Goal: Obtain resource: Download file/media

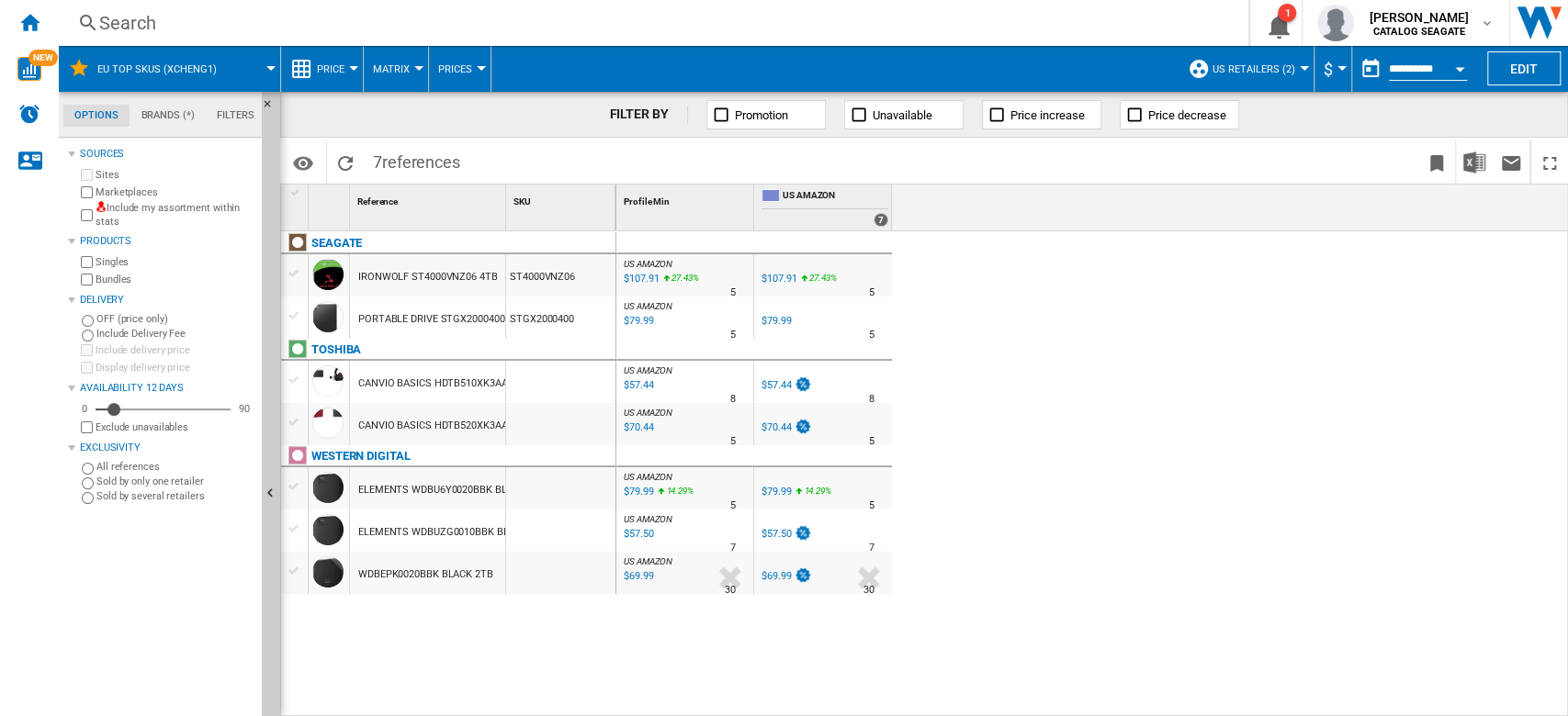
click at [1267, 65] on span "US retailers (2)" at bounding box center [1253, 69] width 83 height 12
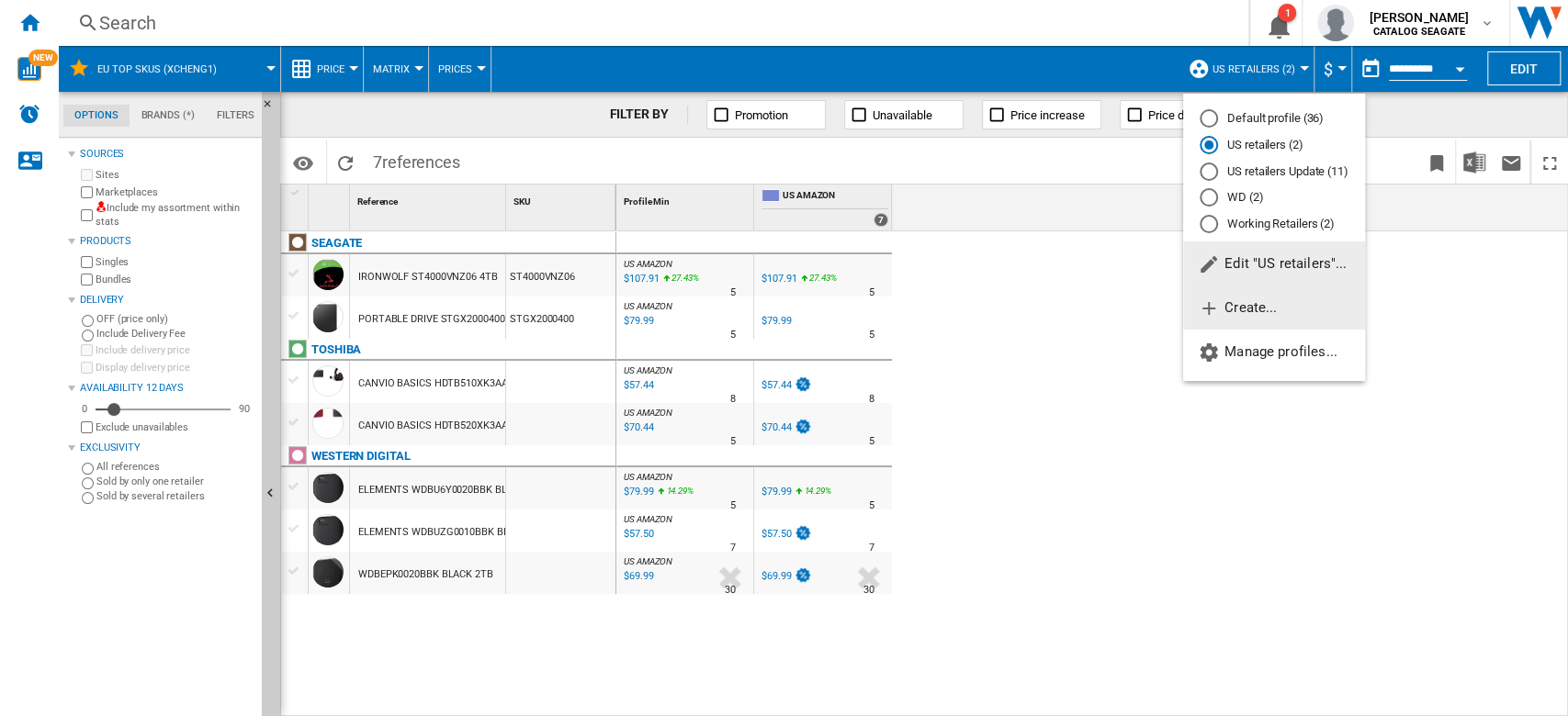
click at [1272, 304] on span "Create..." at bounding box center [1237, 308] width 79 height 17
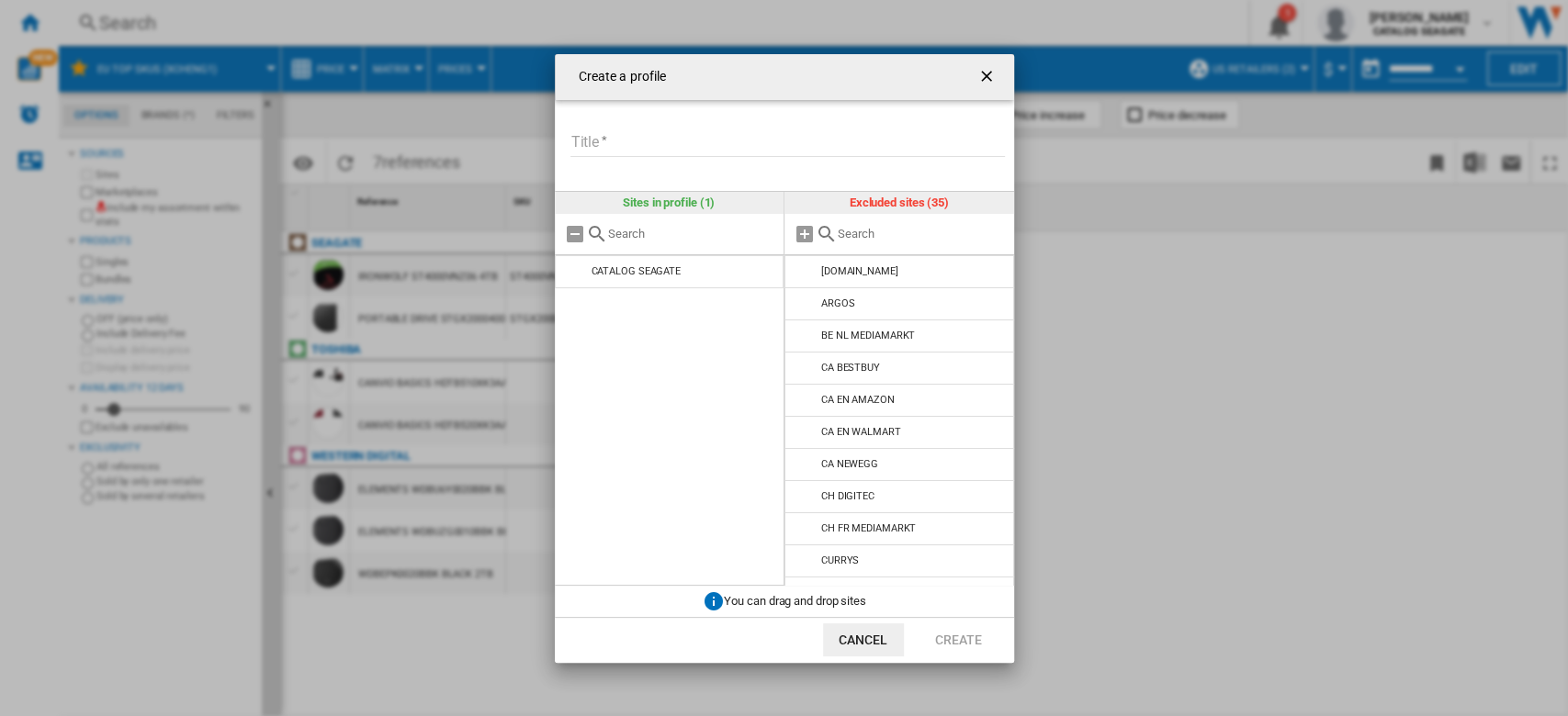
click at [709, 138] on input "Title" at bounding box center [788, 144] width 434 height 28
type input "**********"
click at [805, 237] on md-icon at bounding box center [805, 234] width 22 height 22
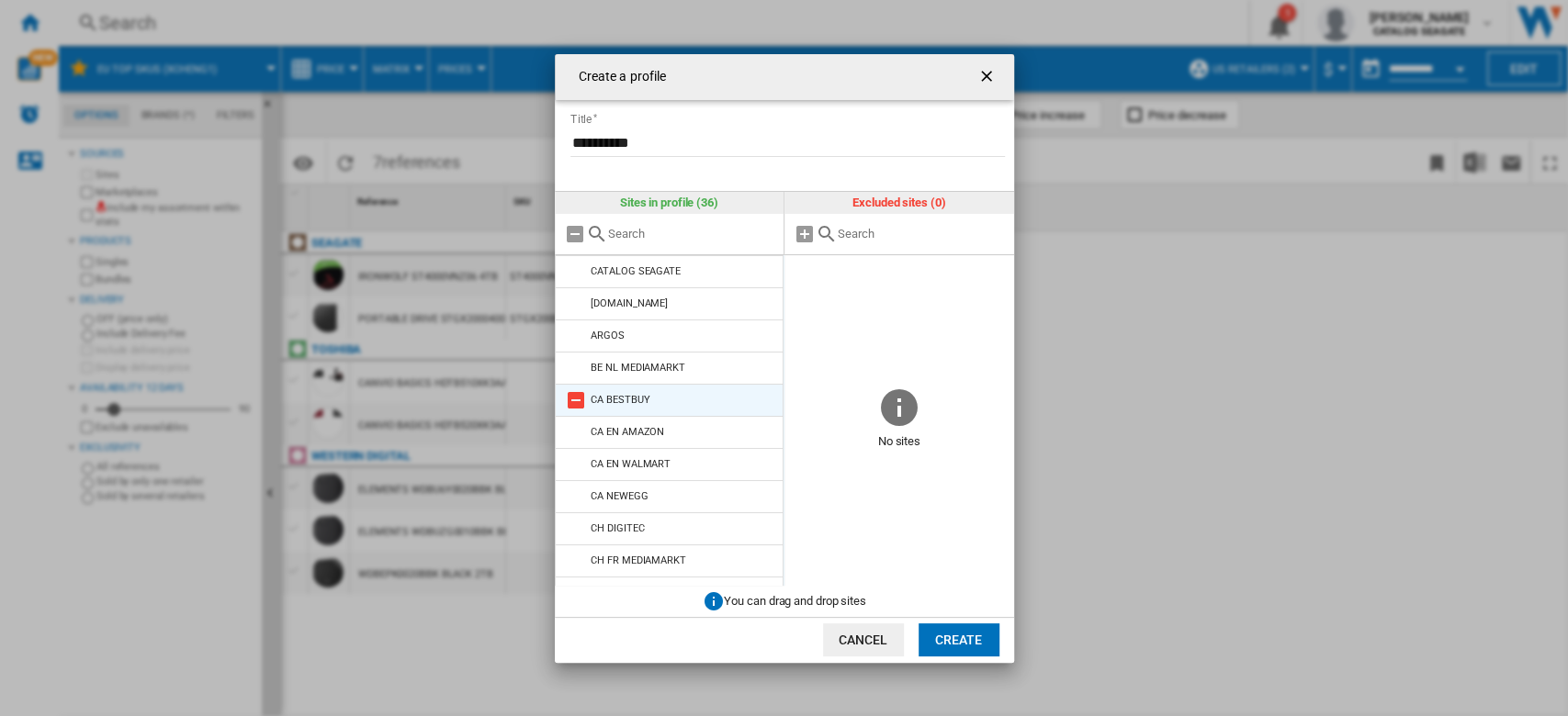
click at [574, 403] on md-icon at bounding box center [576, 401] width 22 height 22
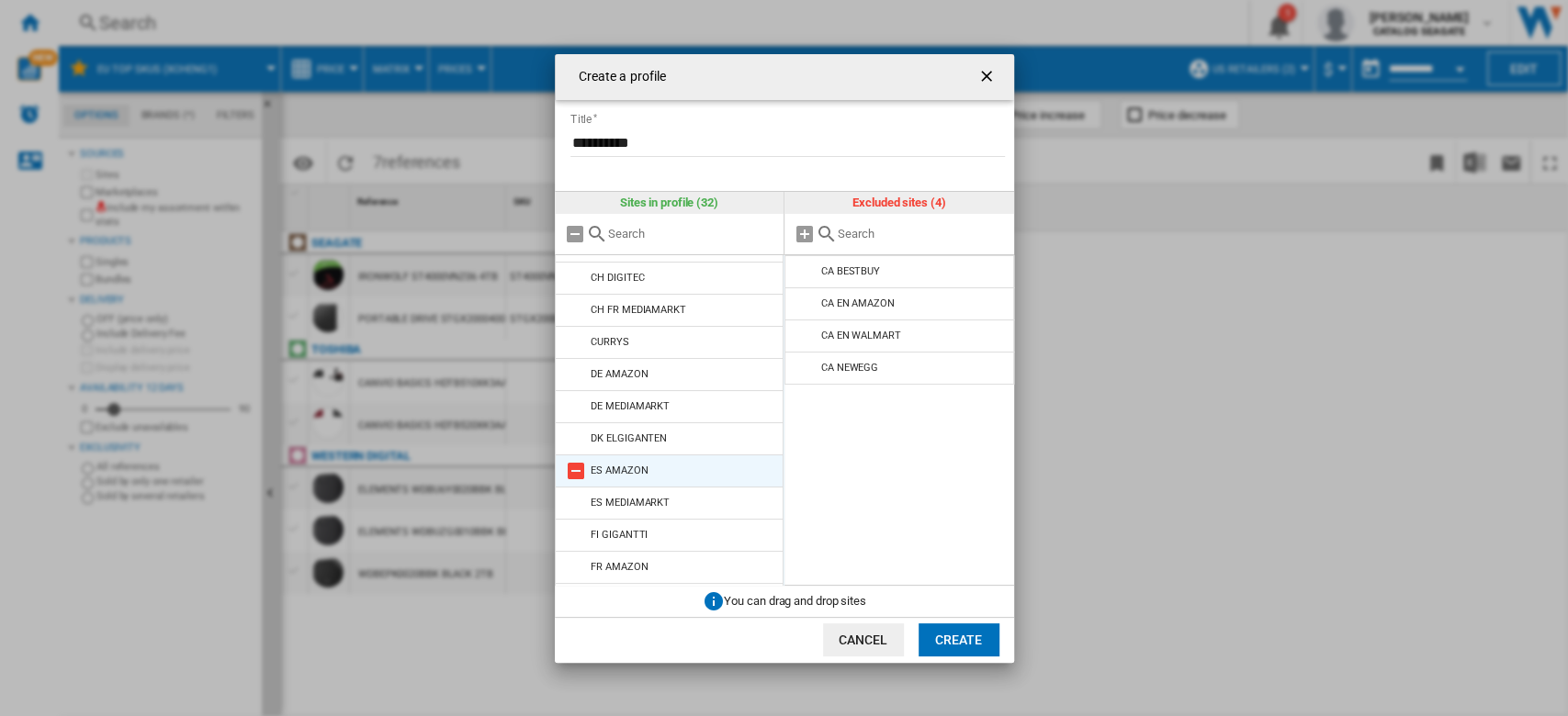
scroll to position [244, 0]
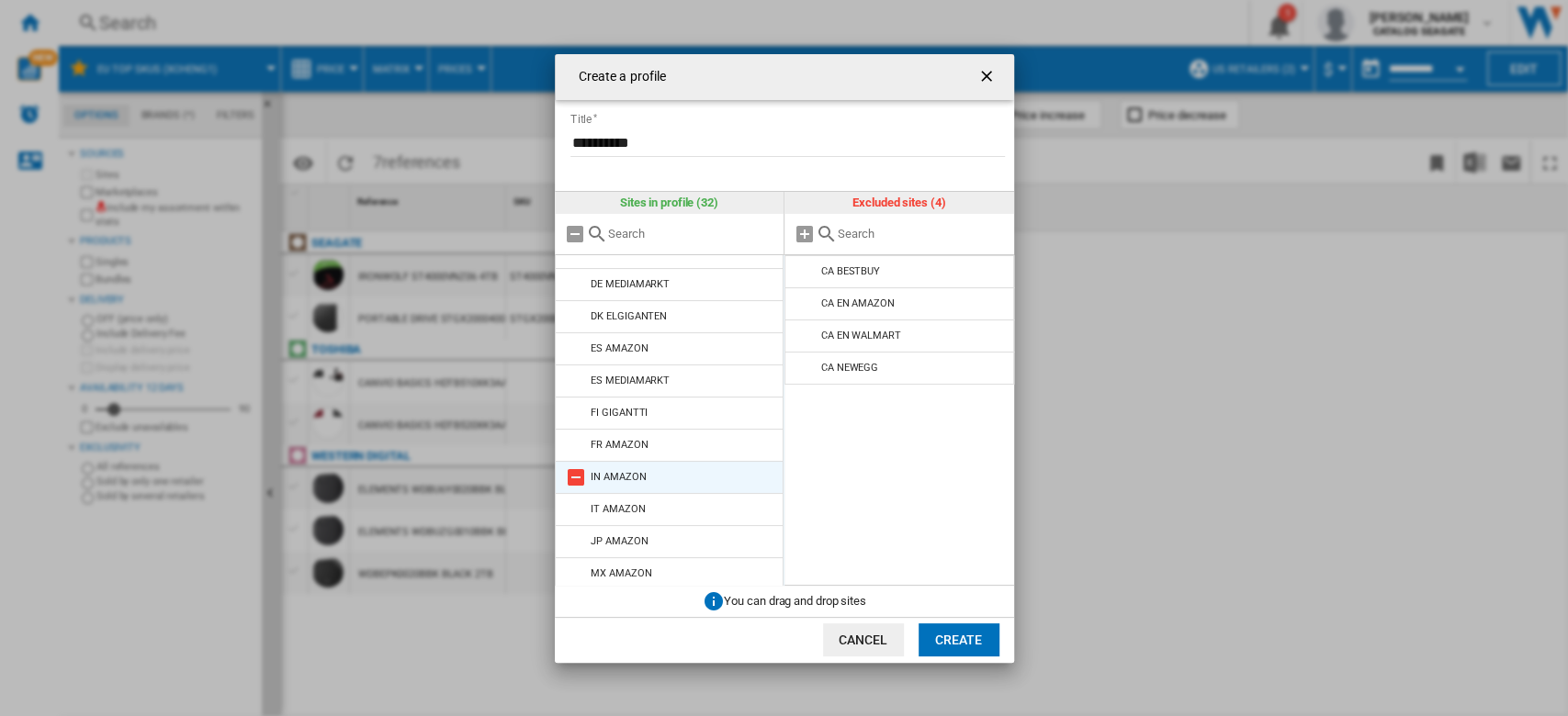
click at [578, 478] on md-icon at bounding box center [576, 477] width 22 height 22
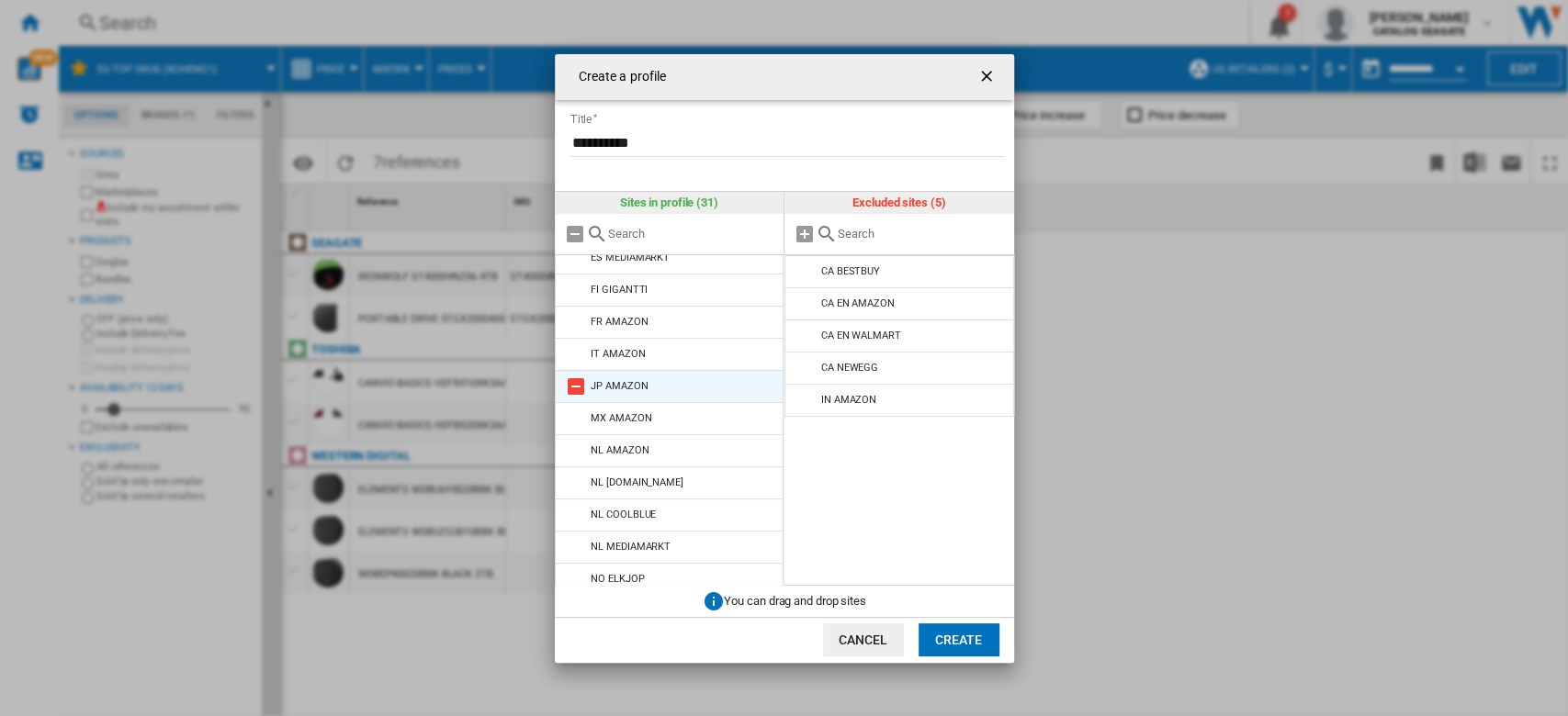
click at [585, 381] on md-icon at bounding box center [576, 387] width 22 height 22
click at [573, 388] on md-icon at bounding box center [576, 387] width 22 height 22
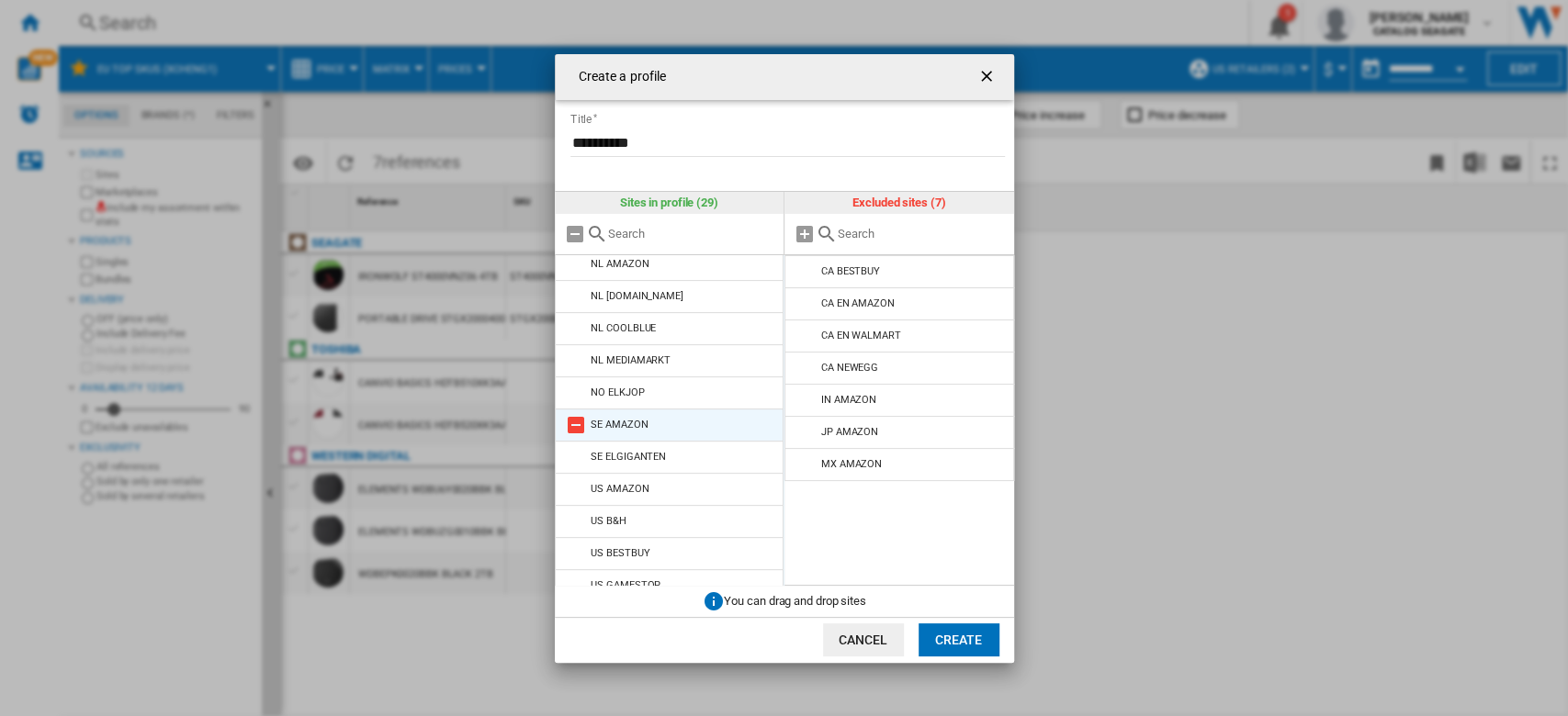
scroll to position [602, 0]
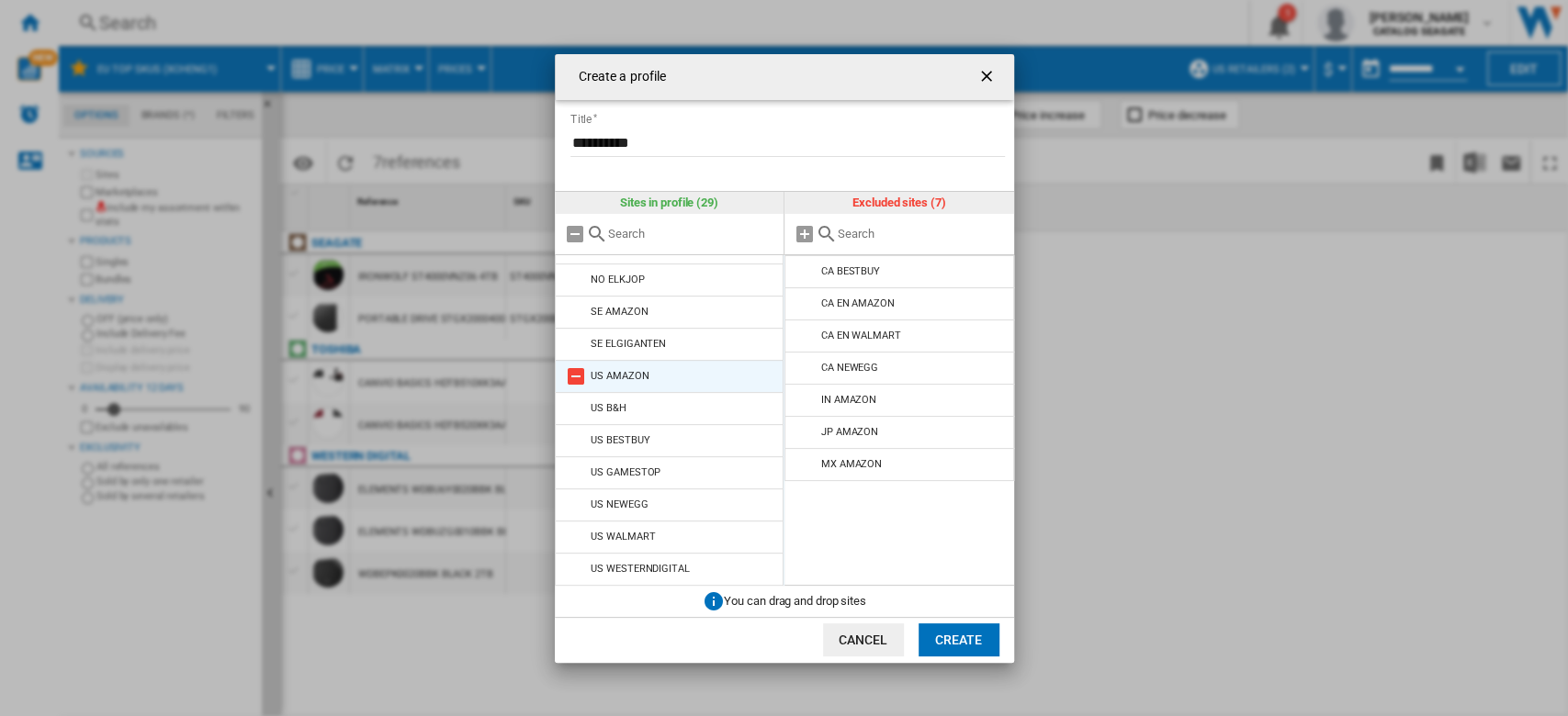
click at [571, 373] on md-icon at bounding box center [576, 377] width 22 height 22
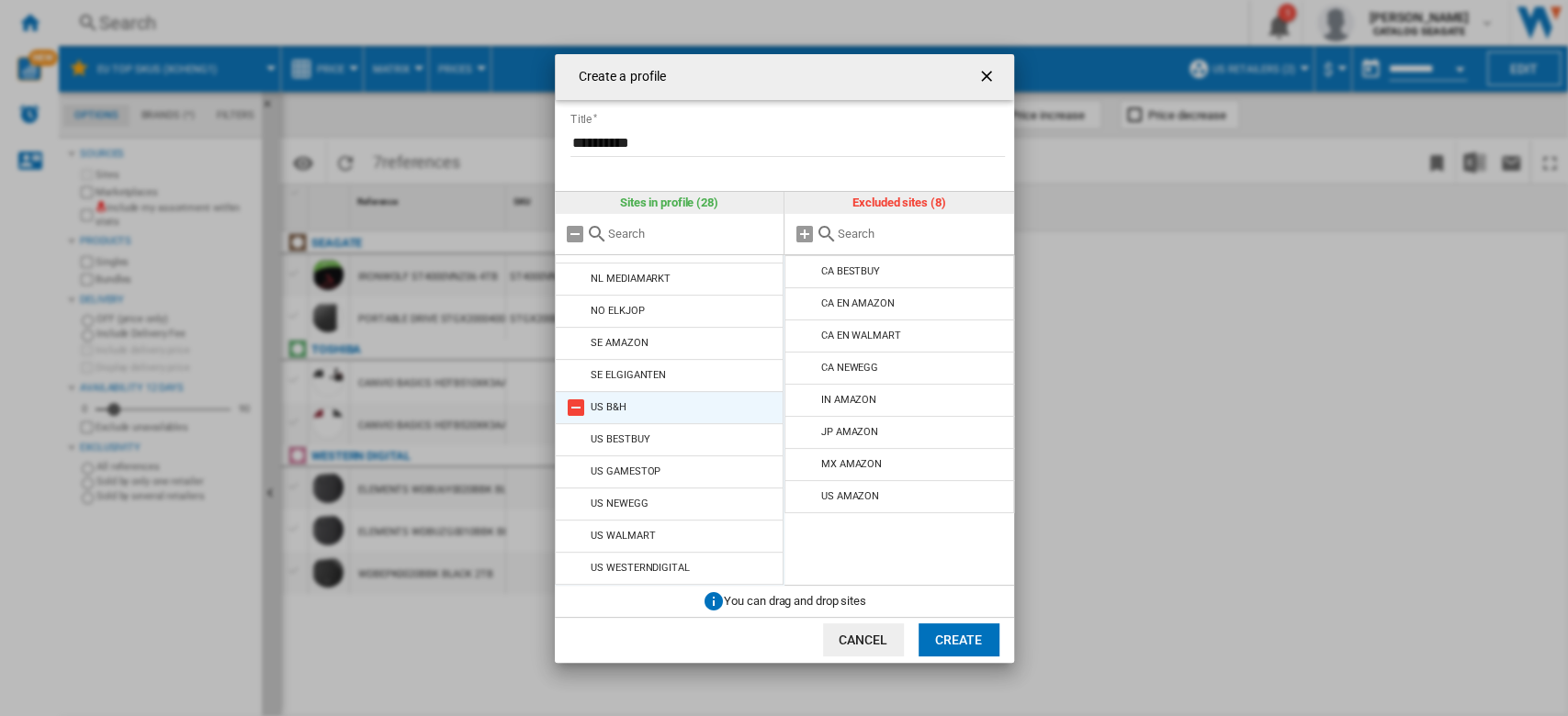
click at [572, 408] on md-icon at bounding box center [576, 408] width 22 height 22
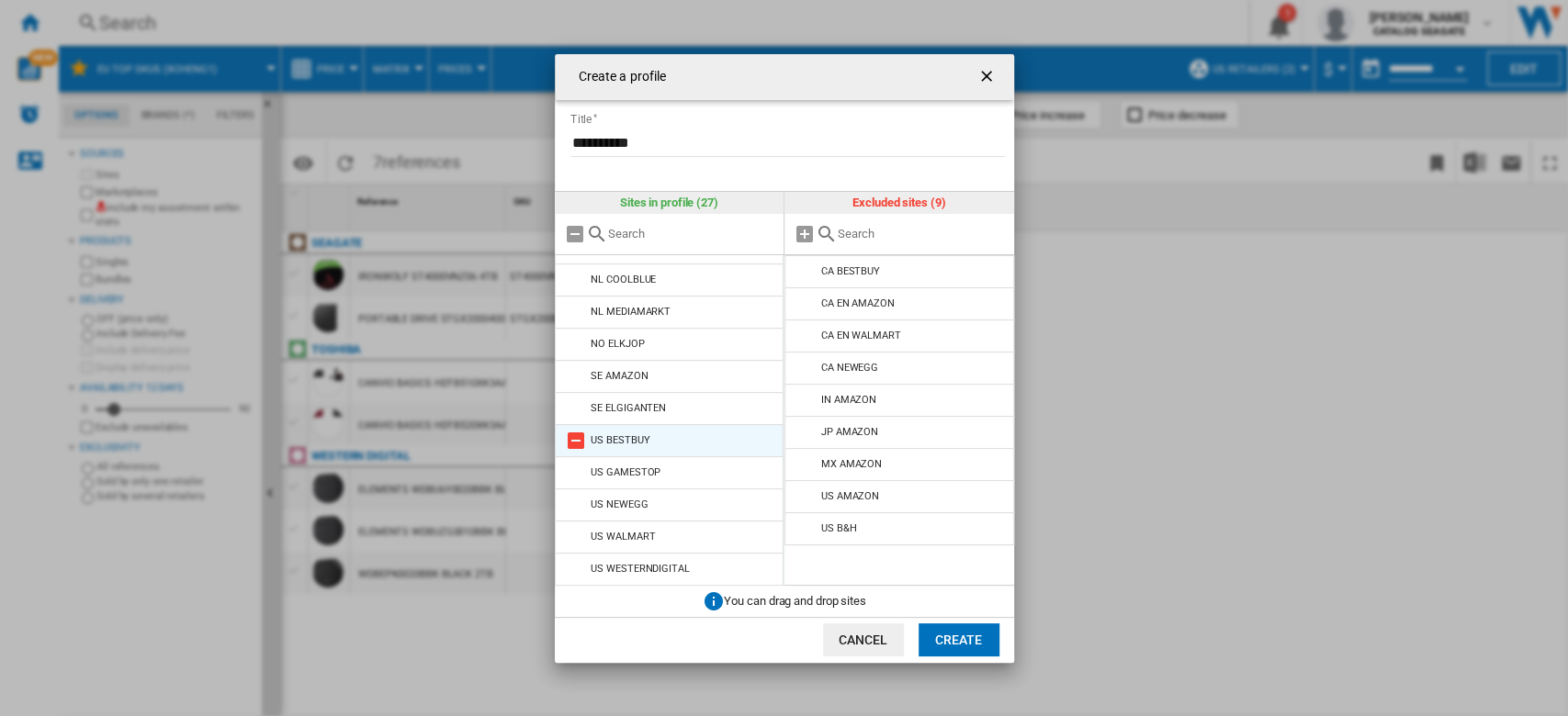
click at [575, 441] on md-icon at bounding box center [576, 441] width 22 height 22
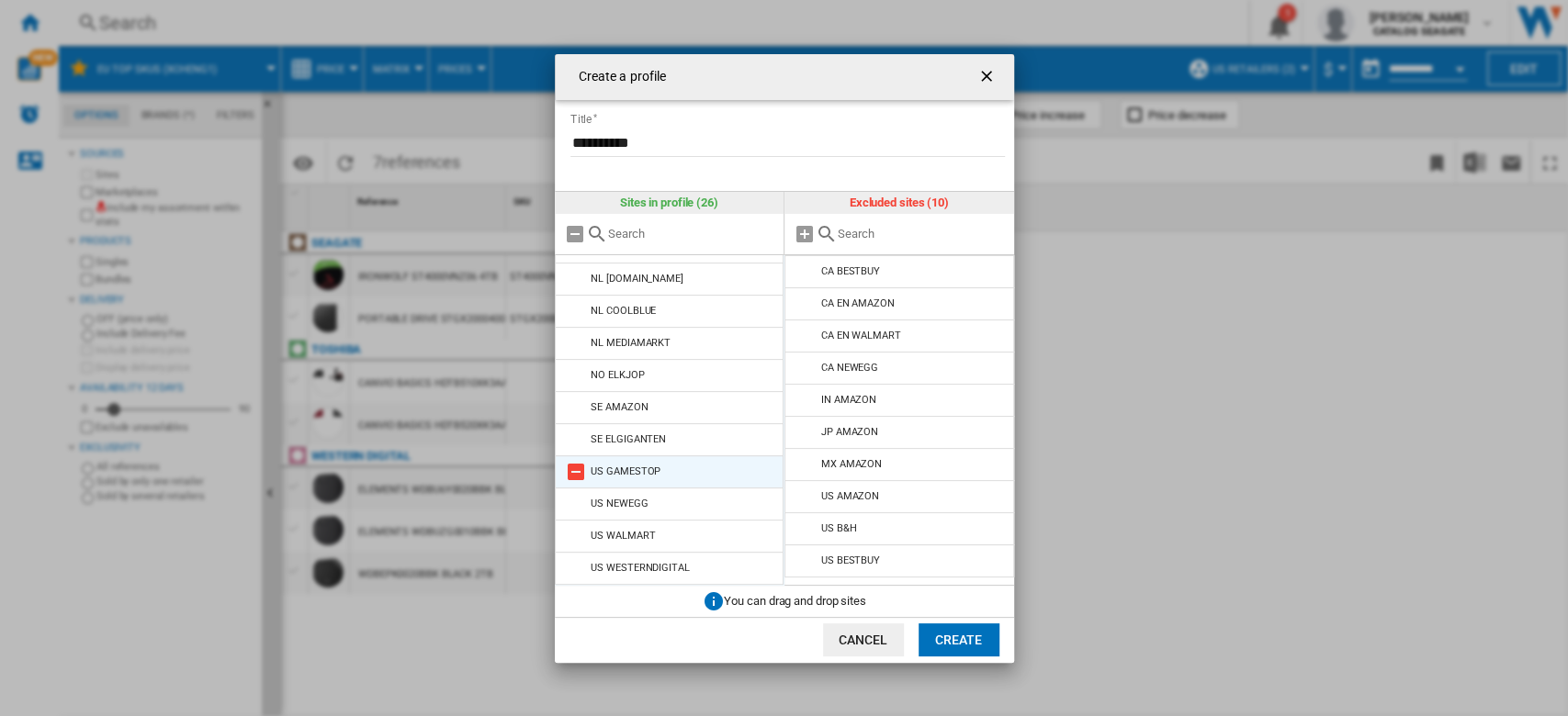
click at [574, 466] on md-icon at bounding box center [576, 473] width 22 height 22
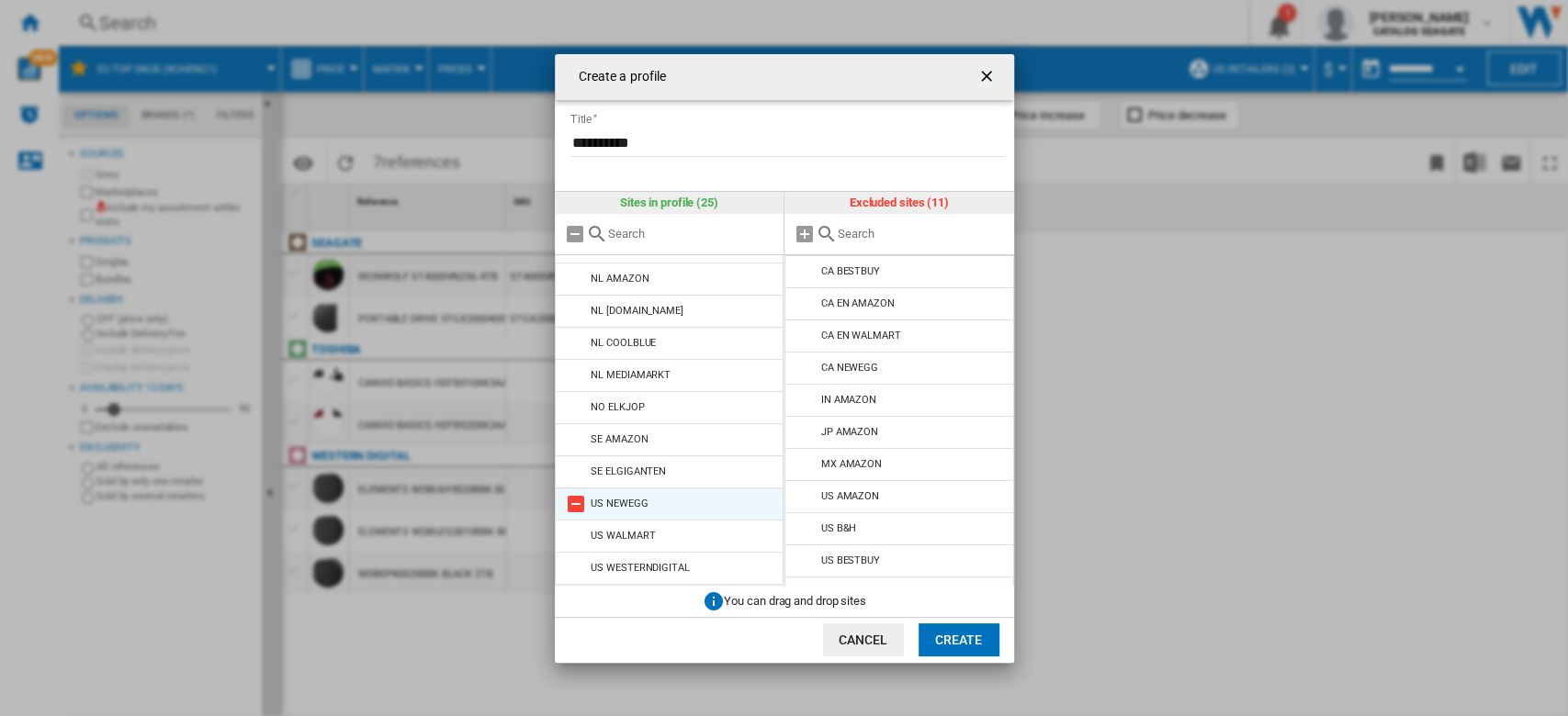
click at [575, 500] on md-icon at bounding box center [576, 504] width 22 height 22
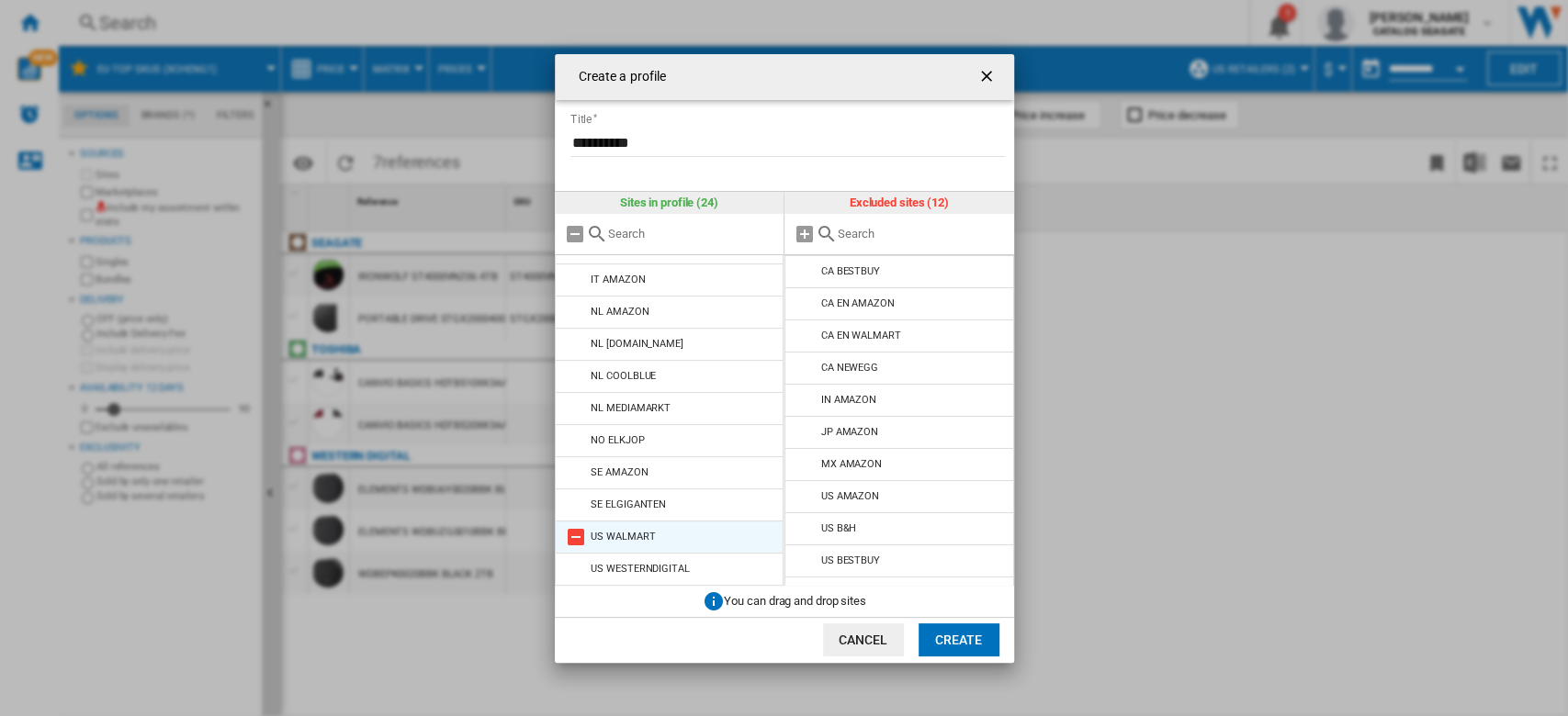
click at [580, 531] on md-icon at bounding box center [576, 538] width 22 height 22
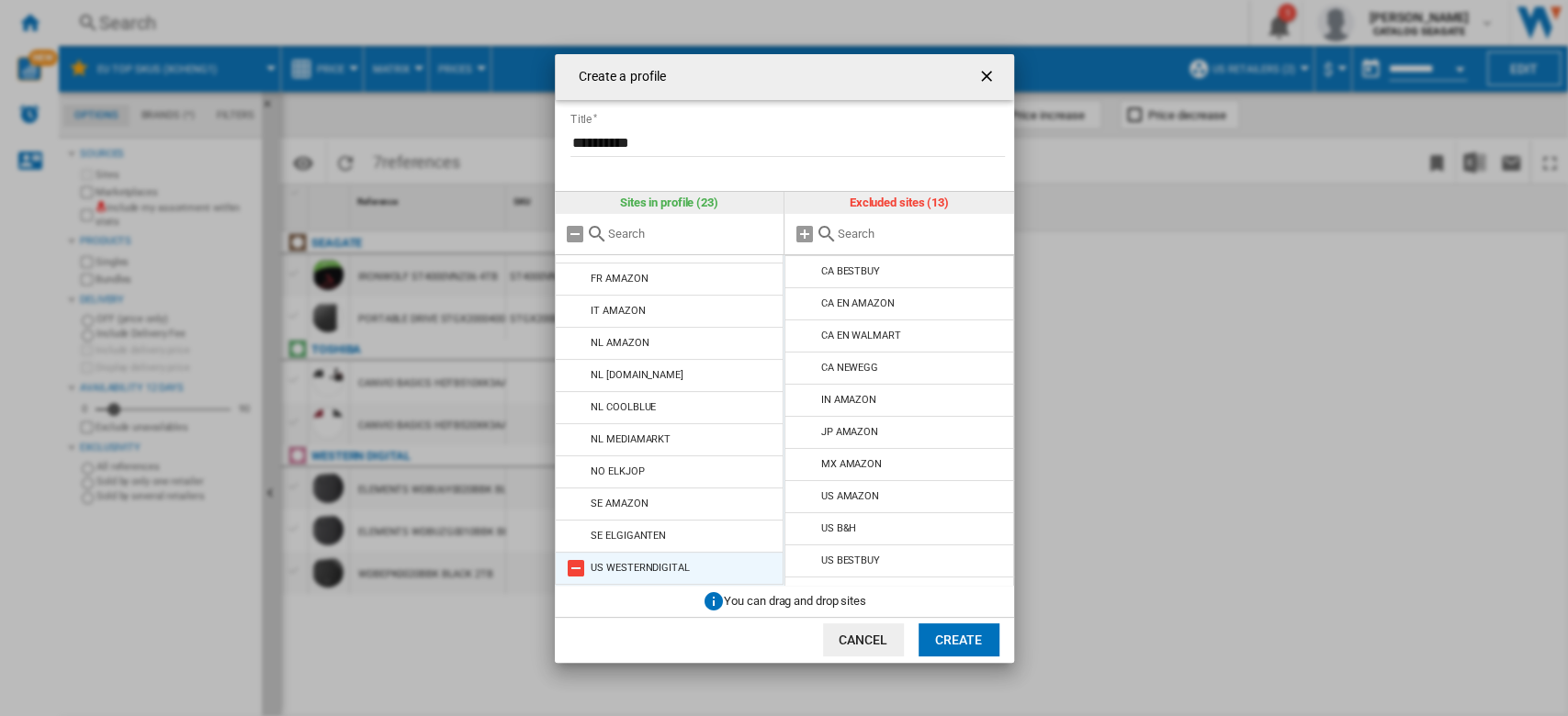
click at [575, 565] on md-icon at bounding box center [576, 569] width 22 height 22
click at [953, 634] on button "Create" at bounding box center [958, 640] width 81 height 33
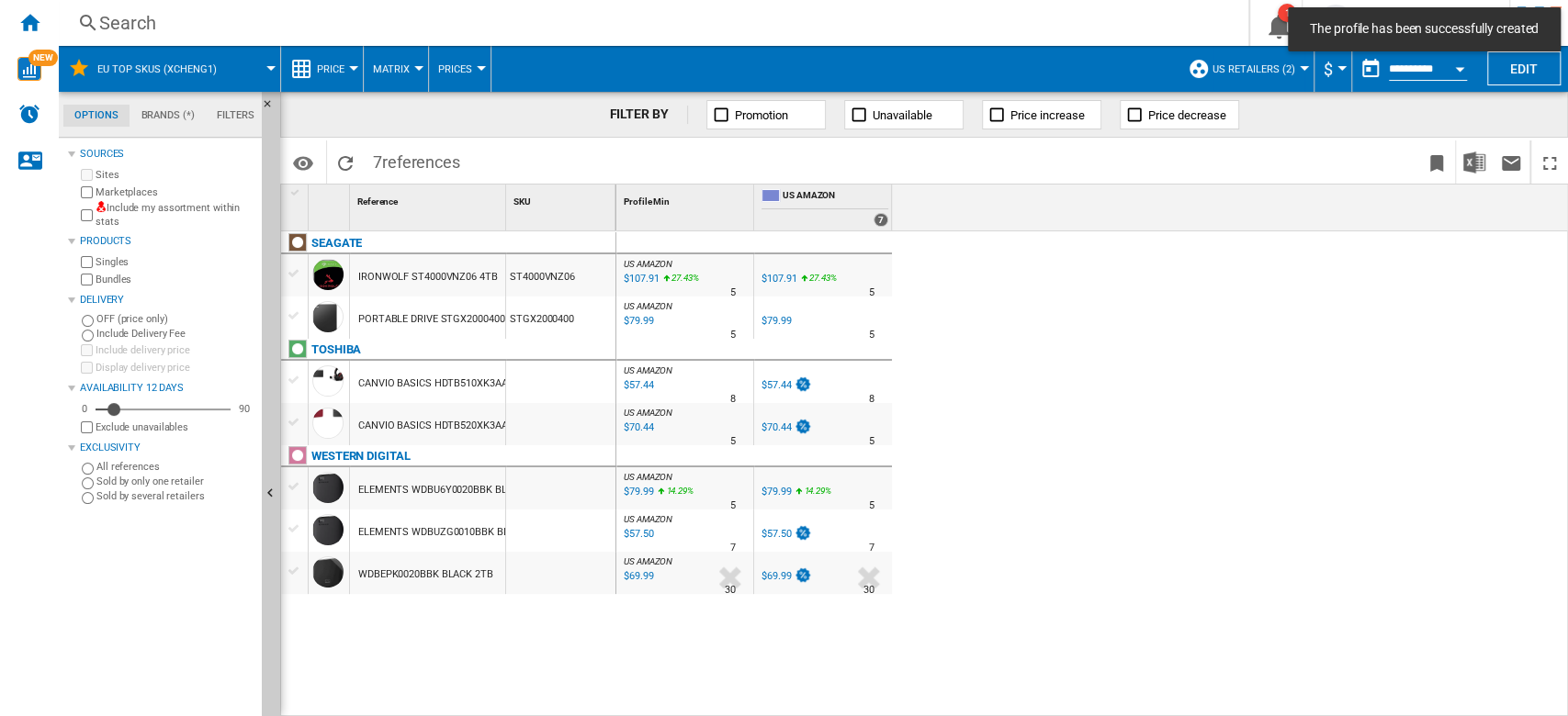
click at [1286, 73] on span "US retailers (2)" at bounding box center [1253, 69] width 83 height 12
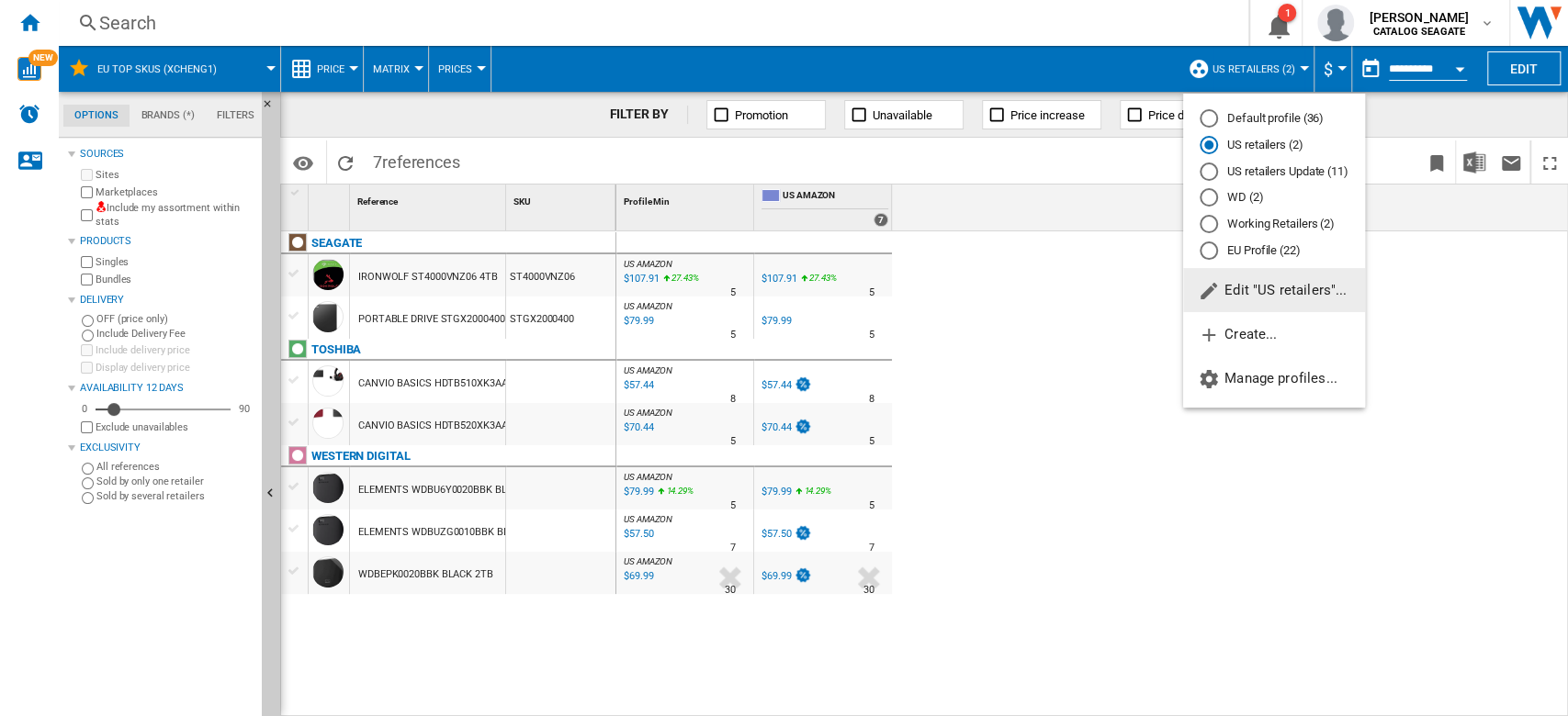
click at [36, 22] on md-backdrop at bounding box center [784, 358] width 1568 height 716
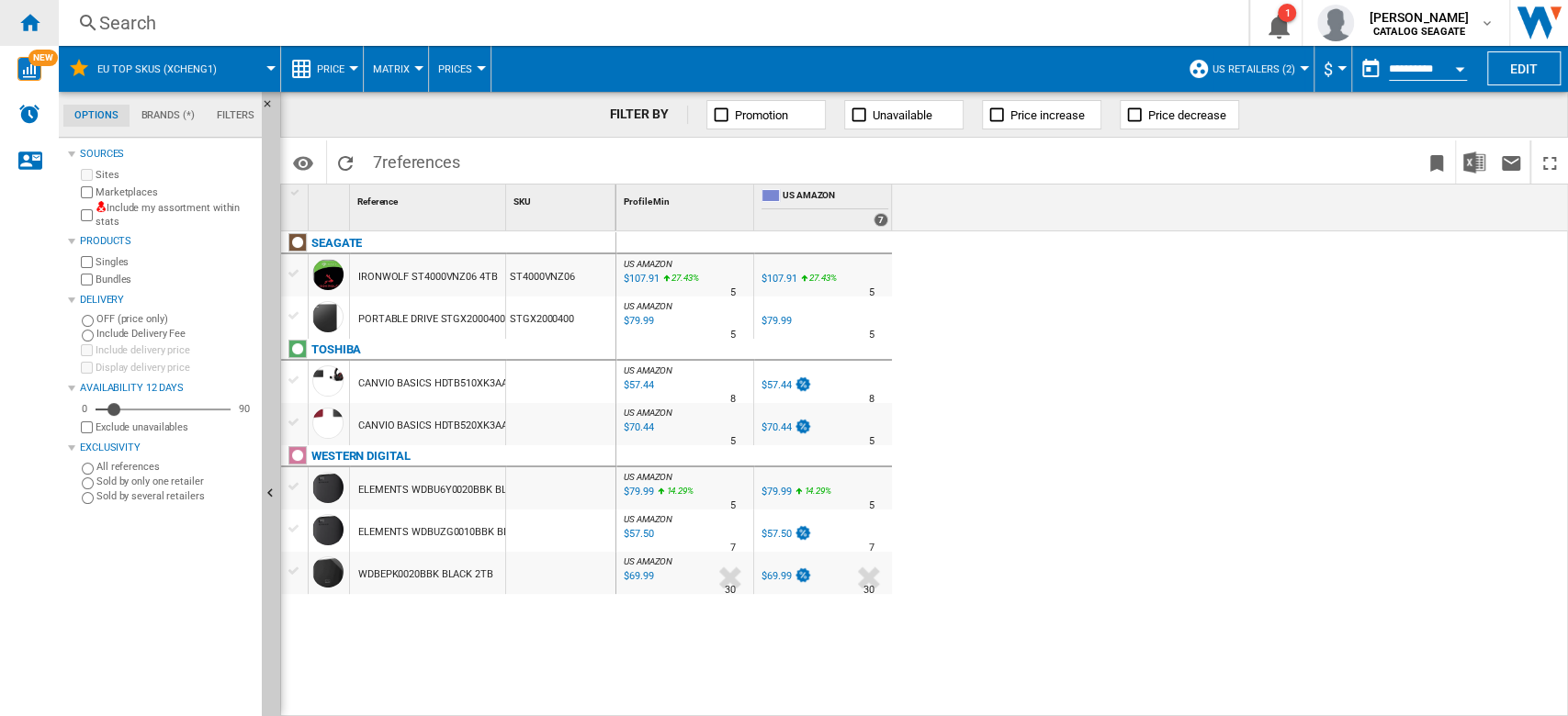
click at [35, 24] on ng-md-icon "Home" at bounding box center [30, 22] width 22 height 22
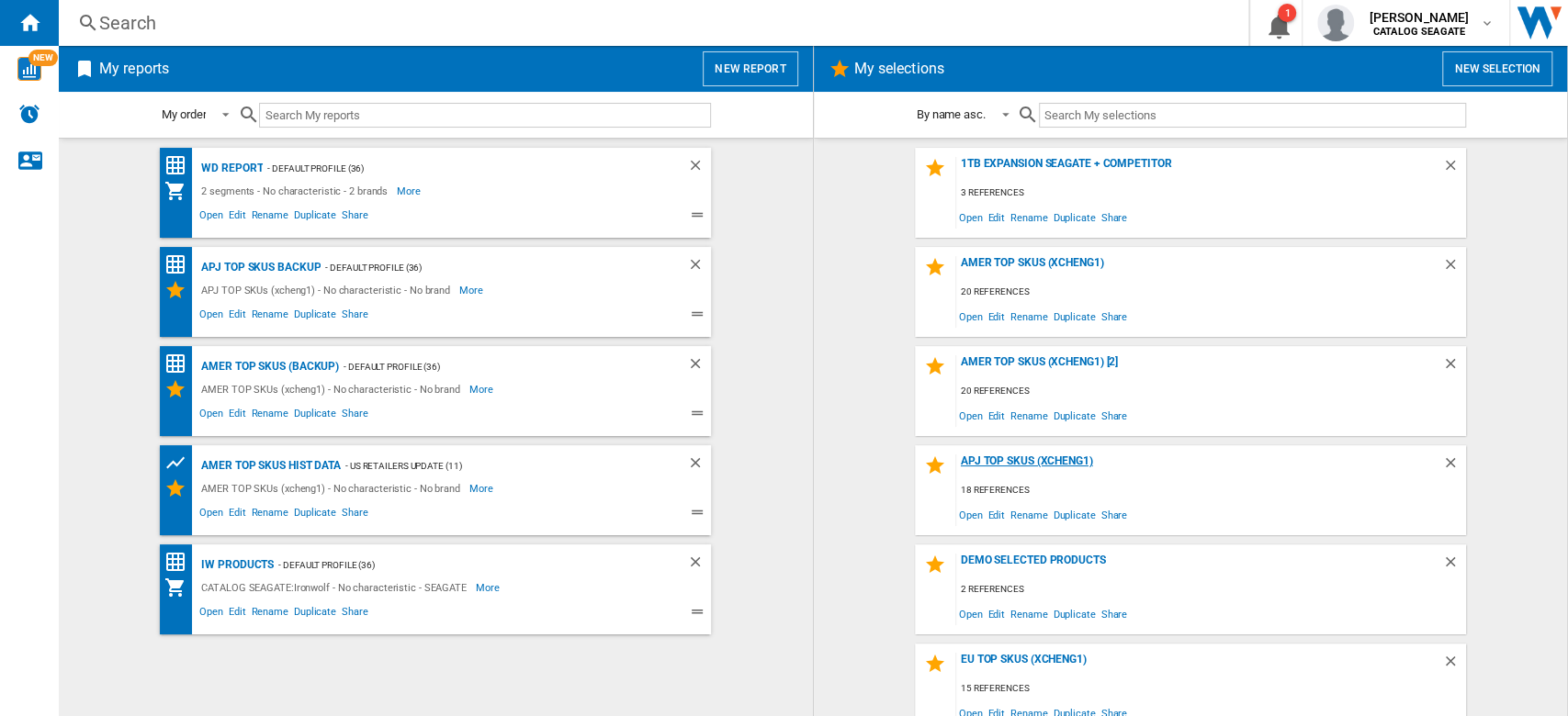
scroll to position [215, 0]
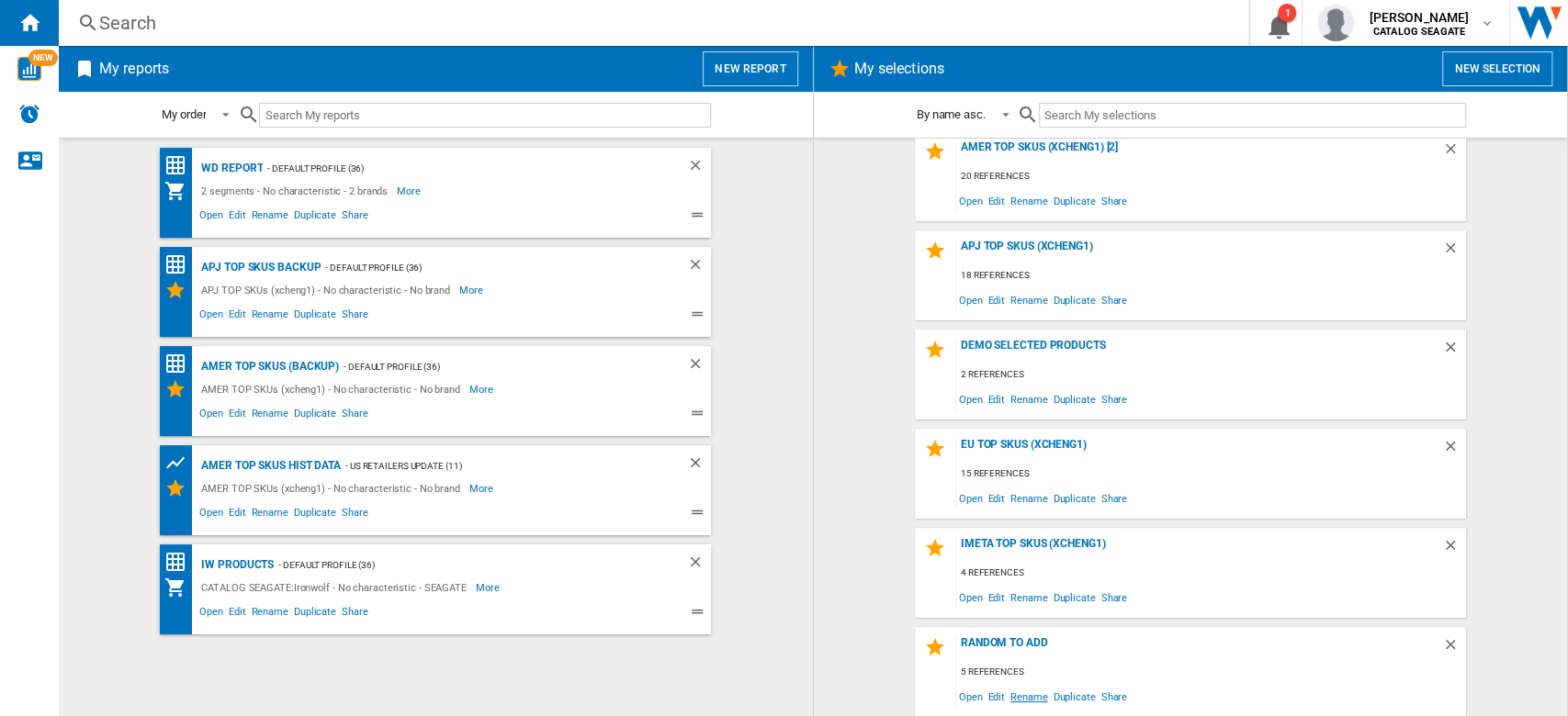
click at [1027, 695] on span "Rename" at bounding box center [1028, 696] width 42 height 25
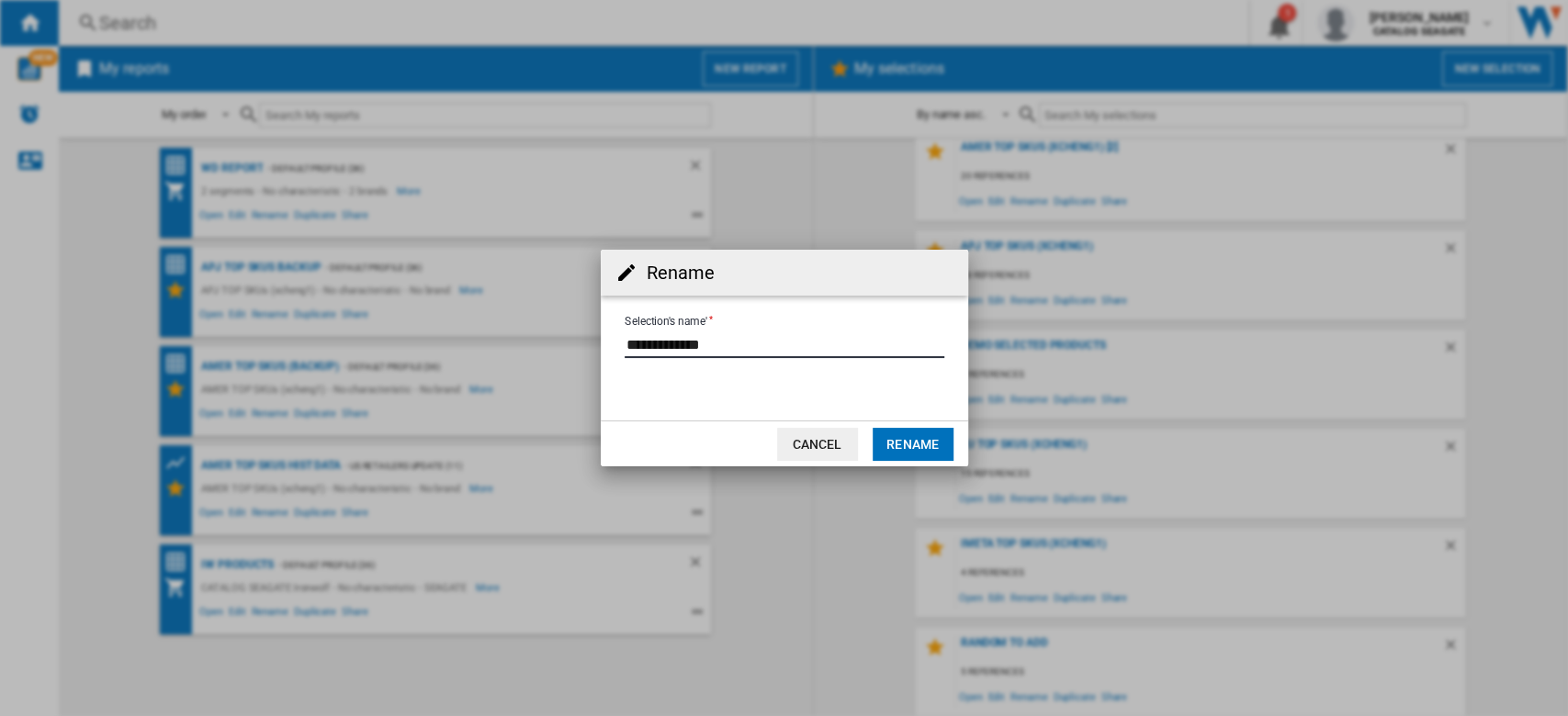
drag, startPoint x: 758, startPoint y: 341, endPoint x: 542, endPoint y: 327, distance: 216.5
click at [542, 327] on div "Rename Selection's name' Cancel Rename" at bounding box center [784, 358] width 1568 height 716
type input "**********"
click at [931, 435] on button "Rename" at bounding box center [913, 444] width 81 height 33
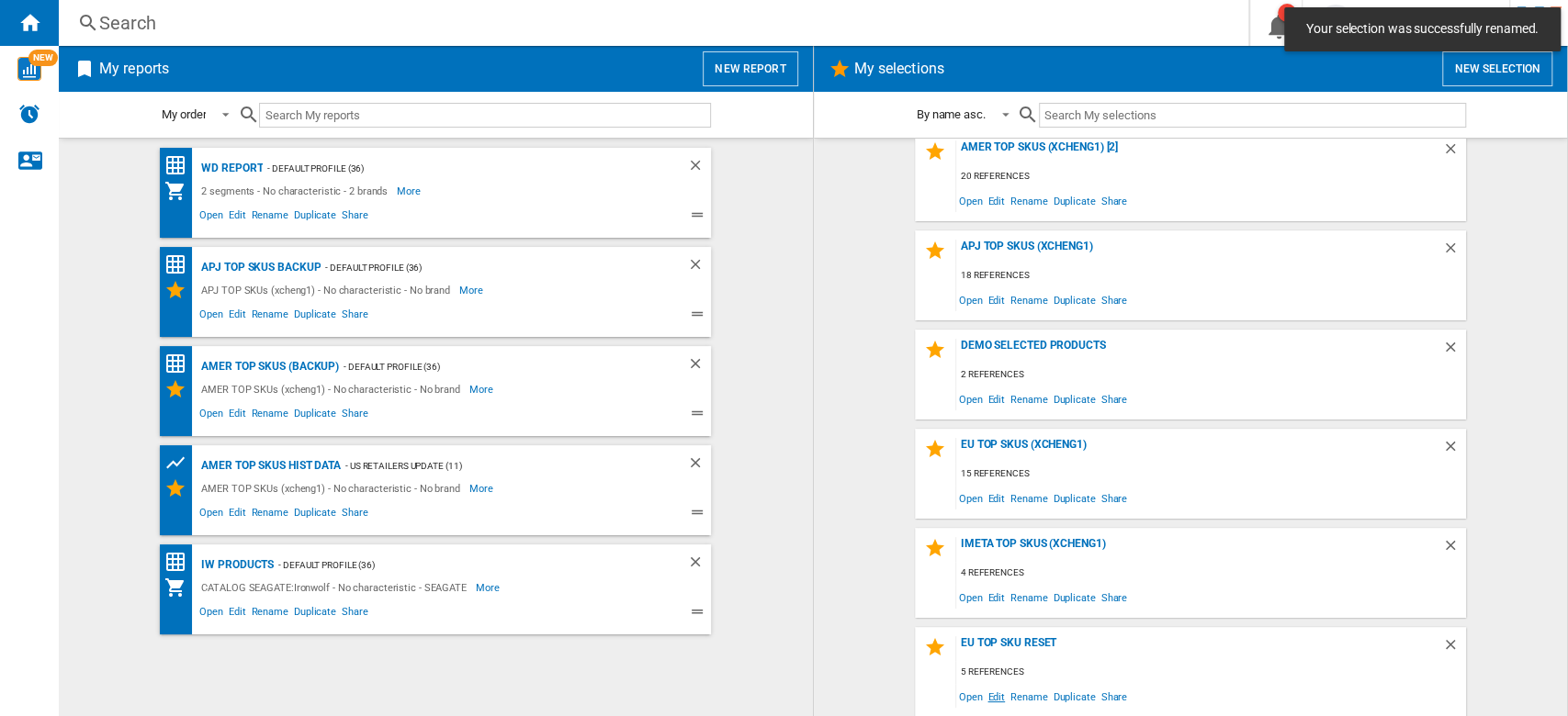
click at [991, 698] on span "Edit" at bounding box center [996, 696] width 23 height 25
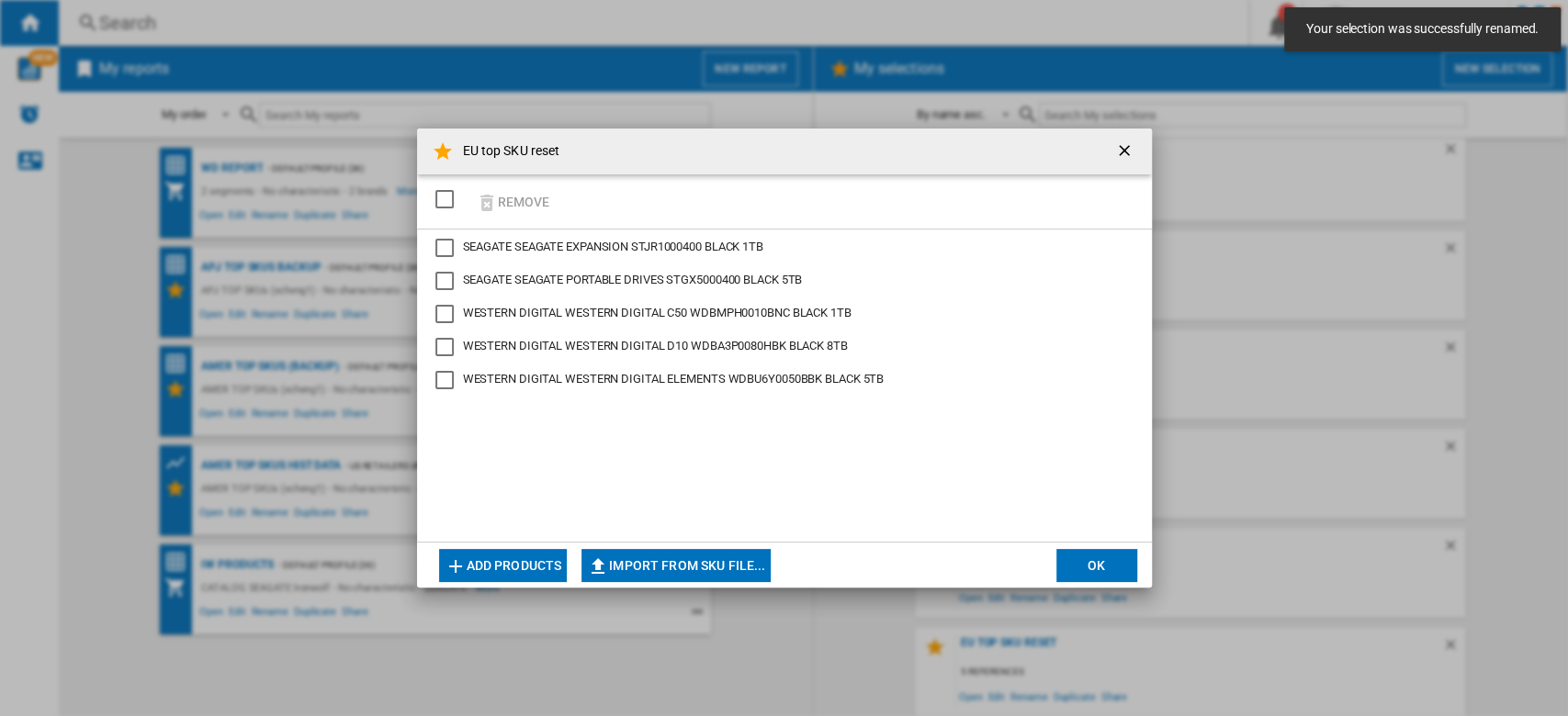
click at [1125, 155] on ng-md-icon "getI18NText('BUTTONS.CLOSE_DIALOG')" at bounding box center [1126, 153] width 22 height 22
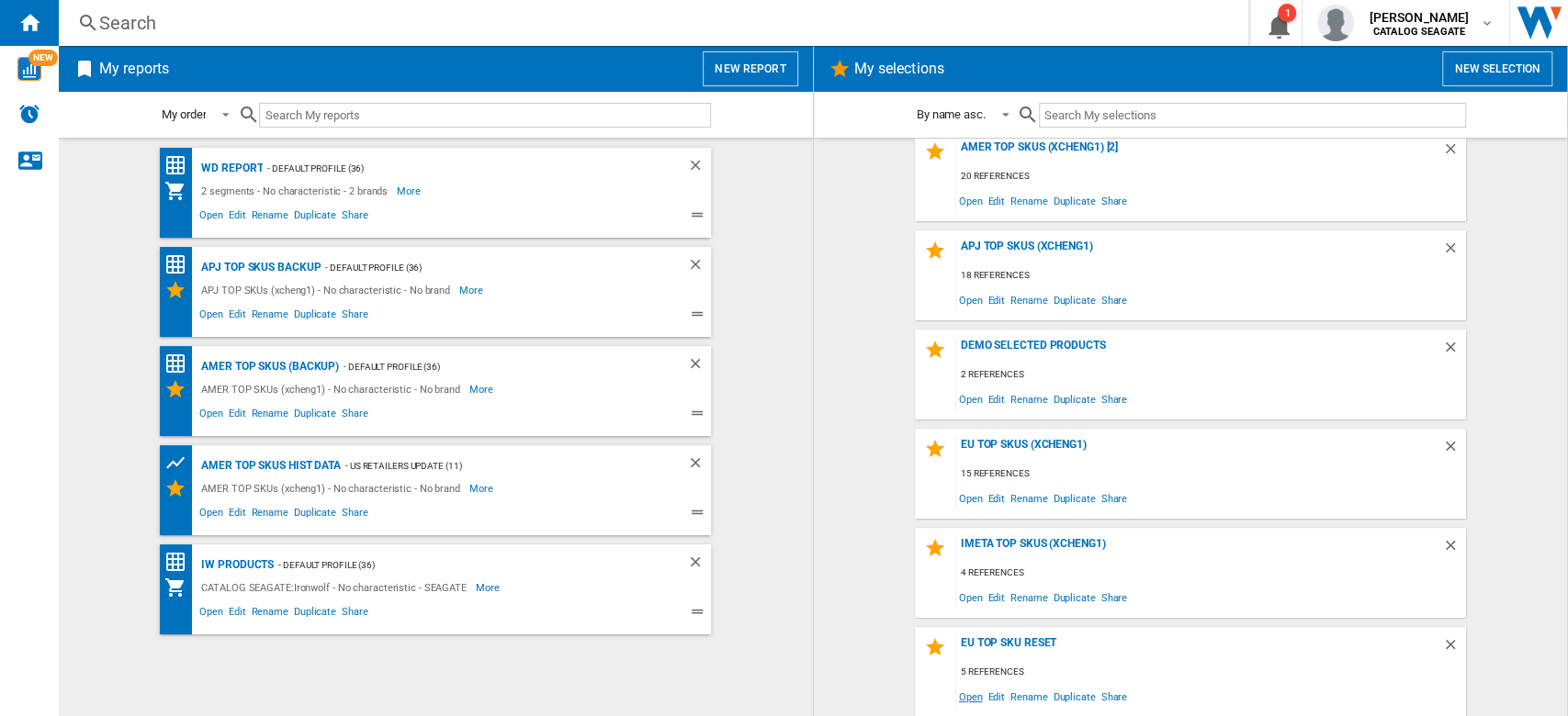
click at [967, 703] on span "Open" at bounding box center [971, 696] width 30 height 25
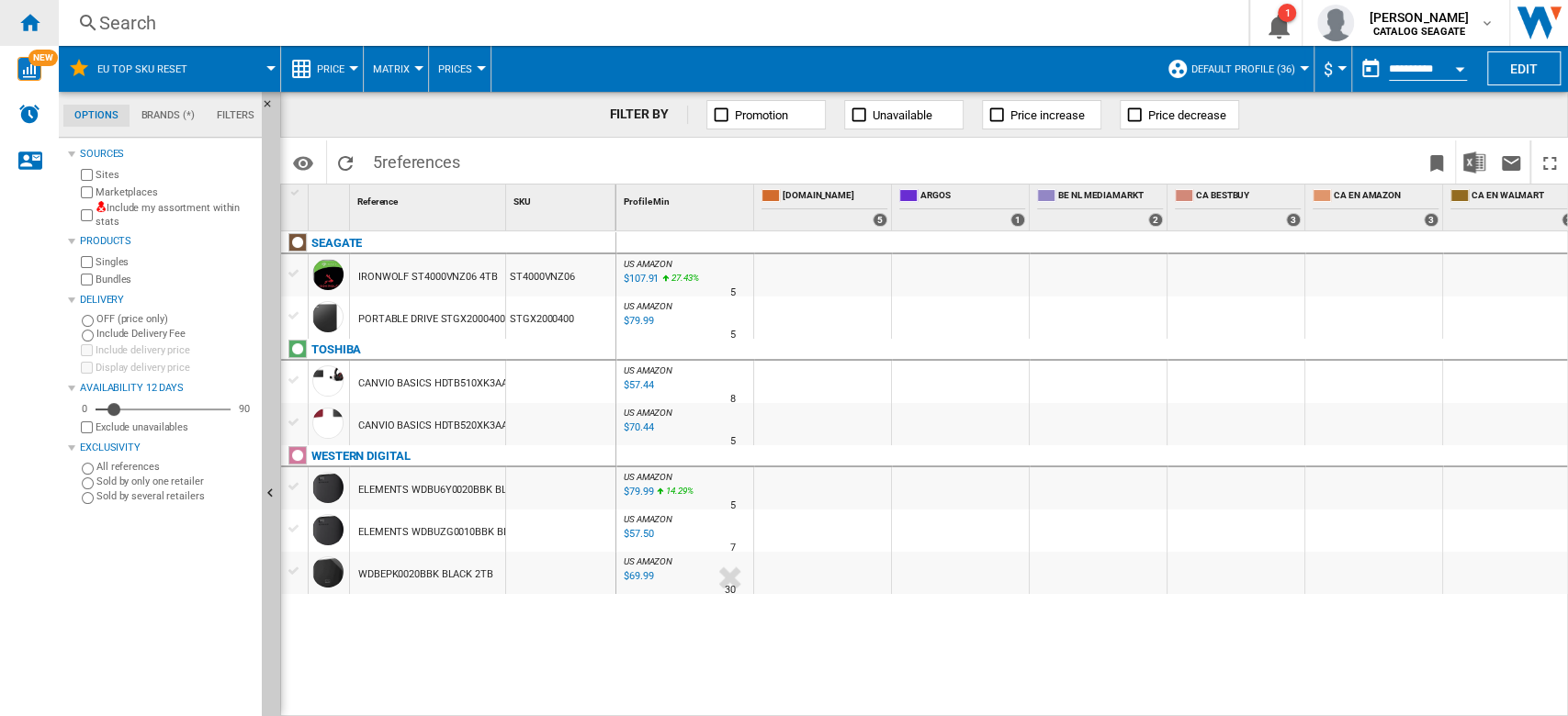
click at [22, 24] on ng-md-icon "Home" at bounding box center [30, 22] width 22 height 22
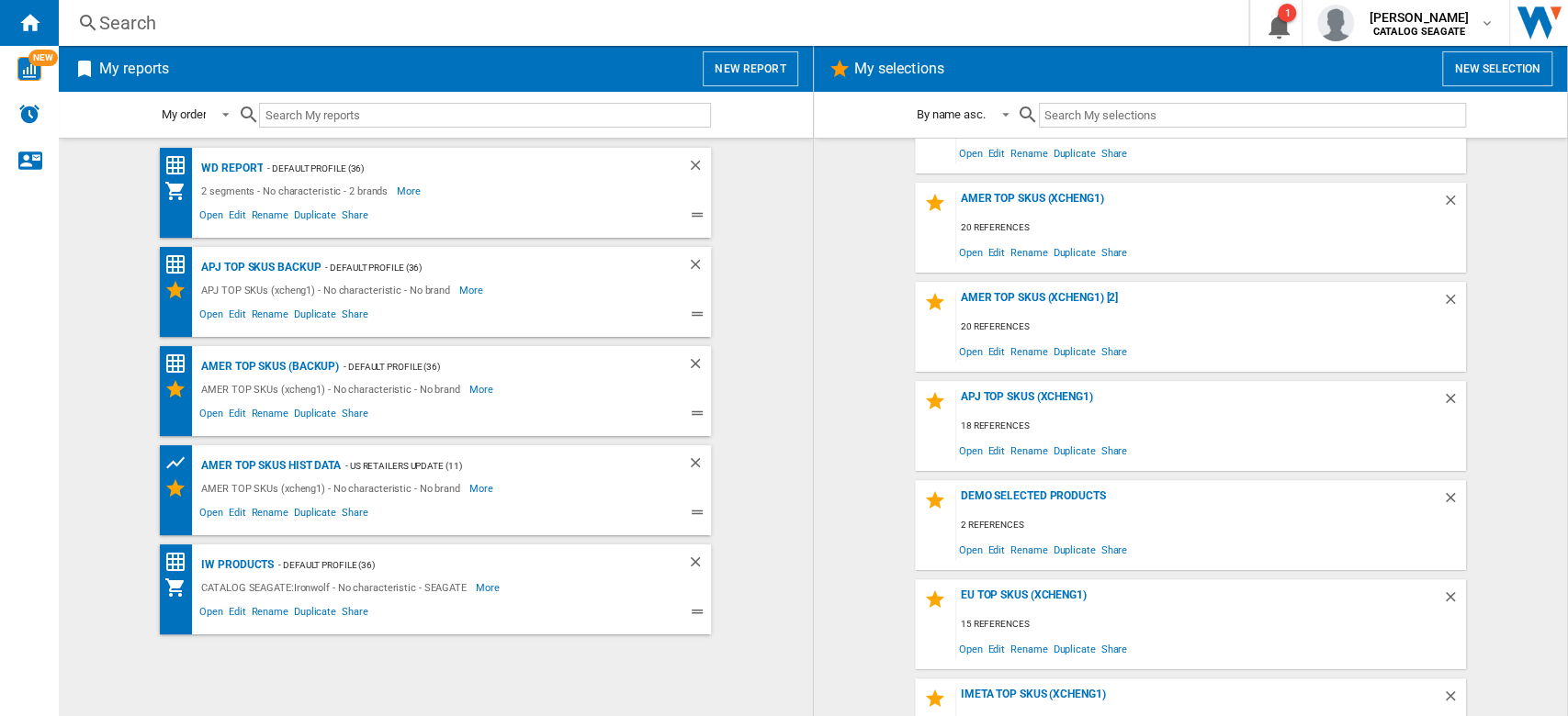
scroll to position [215, 0]
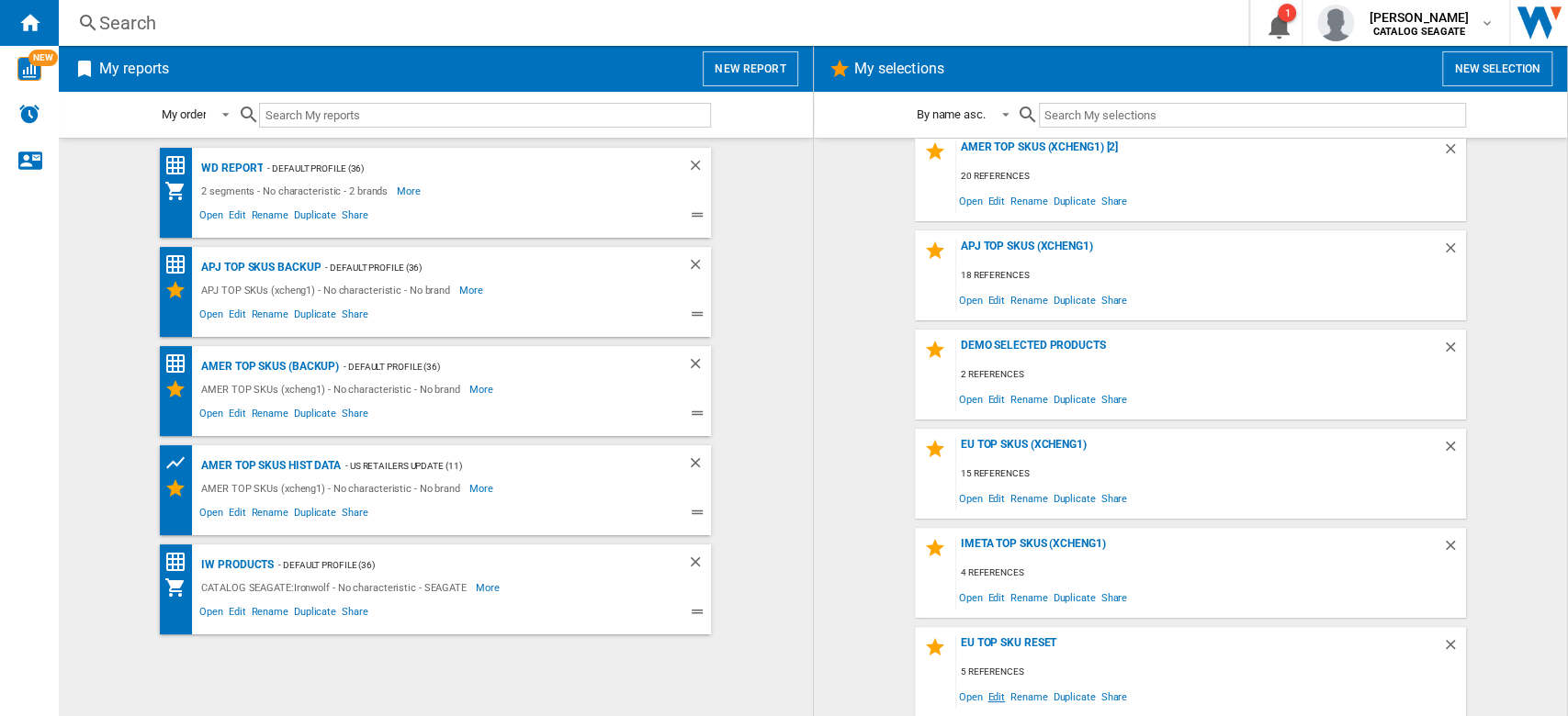
click at [986, 703] on span "Edit" at bounding box center [996, 696] width 23 height 25
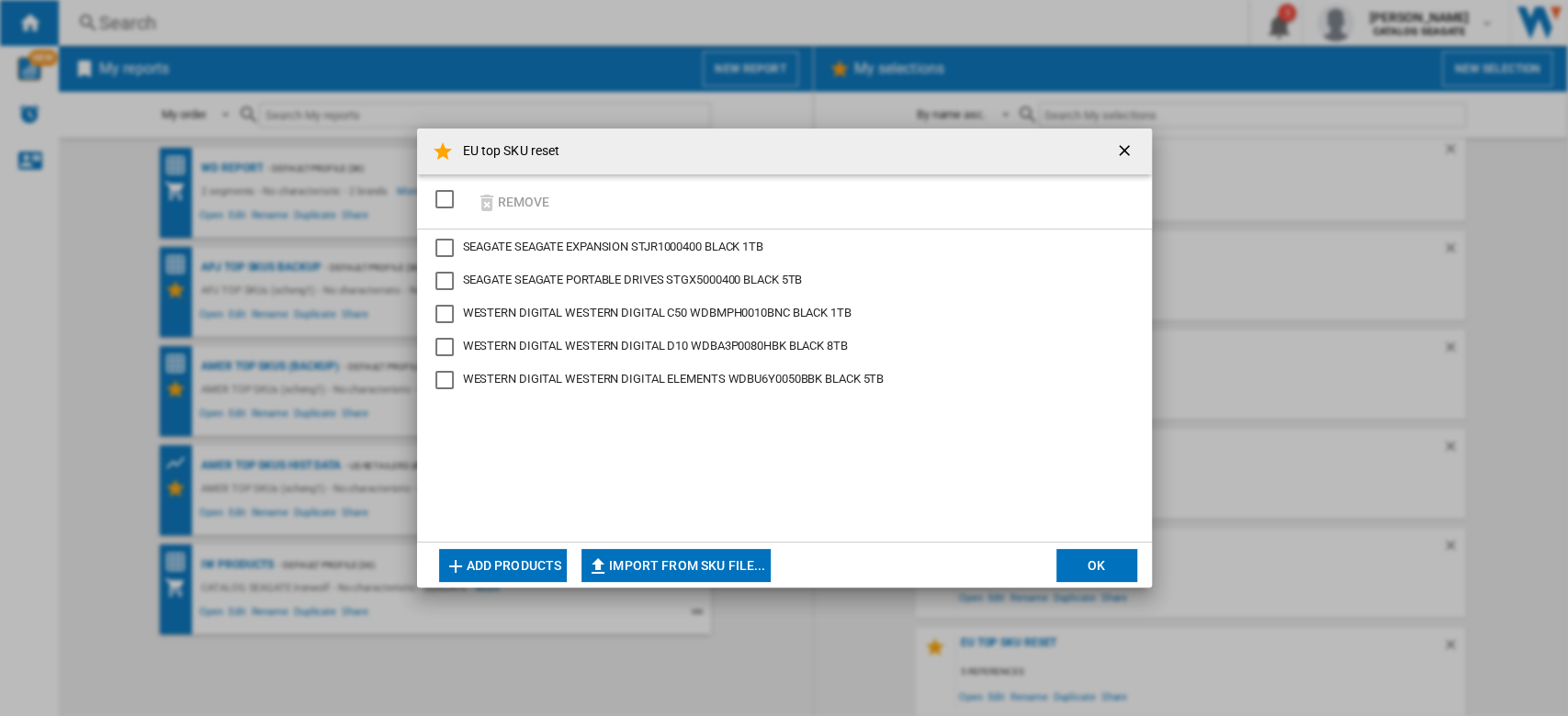
click at [447, 254] on div "SEAGATE EXPANSION STJR1000400 BLACK 1TB" at bounding box center [445, 248] width 19 height 19
click at [447, 276] on div "SEAGATE PORTABLE DRIVES STGX5000400 BLACK 5TB" at bounding box center [445, 282] width 19 height 19
click at [442, 318] on div "WESTERN DIGITAL C50 WDBMPH0010BNC BLACK 1TB" at bounding box center [445, 314] width 19 height 19
click at [446, 343] on div "WESTERN DIGITAL D10 WDBA3P0080HBK BLACK 8TB" at bounding box center [445, 348] width 19 height 19
click at [446, 371] on div "WESTERN DIGITAL ELEMENTS WDBU6Y0050BBK BLACK 5TB" at bounding box center [445, 380] width 19 height 19
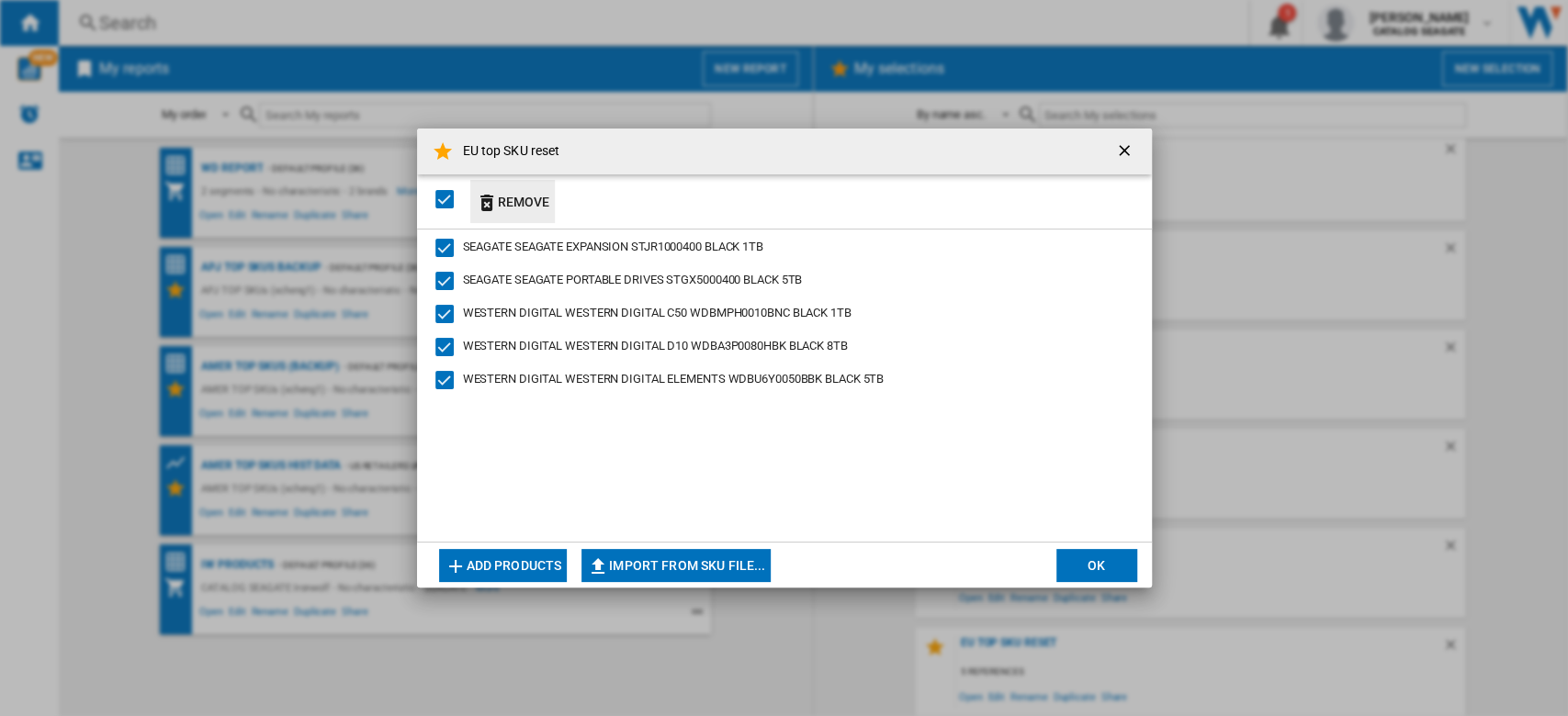
click at [516, 197] on button "Remove" at bounding box center [513, 201] width 86 height 43
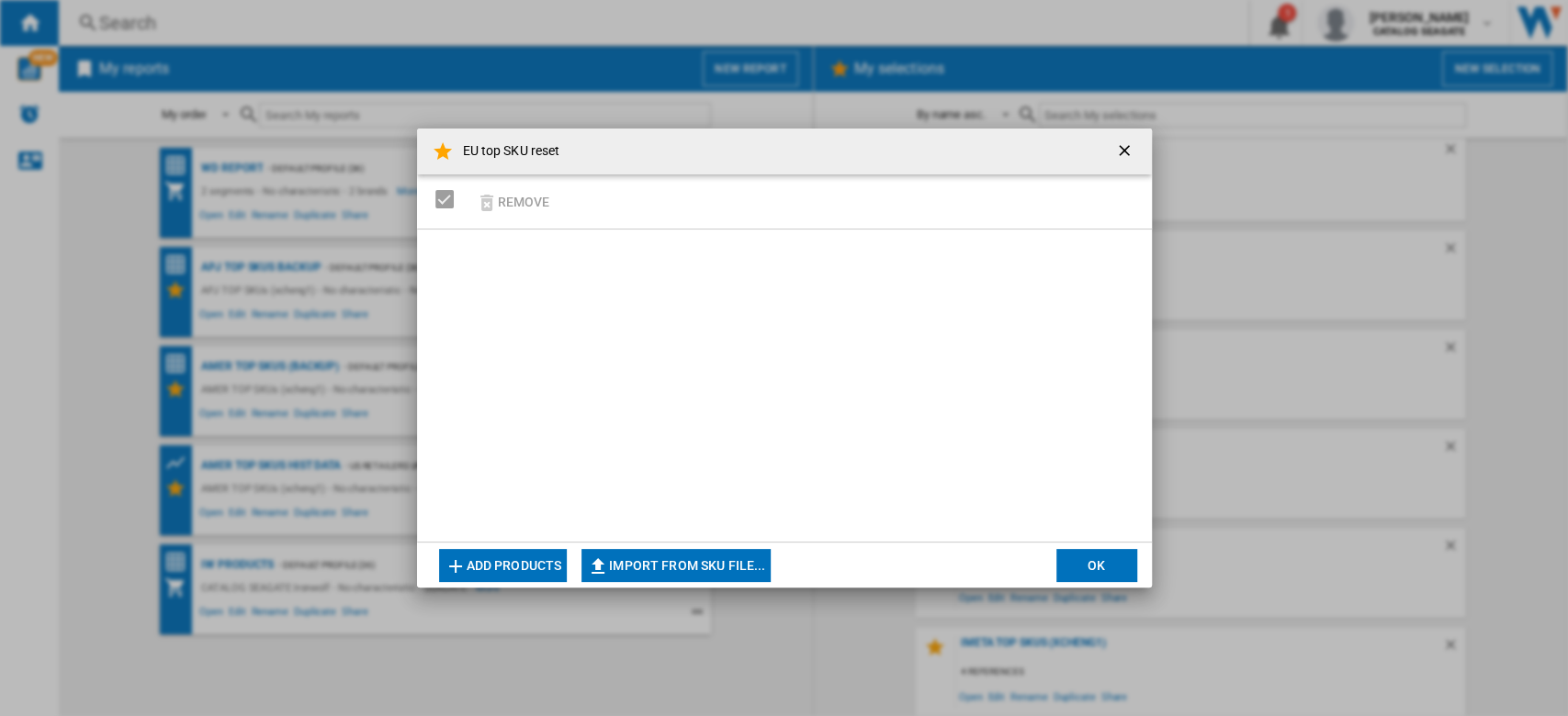
click at [692, 556] on button "Import from SKU file..." at bounding box center [676, 565] width 189 height 33
type input "**********"
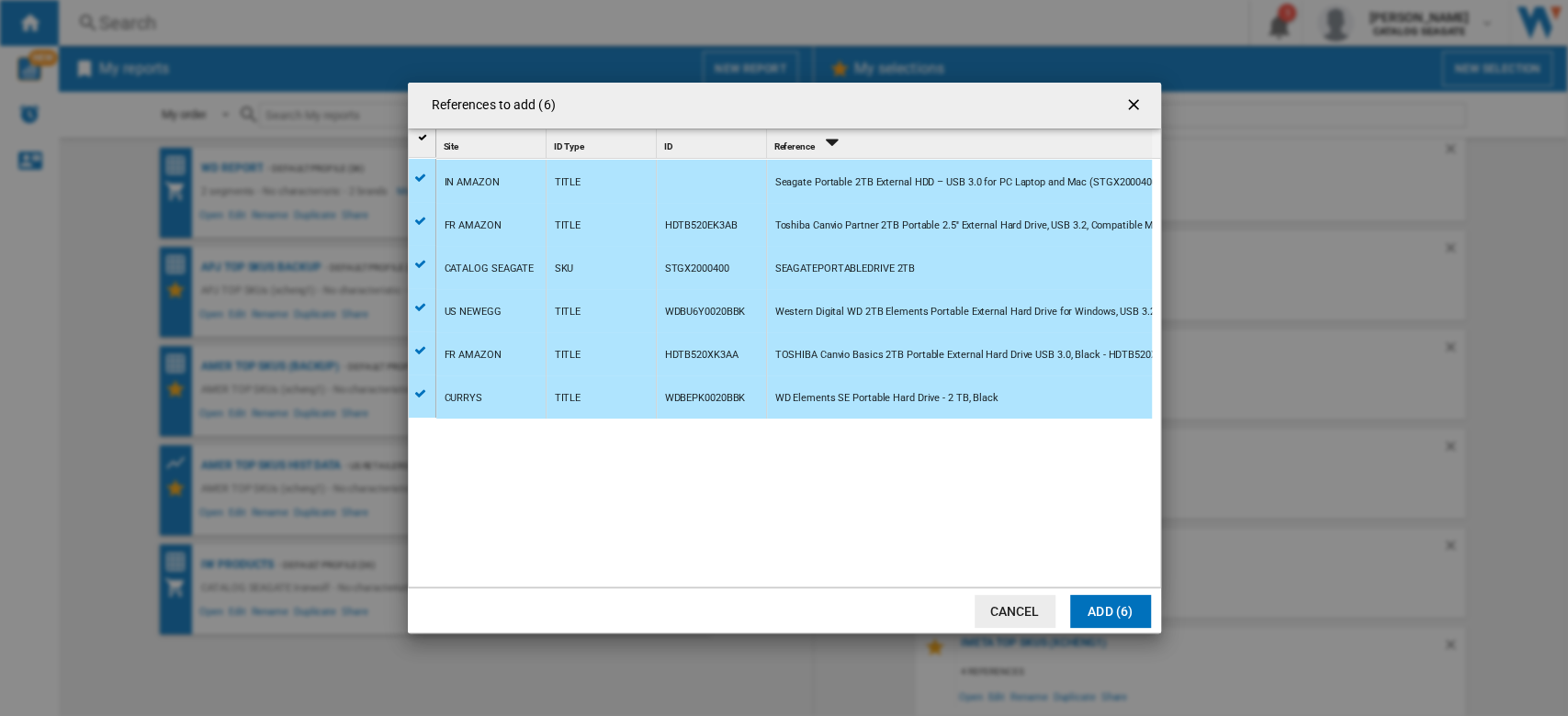
click at [1107, 604] on button "Add (6)" at bounding box center [1110, 611] width 81 height 33
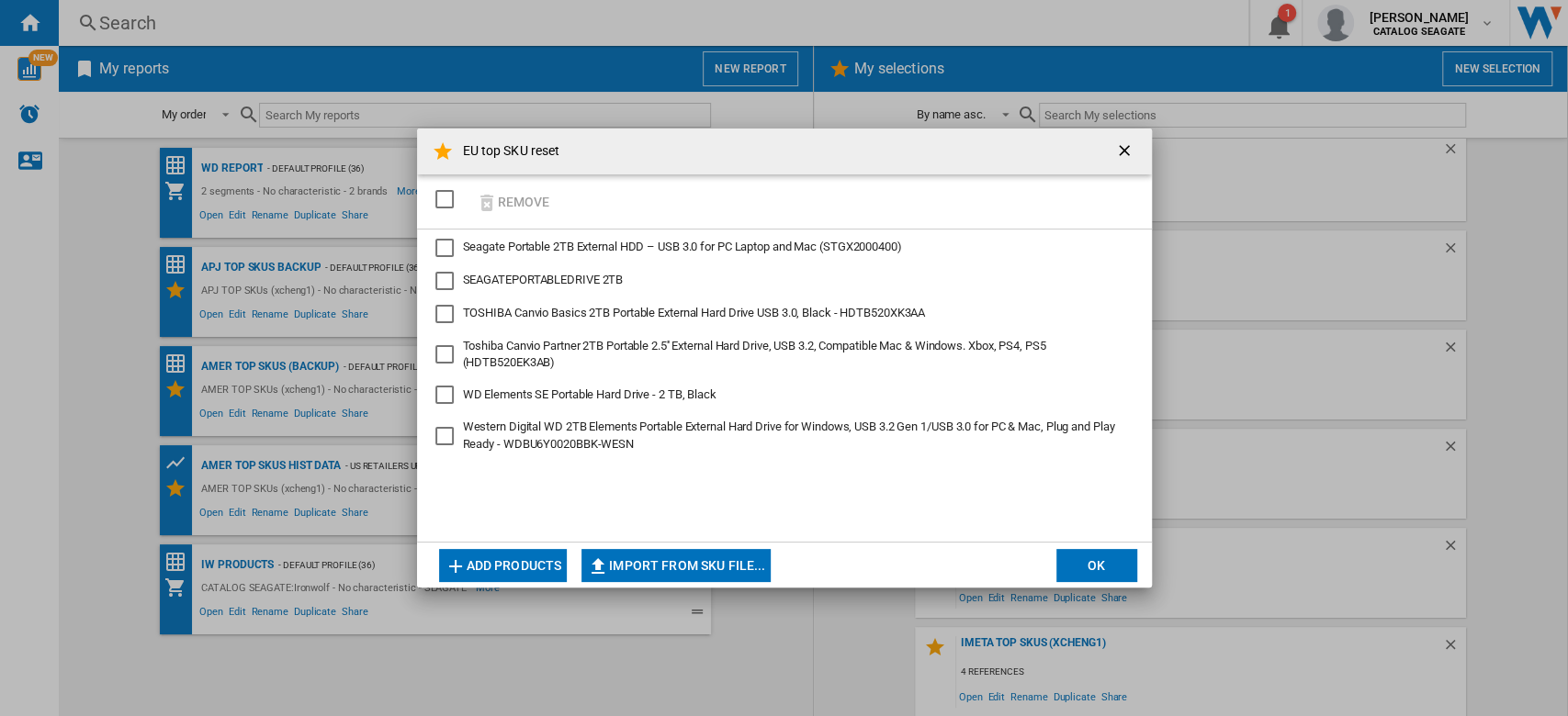
click at [446, 247] on div "Seagate Portable 2TB External HDD – USB 3.0 for PC Laptop and Mac (STGX2000400)" at bounding box center [445, 248] width 19 height 19
click at [447, 273] on div "SEAGATEPORTABLEDRIVE 2TB" at bounding box center [445, 282] width 19 height 19
click at [447, 315] on div "TOSHIBA Canvio Basics 2TB Portable External Hard Drive USB 3.0, Black - HDTB520…" at bounding box center [445, 314] width 19 height 19
click at [446, 354] on div "Toshiba Canvio Partner 2TB Portable 2.5'' External Hard Drive, USB 3.2, Compati…" at bounding box center [445, 354] width 19 height 19
click at [450, 391] on div "WD Elements SE Portable Hard Drive - 2 TB, Black" at bounding box center [445, 395] width 19 height 19
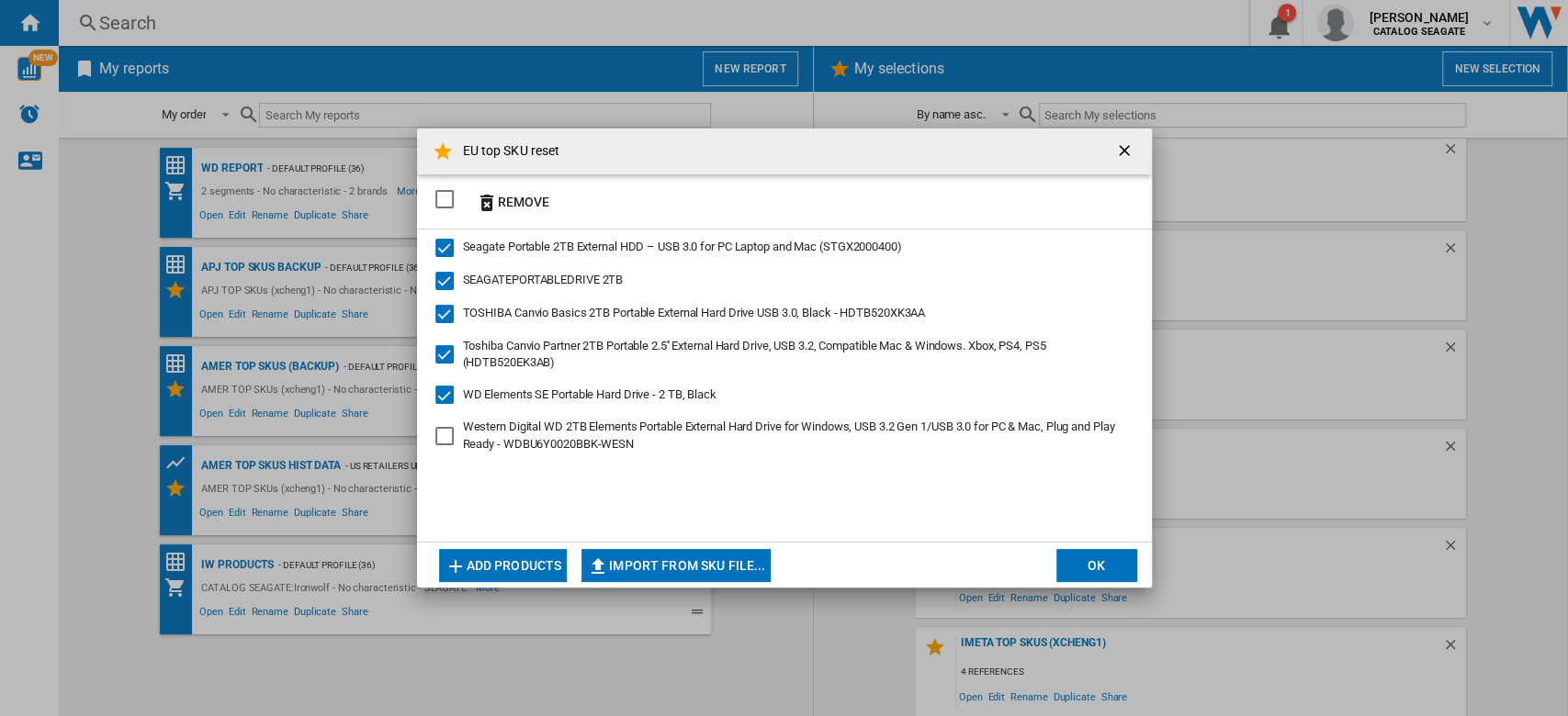
click at [438, 427] on div "Western Digital WD 2TB Elements Portable External Hard Drive for Windows, USB 3…" at bounding box center [445, 436] width 19 height 19
click at [1116, 562] on button "OK" at bounding box center [1096, 565] width 81 height 33
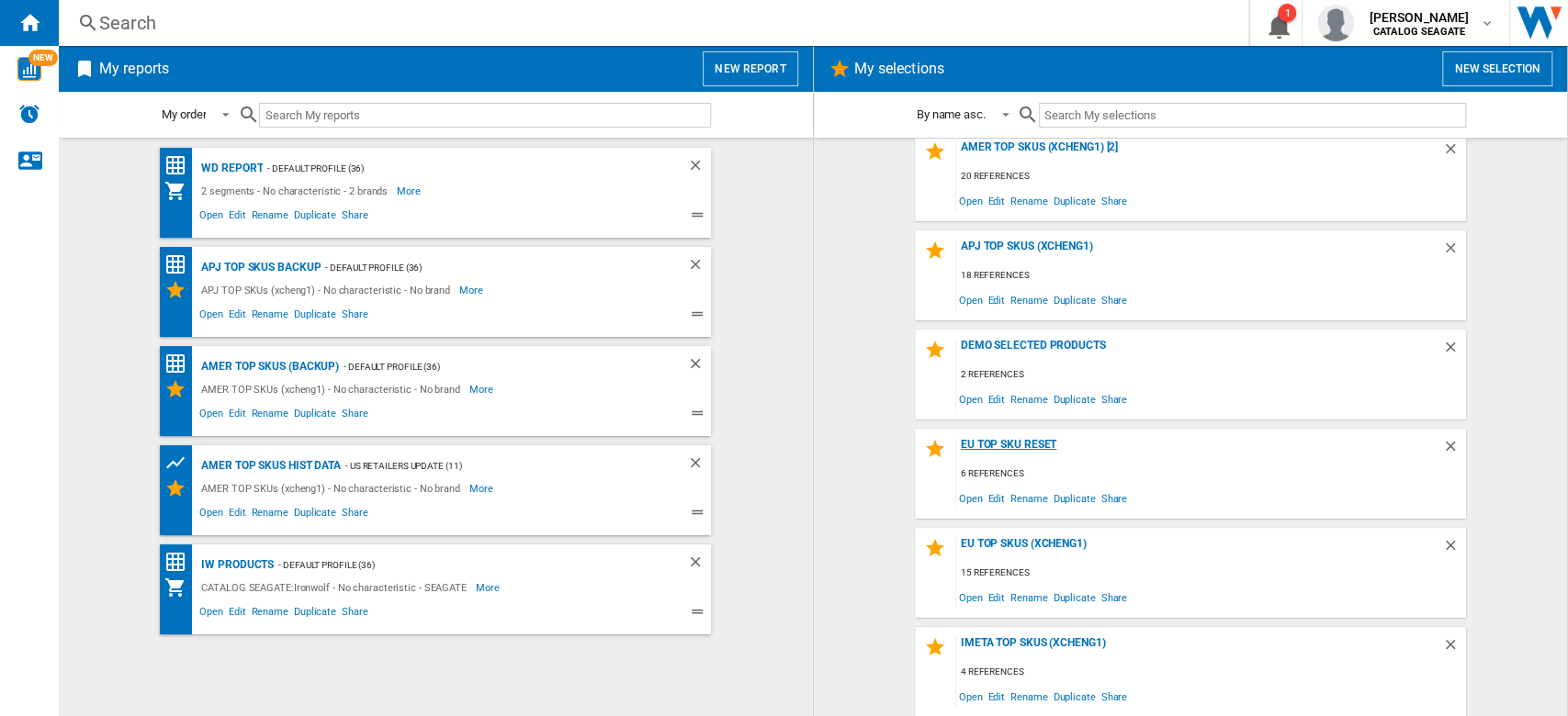
click at [1035, 446] on div "EU top SKU reset" at bounding box center [1199, 450] width 486 height 25
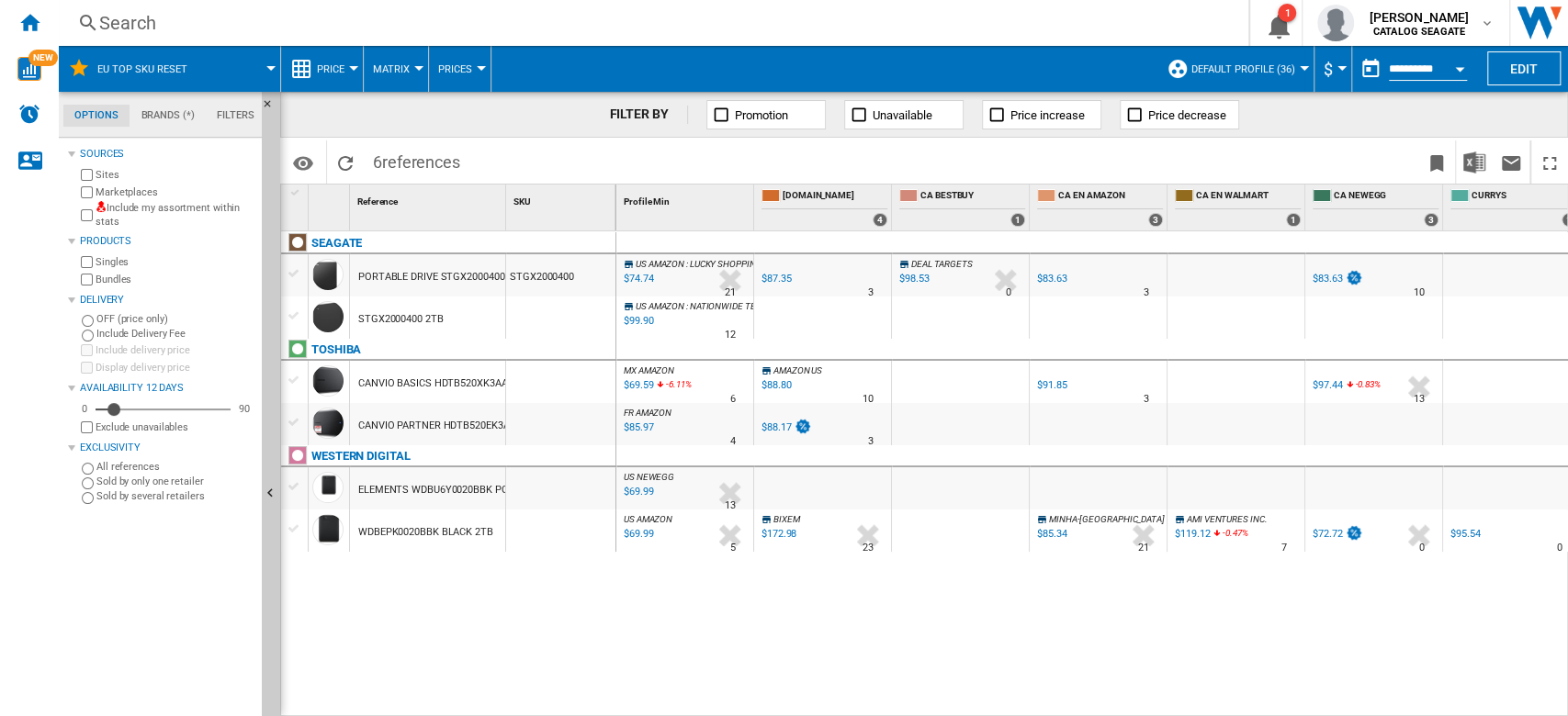
click at [77, 196] on div "Marketplaces" at bounding box center [166, 192] width 177 height 18
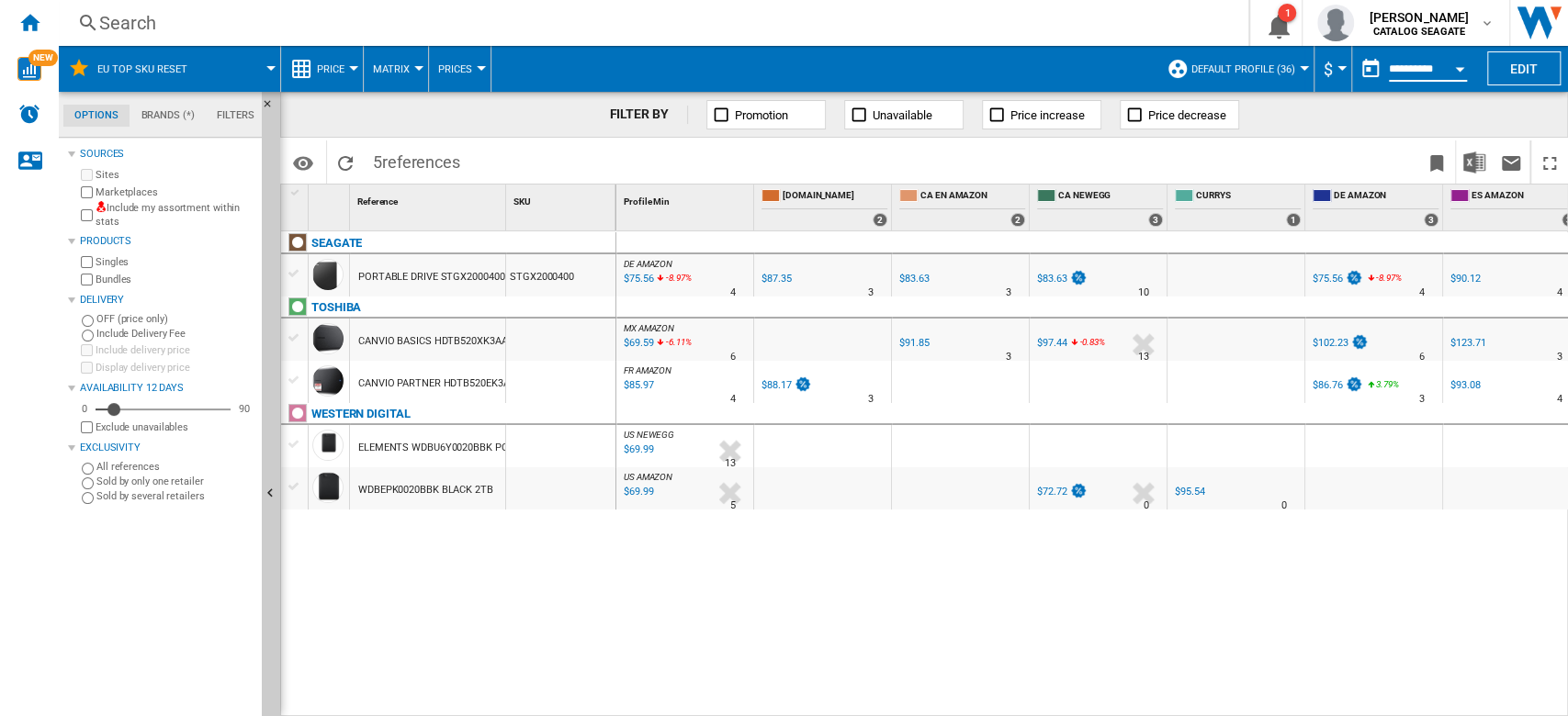
click at [1434, 70] on input "**********" at bounding box center [1428, 72] width 78 height 17
click at [1461, 63] on button "Open calendar" at bounding box center [1459, 65] width 33 height 33
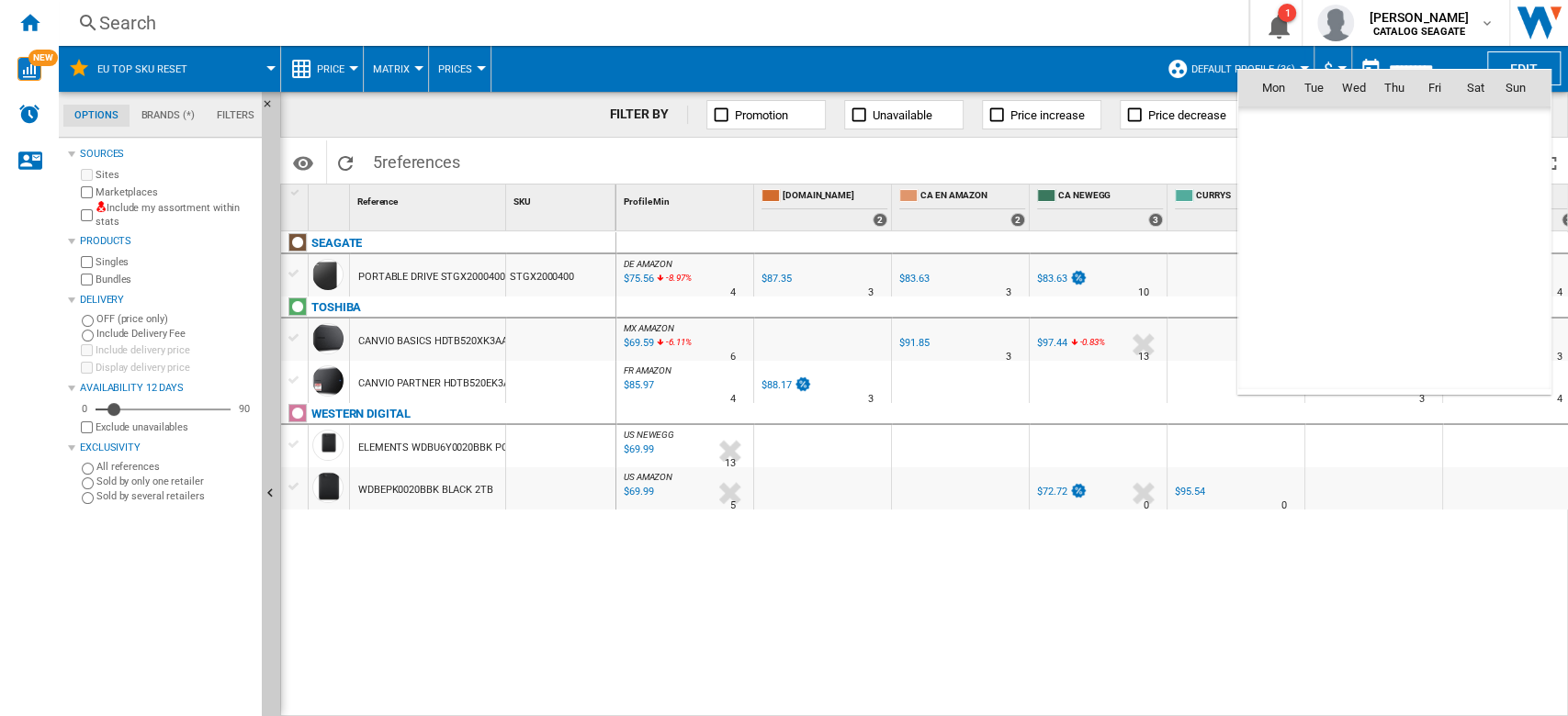
scroll to position [8763, 0]
click at [1283, 255] on span "15" at bounding box center [1272, 248] width 36 height 36
type input "**********"
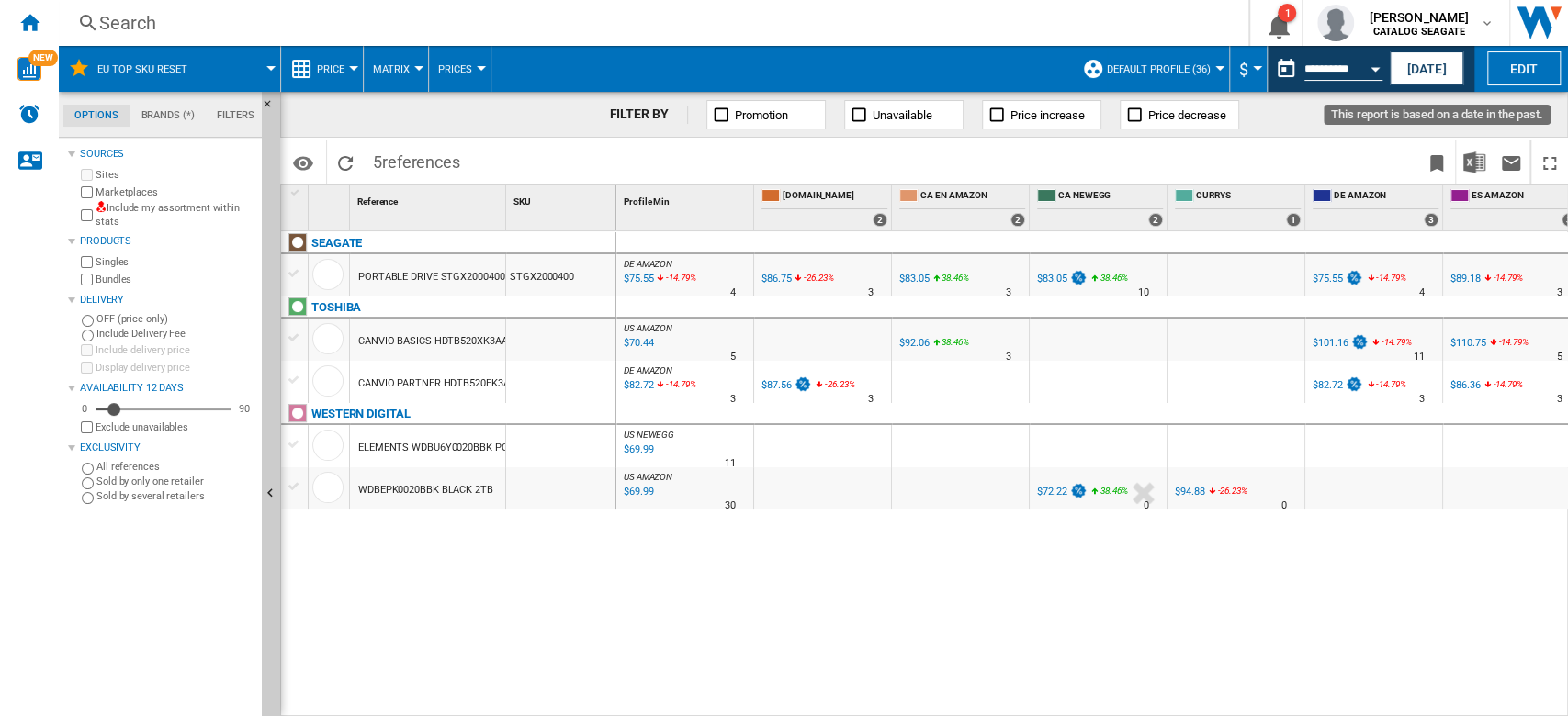
click at [1375, 68] on div "Open calendar" at bounding box center [1375, 69] width 9 height 5
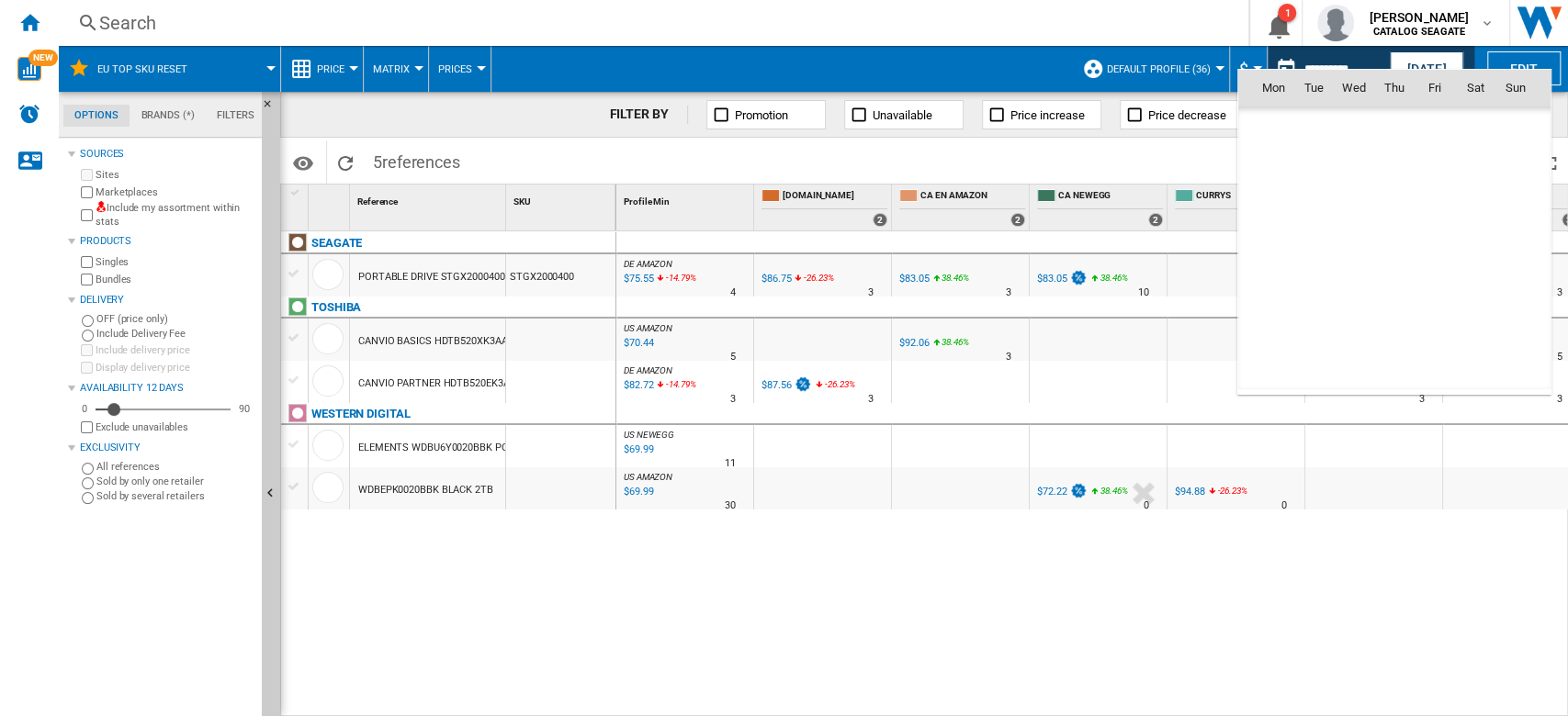
scroll to position [8763, 0]
click at [1311, 259] on span "16" at bounding box center [1313, 248] width 36 height 36
type input "**********"
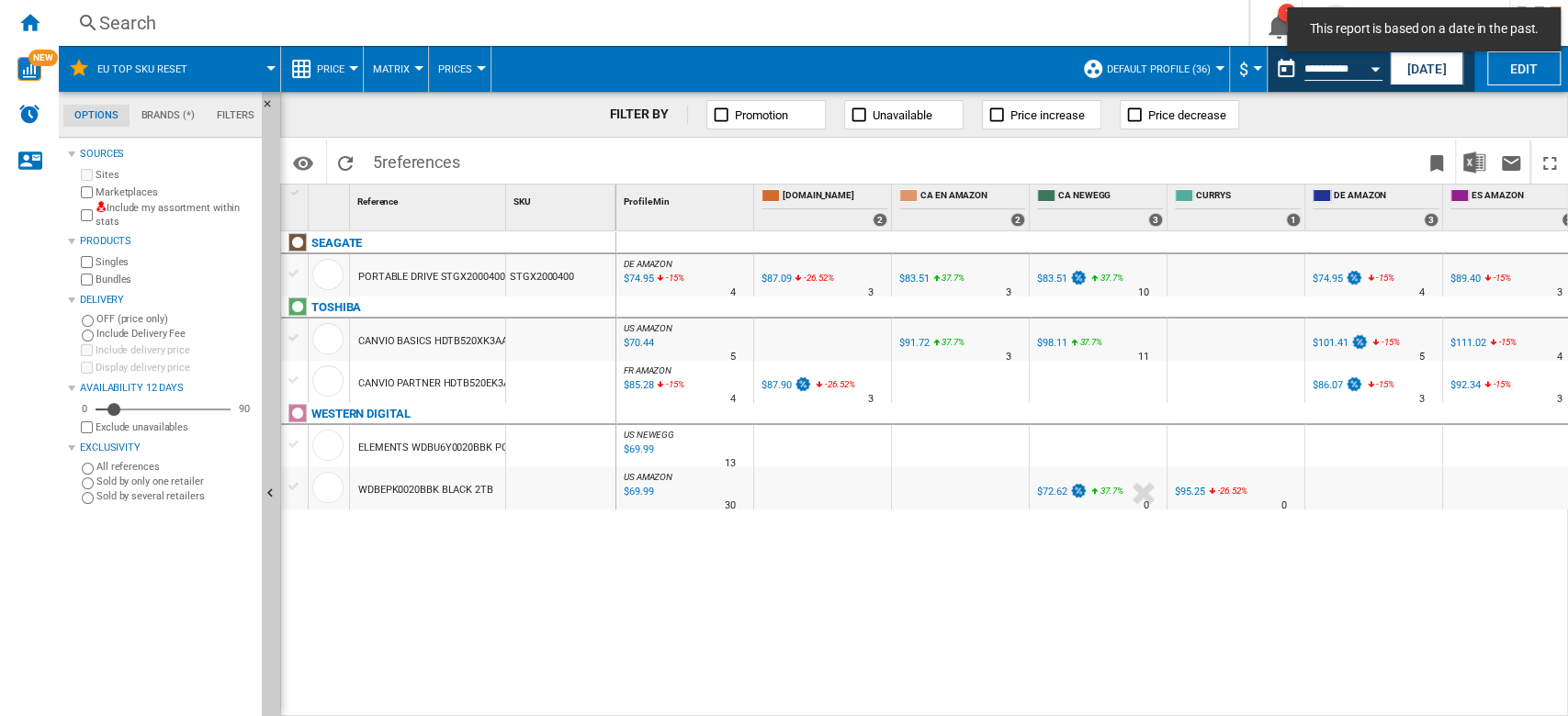
click at [337, 72] on span "Price" at bounding box center [331, 69] width 28 height 12
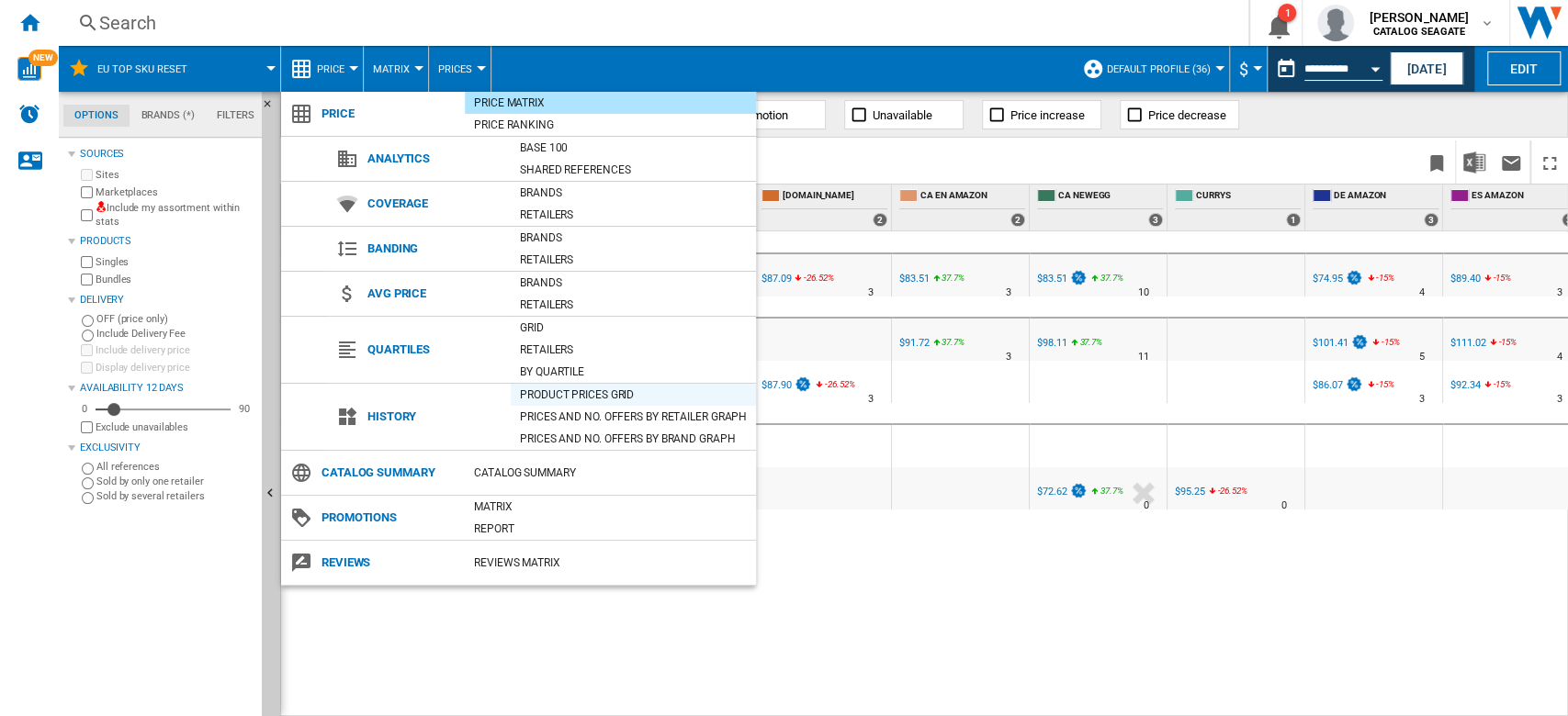
click at [597, 395] on div "Product prices grid" at bounding box center [633, 395] width 245 height 19
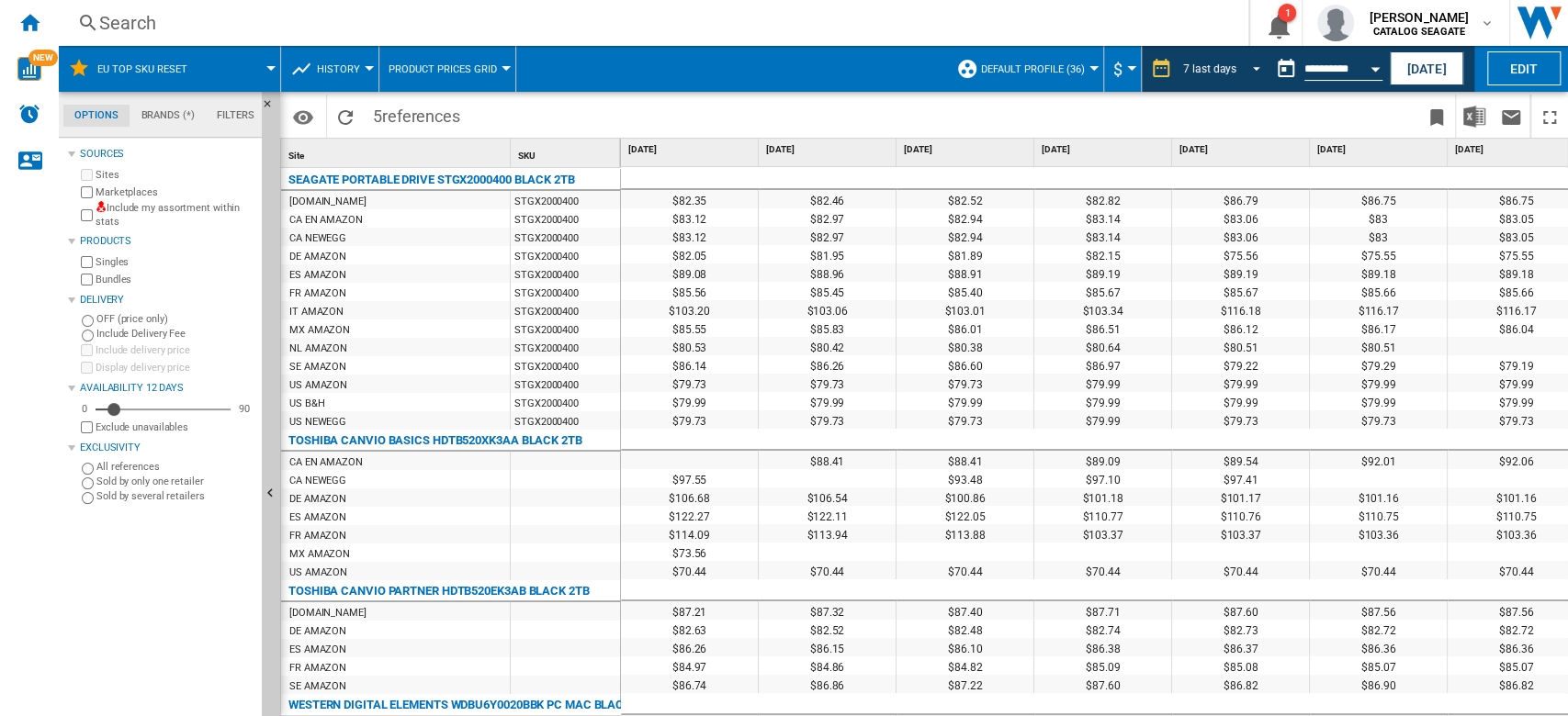
click at [1240, 70] on span "REPORTS.WIZARD.STEPS.REPORT.STEPS.REPORT_OPTIONS.PERIOD: 7 last days" at bounding box center [1251, 67] width 22 height 17
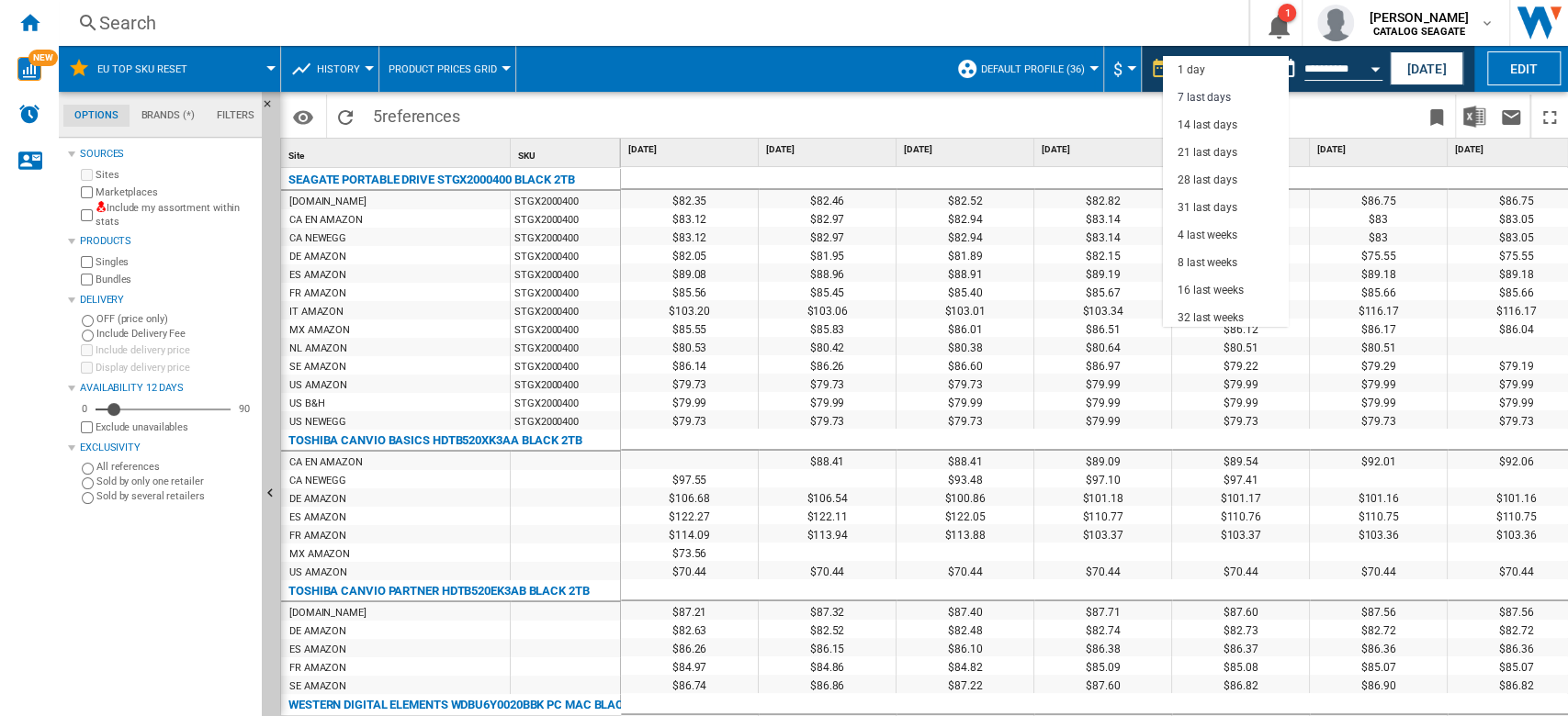
scroll to position [28, 0]
click at [1230, 173] on div "31 last days" at bounding box center [1207, 180] width 60 height 16
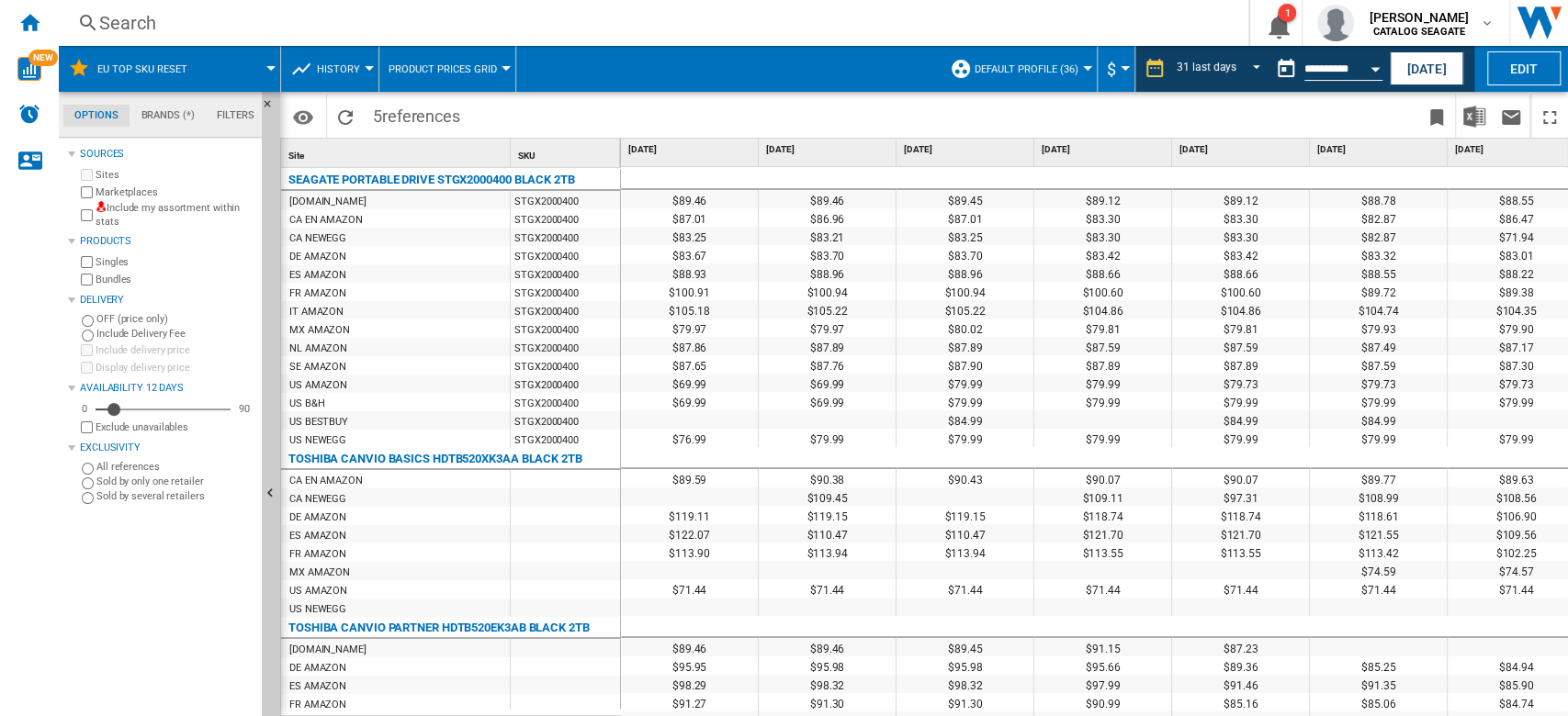
click at [1060, 77] on button "Default profile (36)" at bounding box center [1030, 68] width 113 height 46
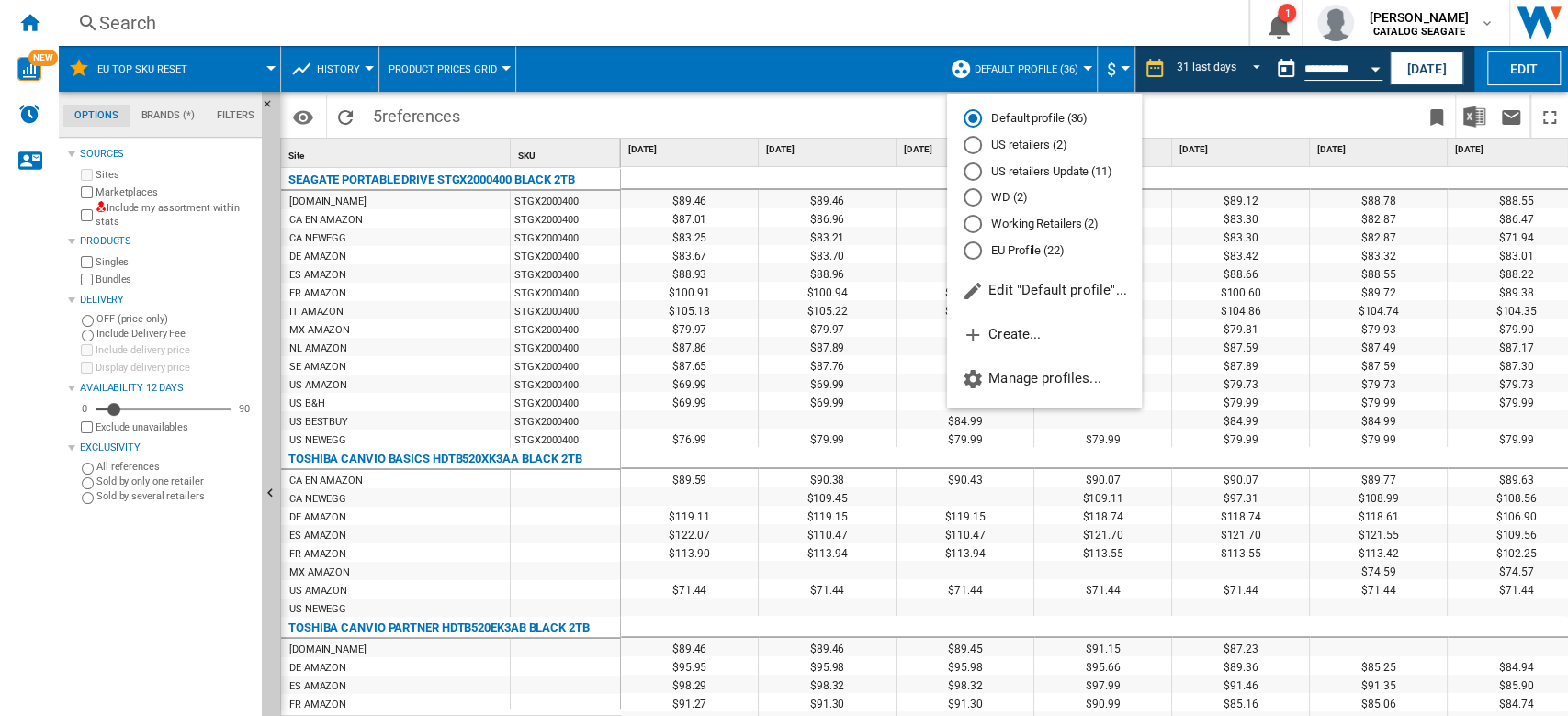
click at [1041, 256] on md-radio-button "EU Profile (22)" at bounding box center [1043, 250] width 161 height 18
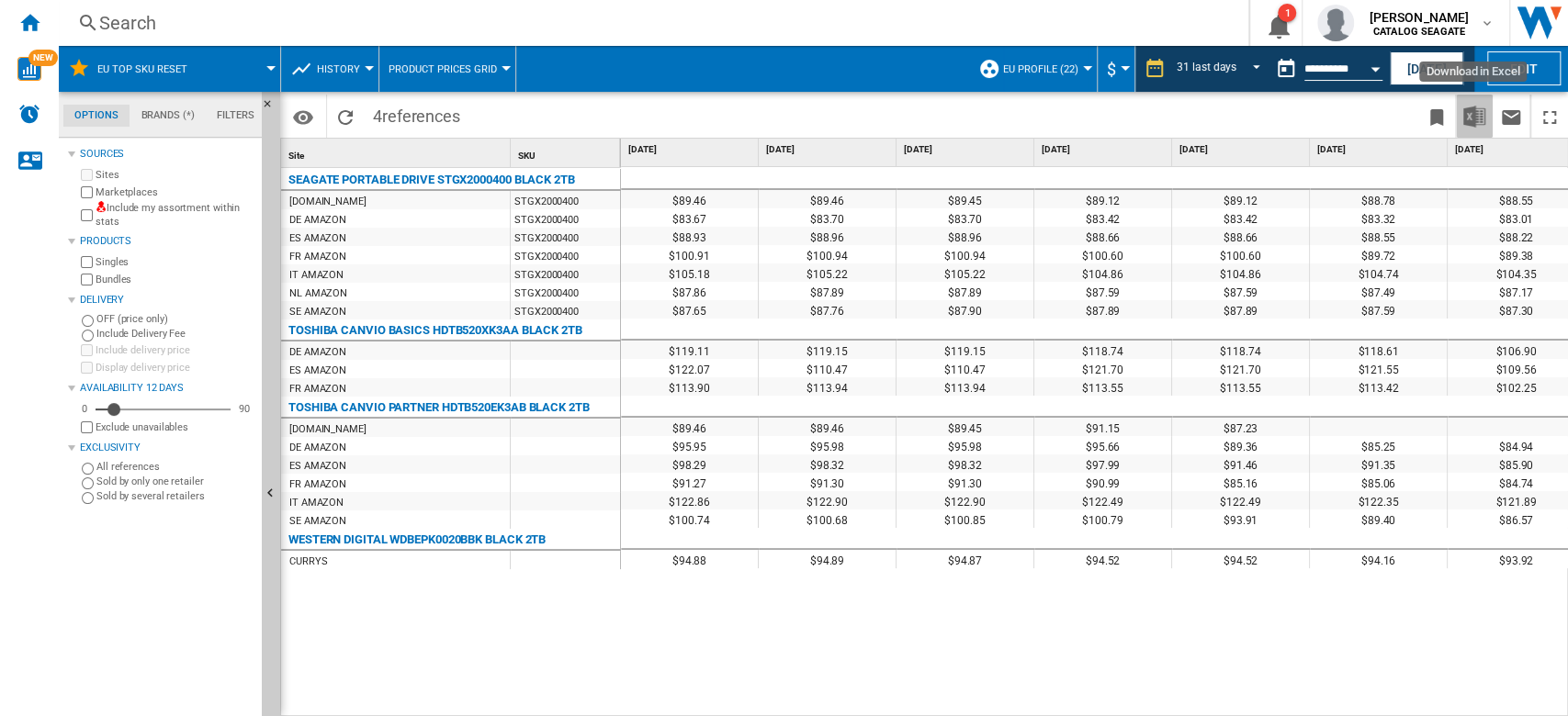
click at [1484, 114] on button "Download in Excel" at bounding box center [1474, 116] width 36 height 43
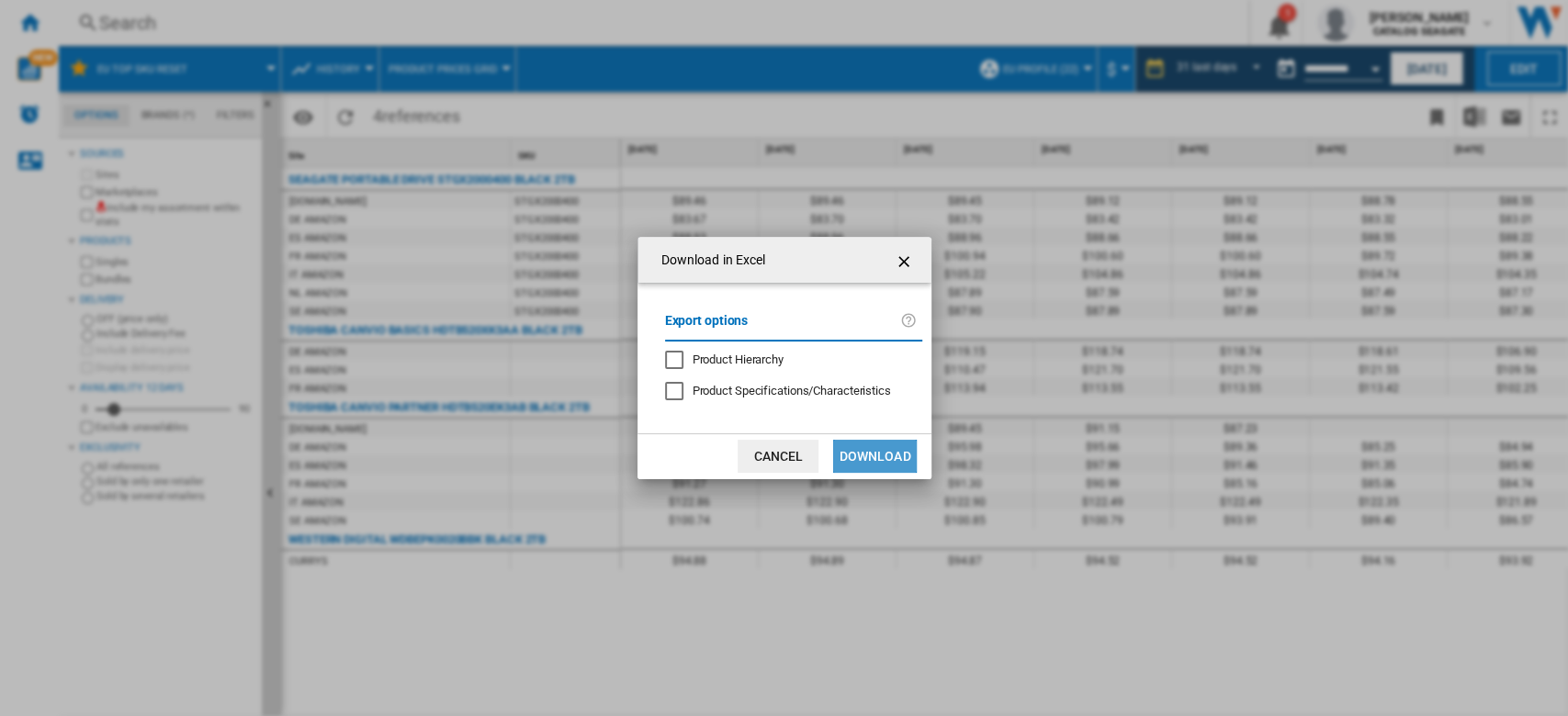
click at [887, 457] on button "Download" at bounding box center [874, 456] width 83 height 33
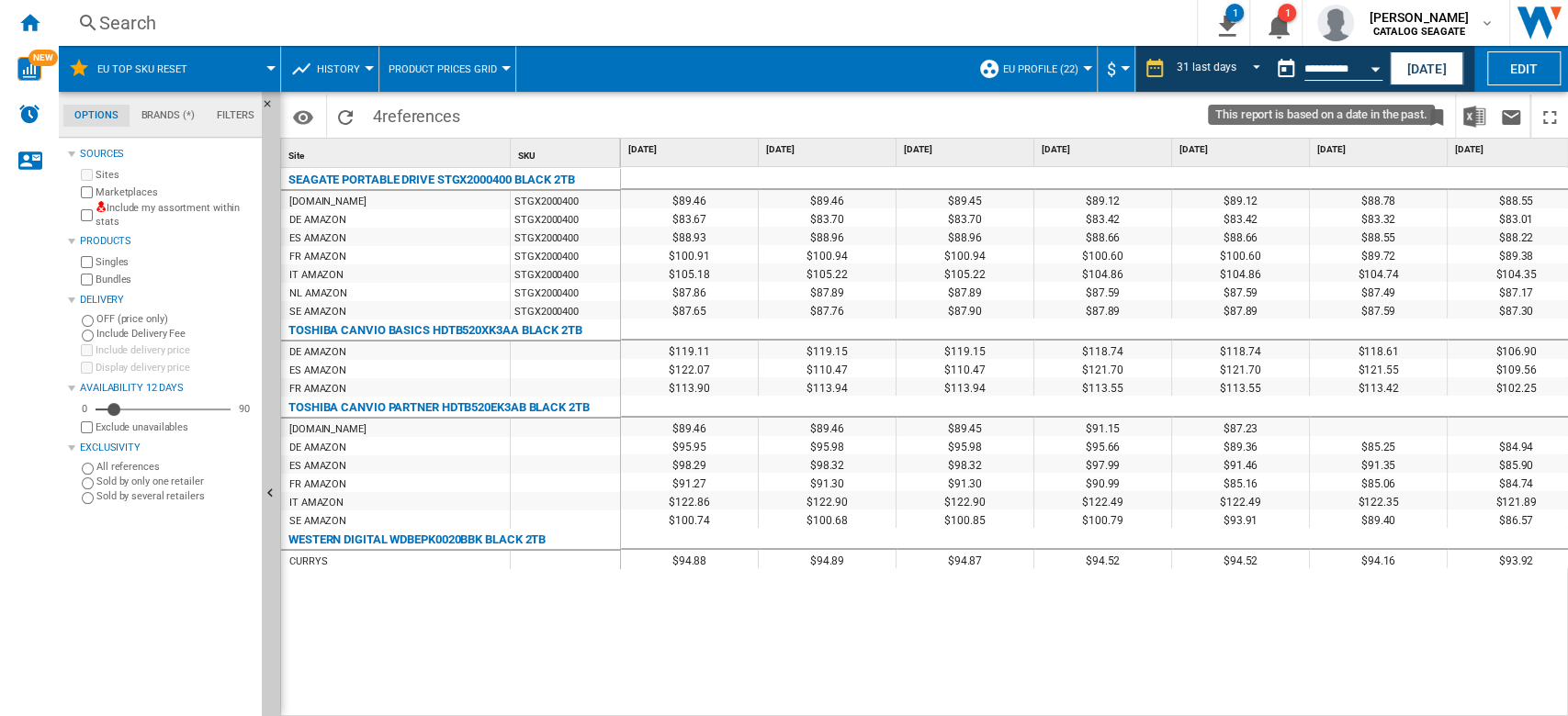
click at [1365, 77] on button "Open calendar" at bounding box center [1374, 65] width 33 height 33
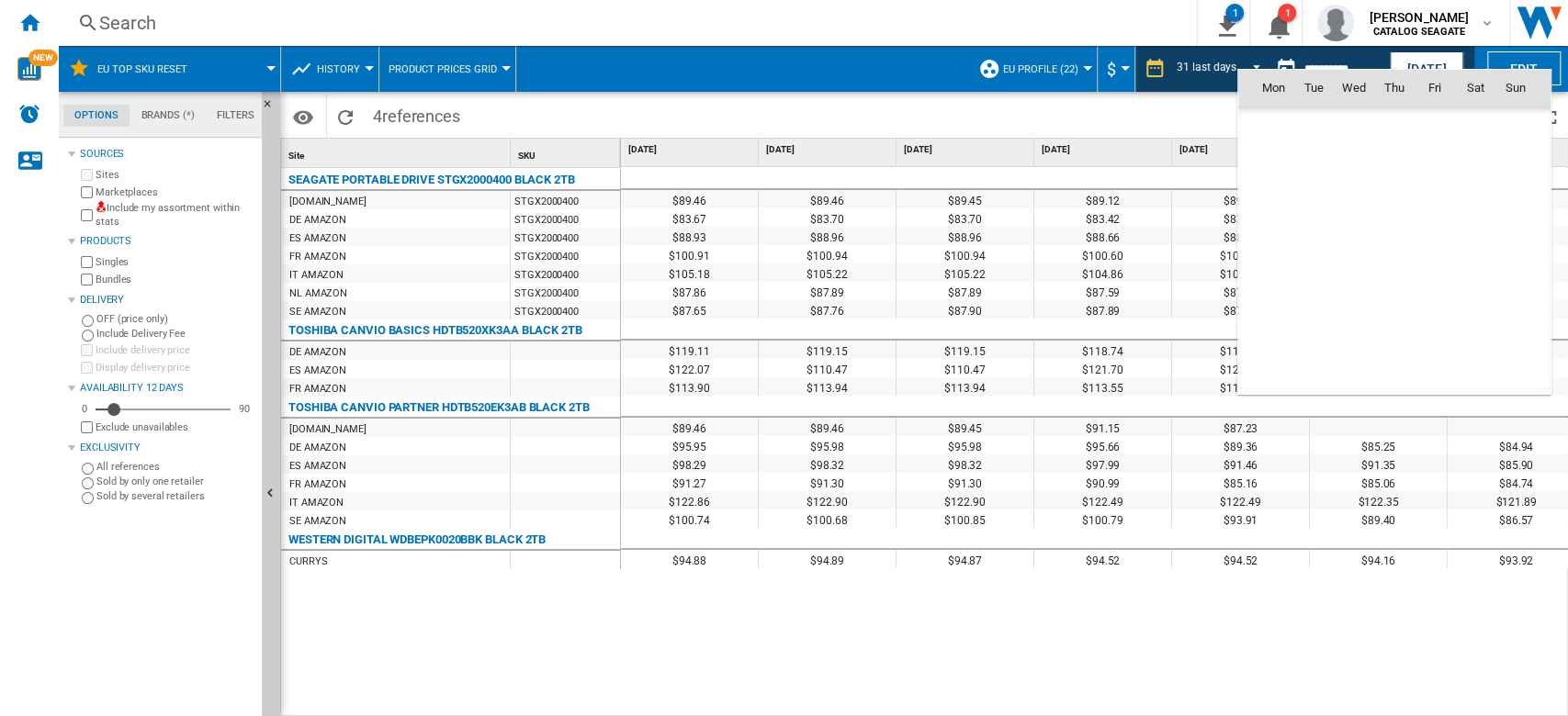
scroll to position [8763, 0]
click at [1300, 127] on md-icon "September 2025" at bounding box center [1309, 128] width 22 height 22
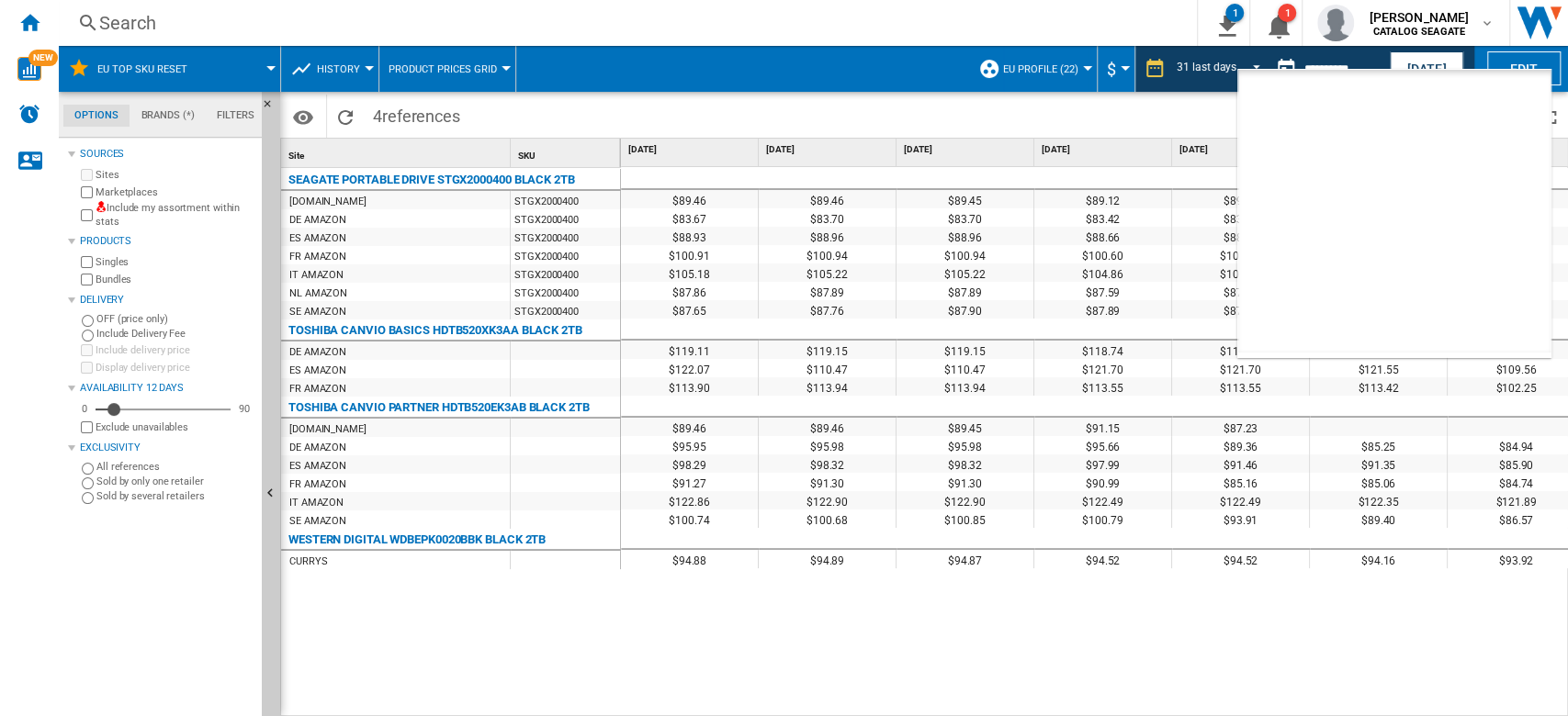
scroll to position [44, 0]
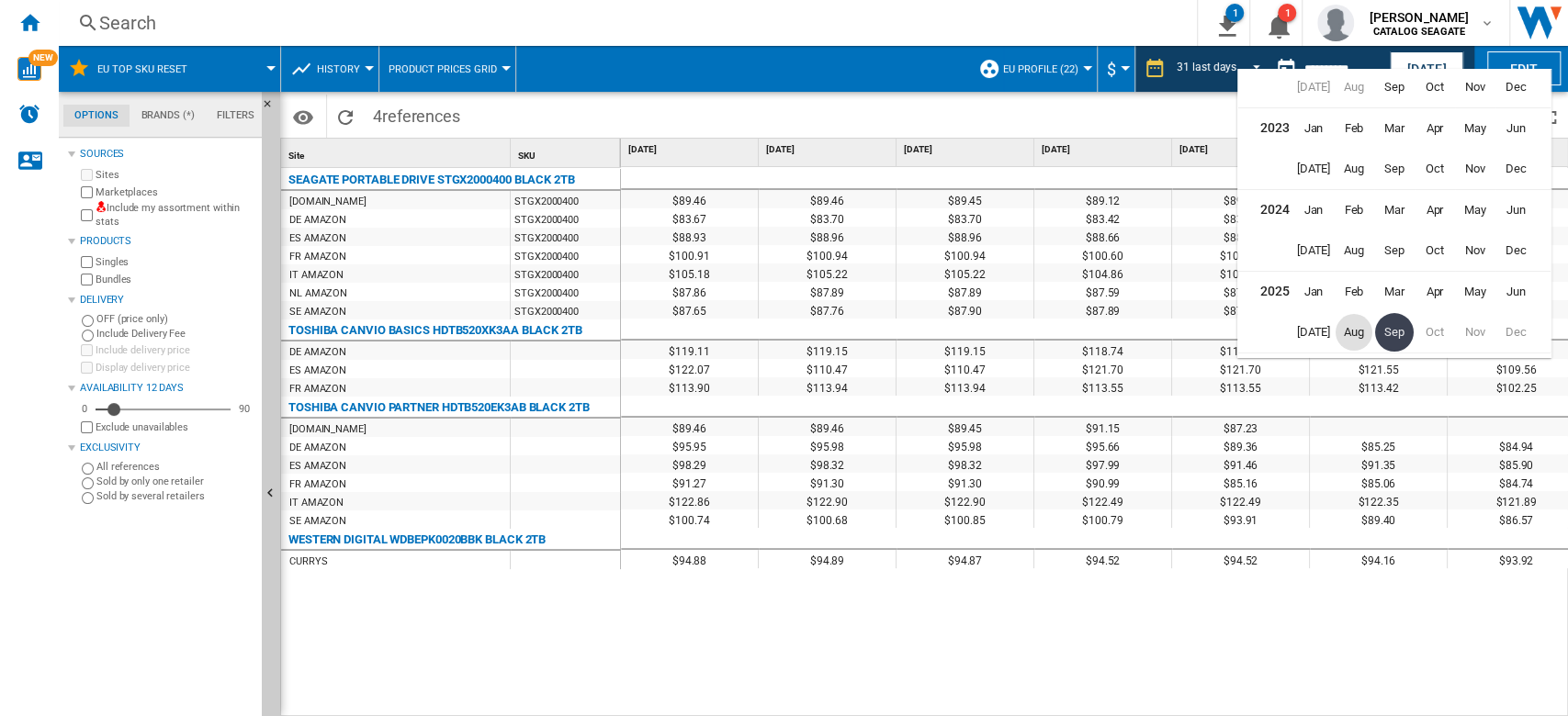
click at [1356, 324] on span "Aug" at bounding box center [1353, 332] width 36 height 36
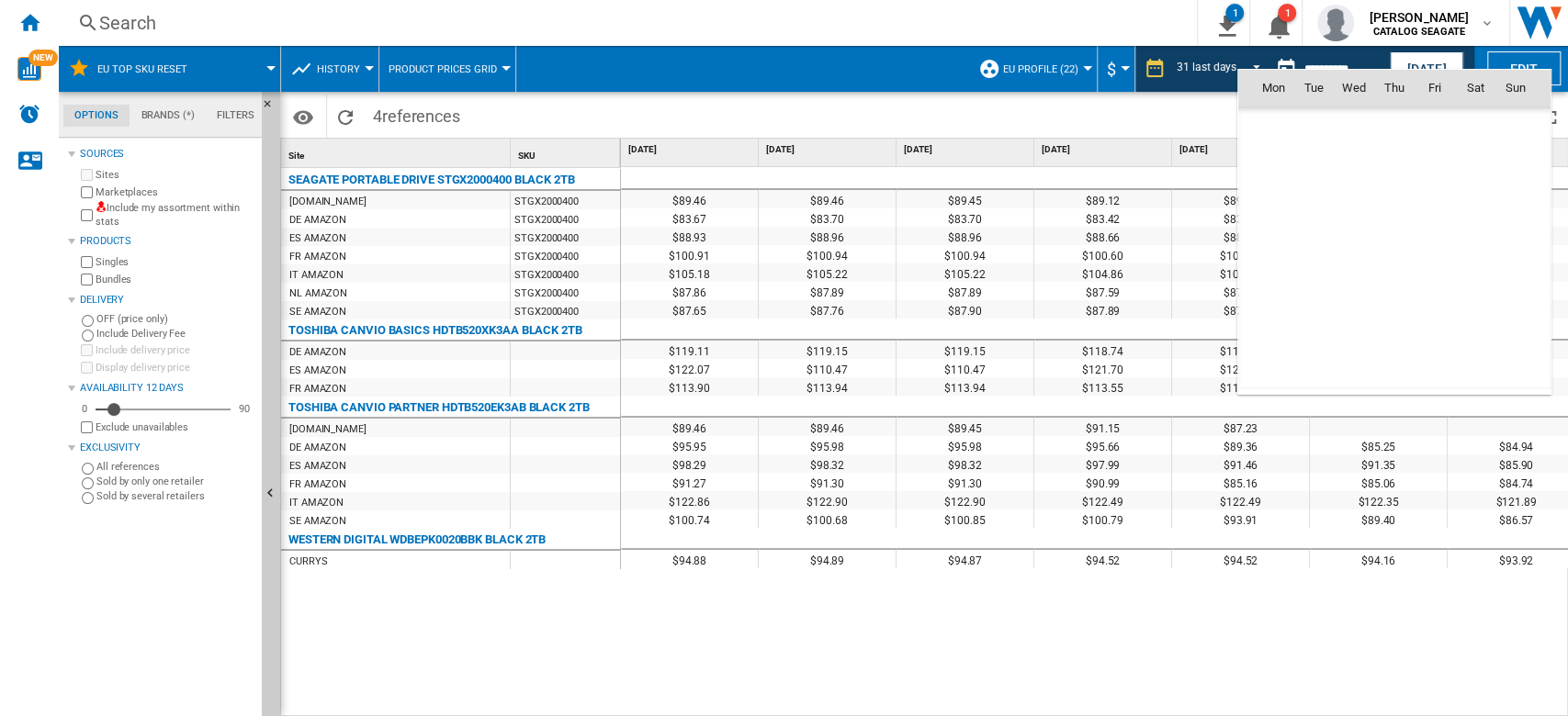
scroll to position [8518, 0]
click at [1433, 203] on span "15" at bounding box center [1434, 209] width 36 height 36
type input "**********"
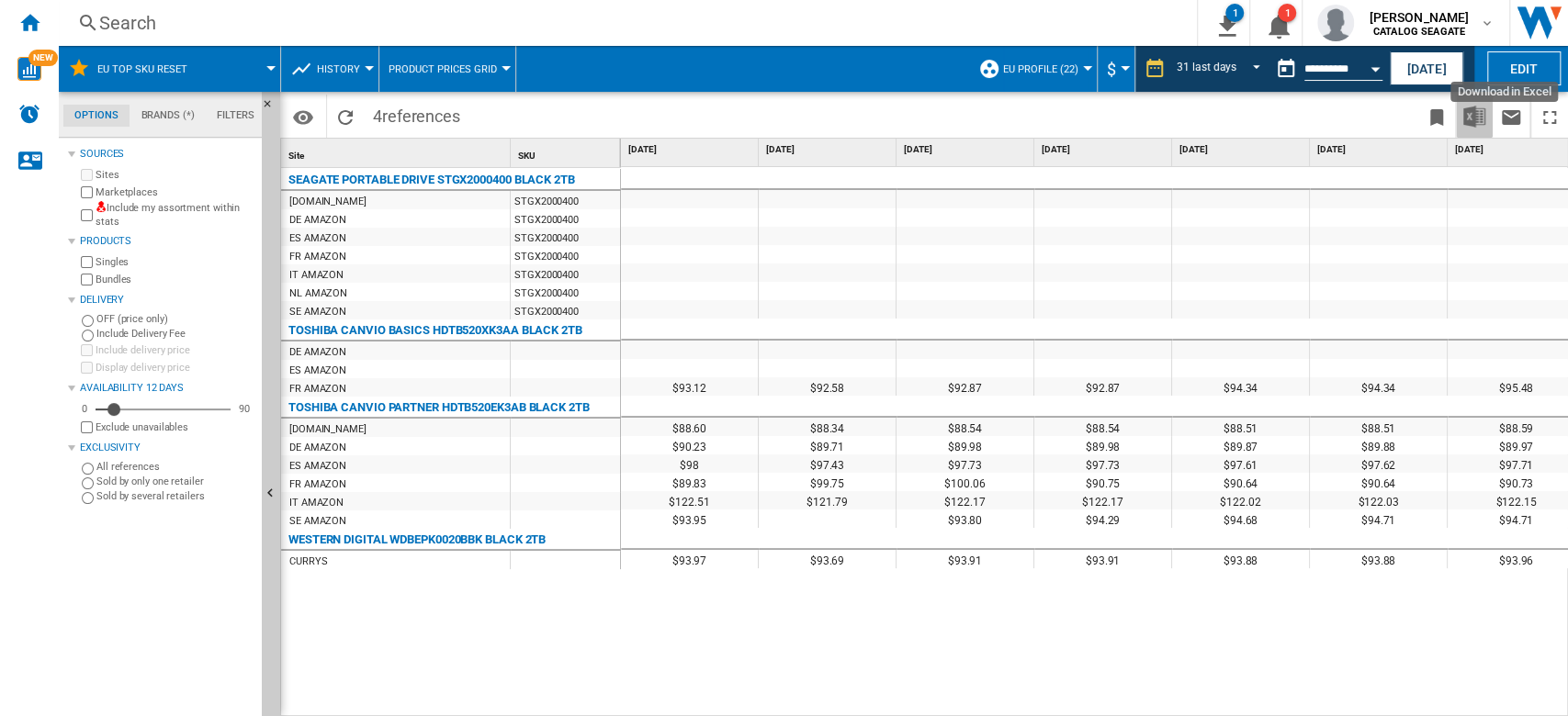
click at [1482, 124] on img "Download in Excel" at bounding box center [1474, 117] width 22 height 22
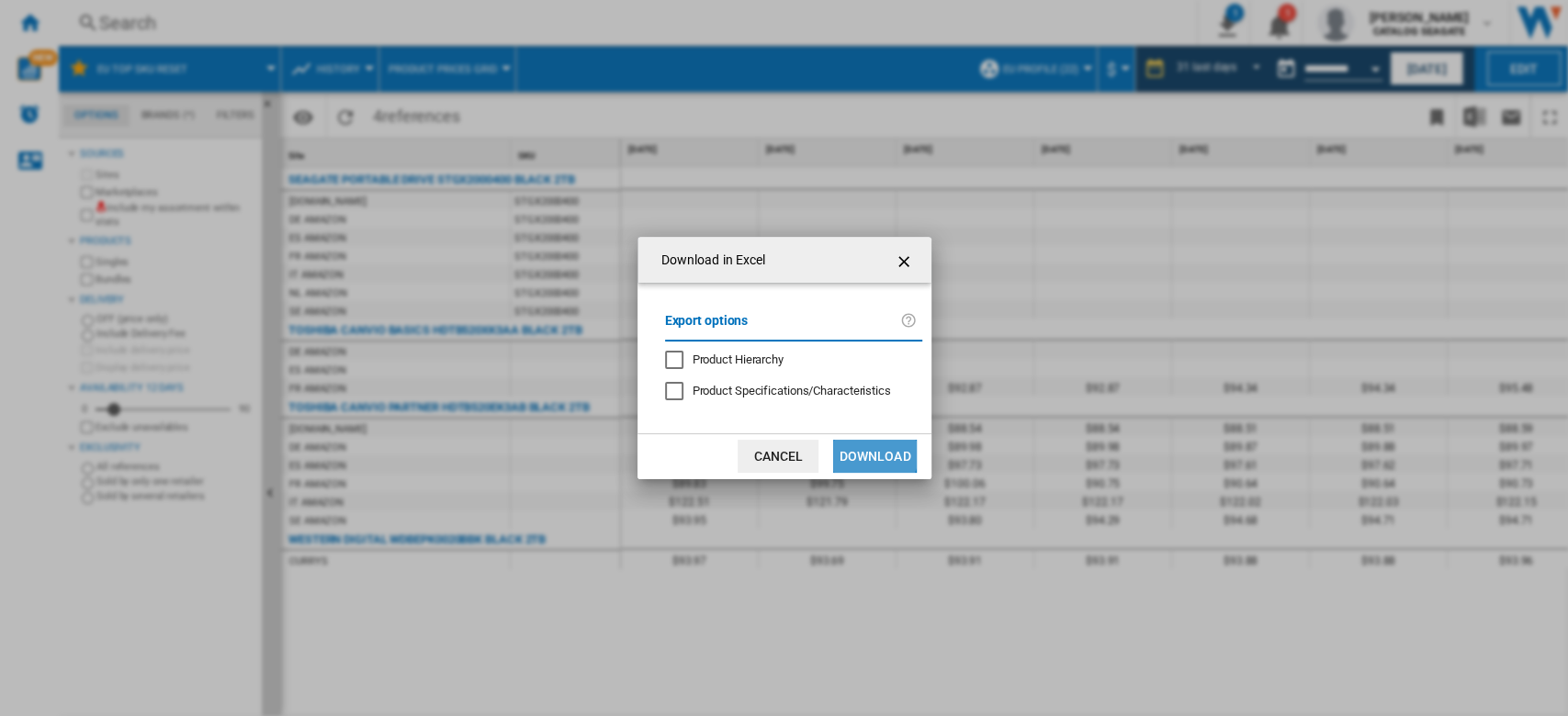
click at [868, 452] on button "Download" at bounding box center [874, 456] width 83 height 33
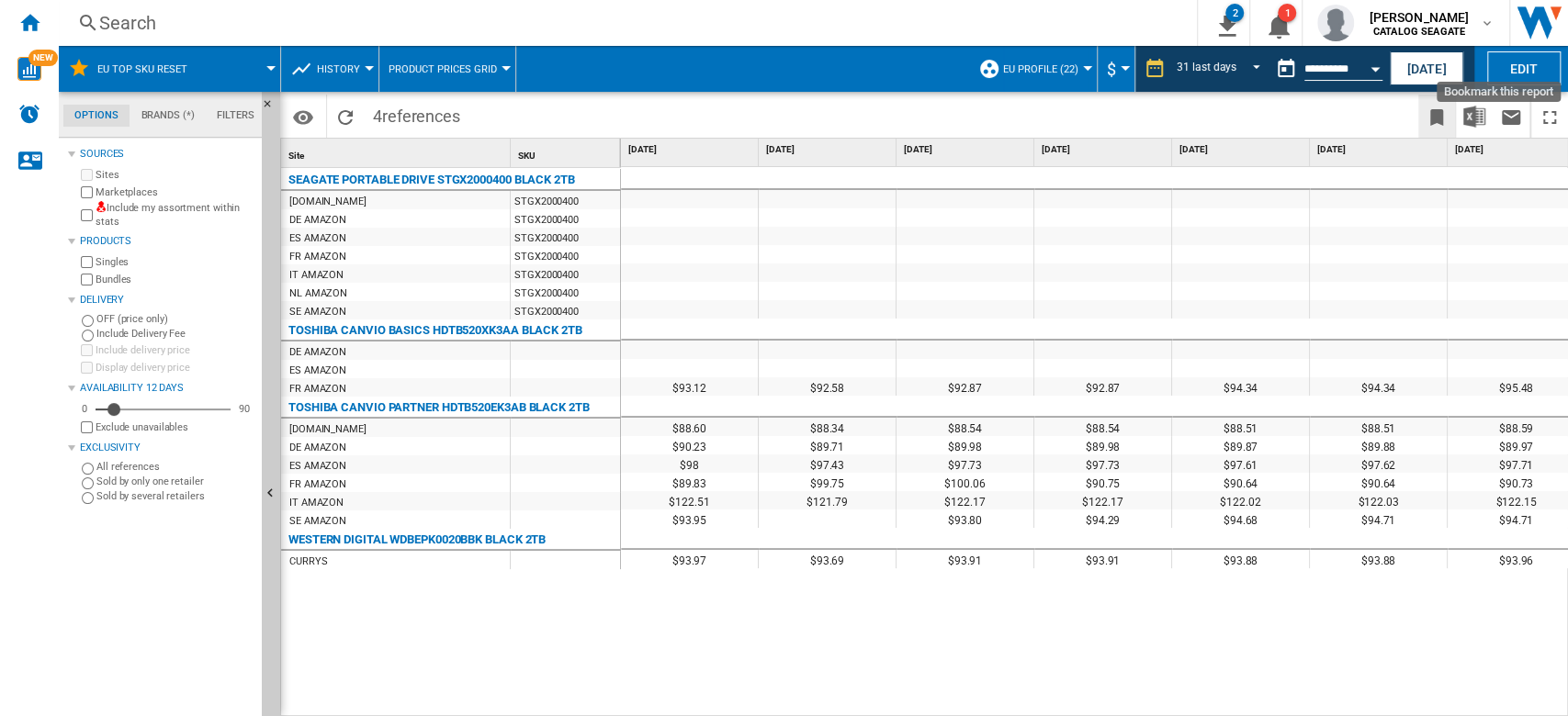
click at [1437, 116] on ng-md-icon "Bookmark this report" at bounding box center [1437, 117] width 22 height 22
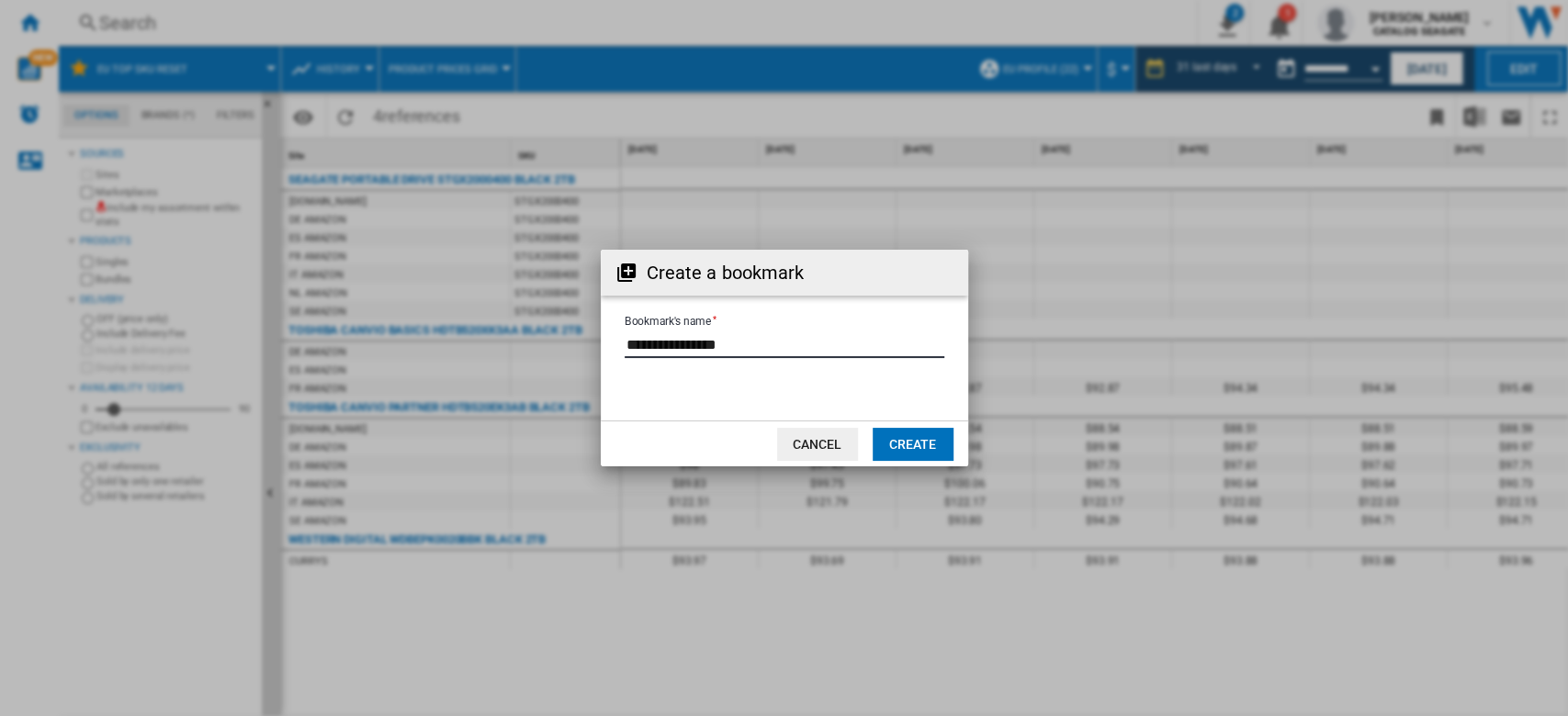
click at [773, 341] on input "Bookmark's name" at bounding box center [784, 345] width 320 height 28
click at [833, 450] on button "Cancel" at bounding box center [817, 444] width 81 height 33
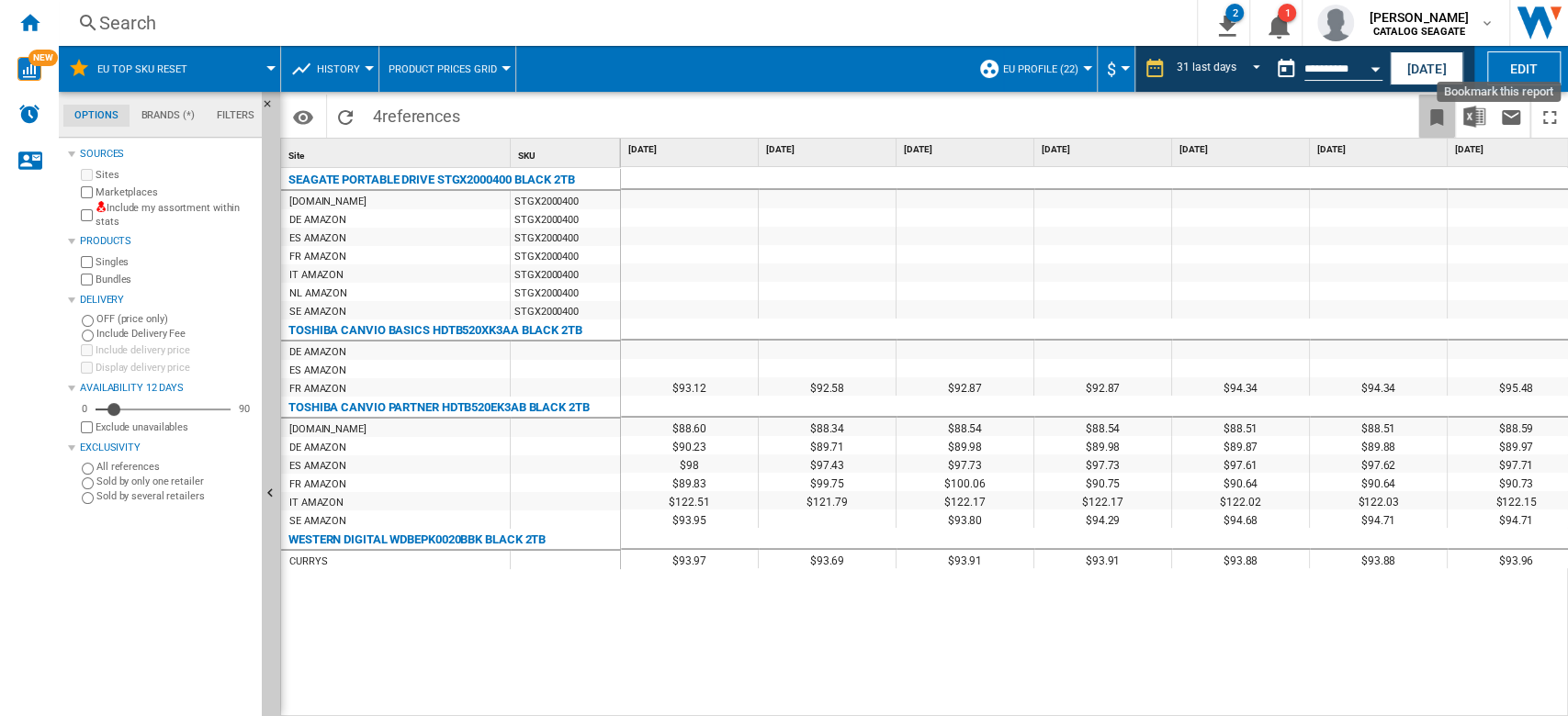
click at [1431, 113] on ng-md-icon "Bookmark this report" at bounding box center [1437, 117] width 22 height 22
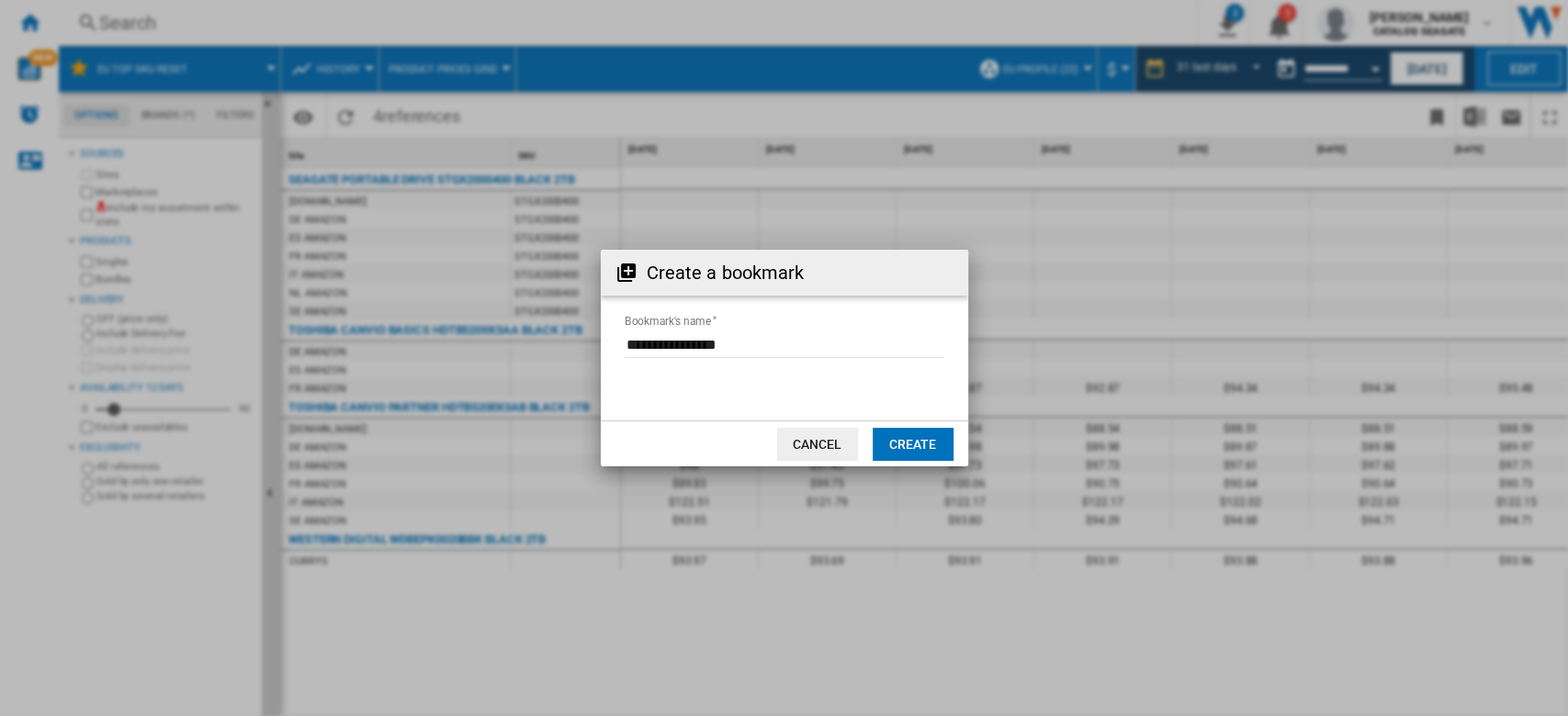
click at [805, 345] on input "Bookmark's name" at bounding box center [784, 345] width 320 height 28
type input "**********"
drag, startPoint x: 932, startPoint y: 444, endPoint x: 910, endPoint y: 441, distance: 22.2
click at [928, 444] on button "Create" at bounding box center [913, 444] width 81 height 33
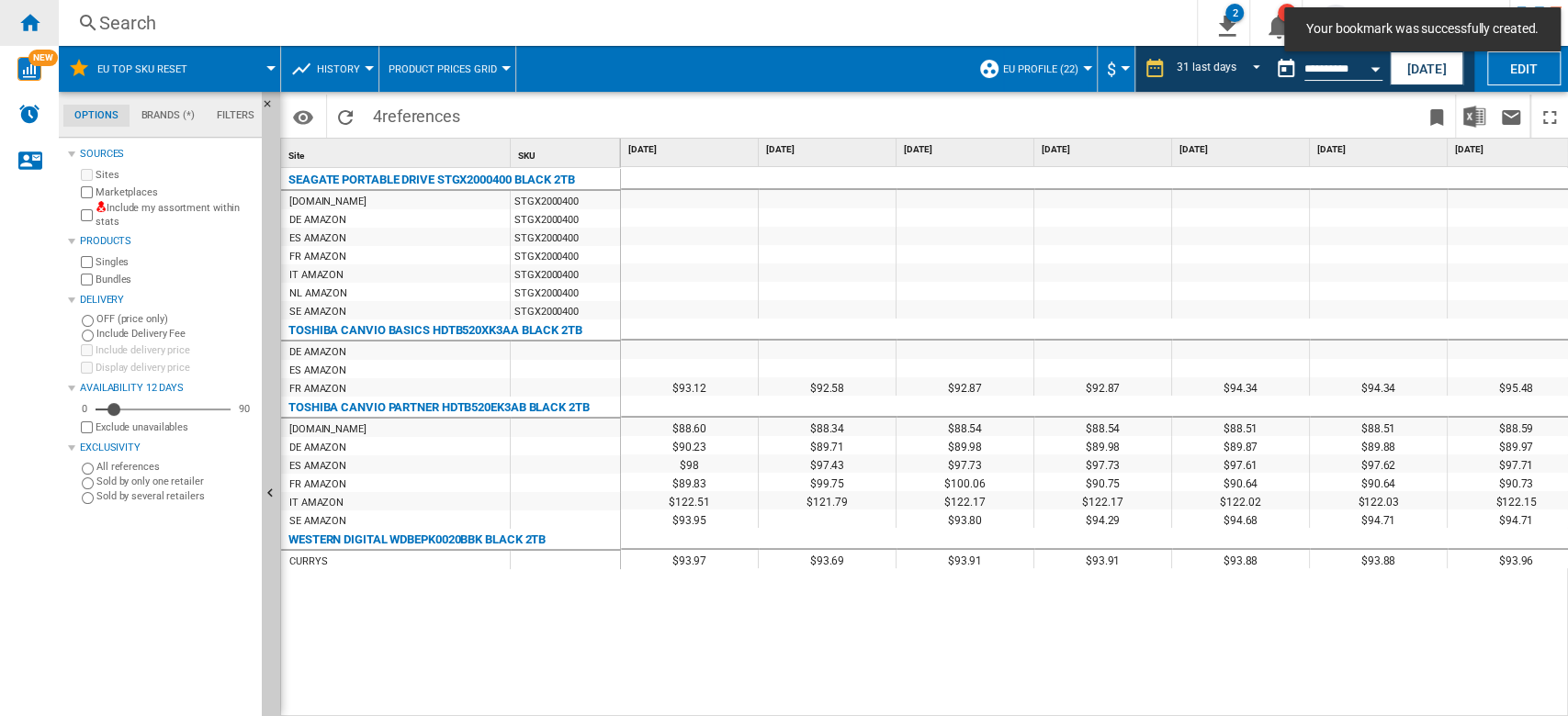
click at [39, 26] on ng-md-icon "Home" at bounding box center [30, 22] width 22 height 22
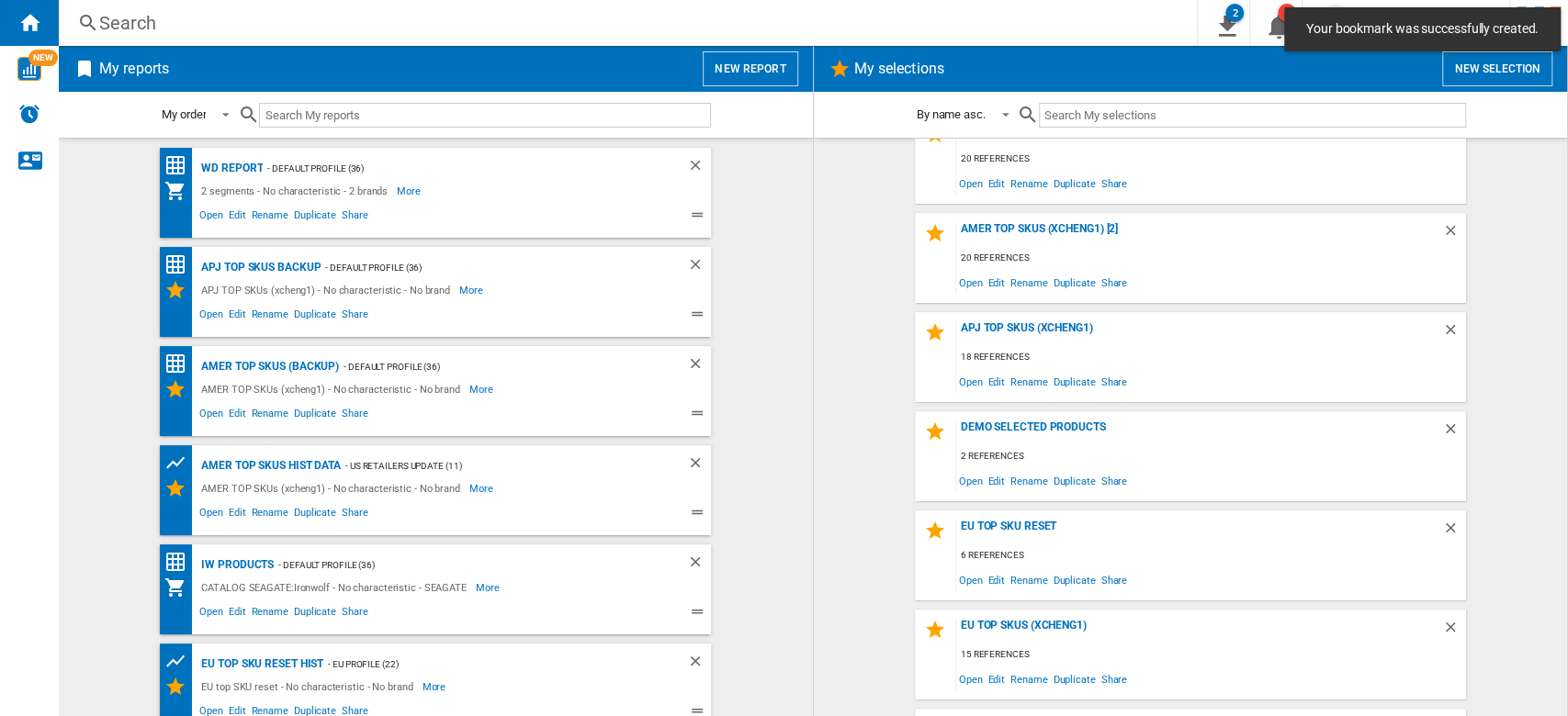
scroll to position [215, 0]
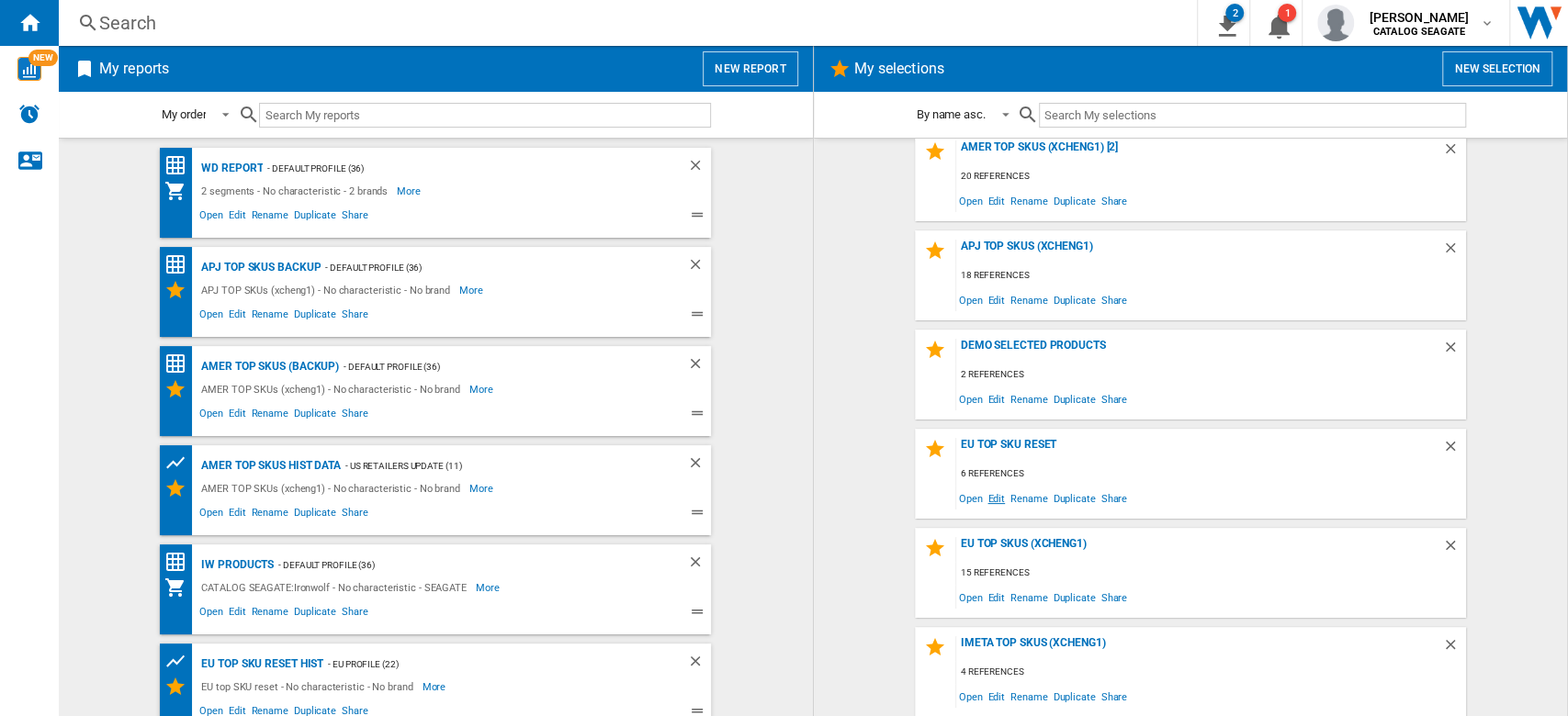
click at [995, 502] on span "Edit" at bounding box center [996, 498] width 23 height 25
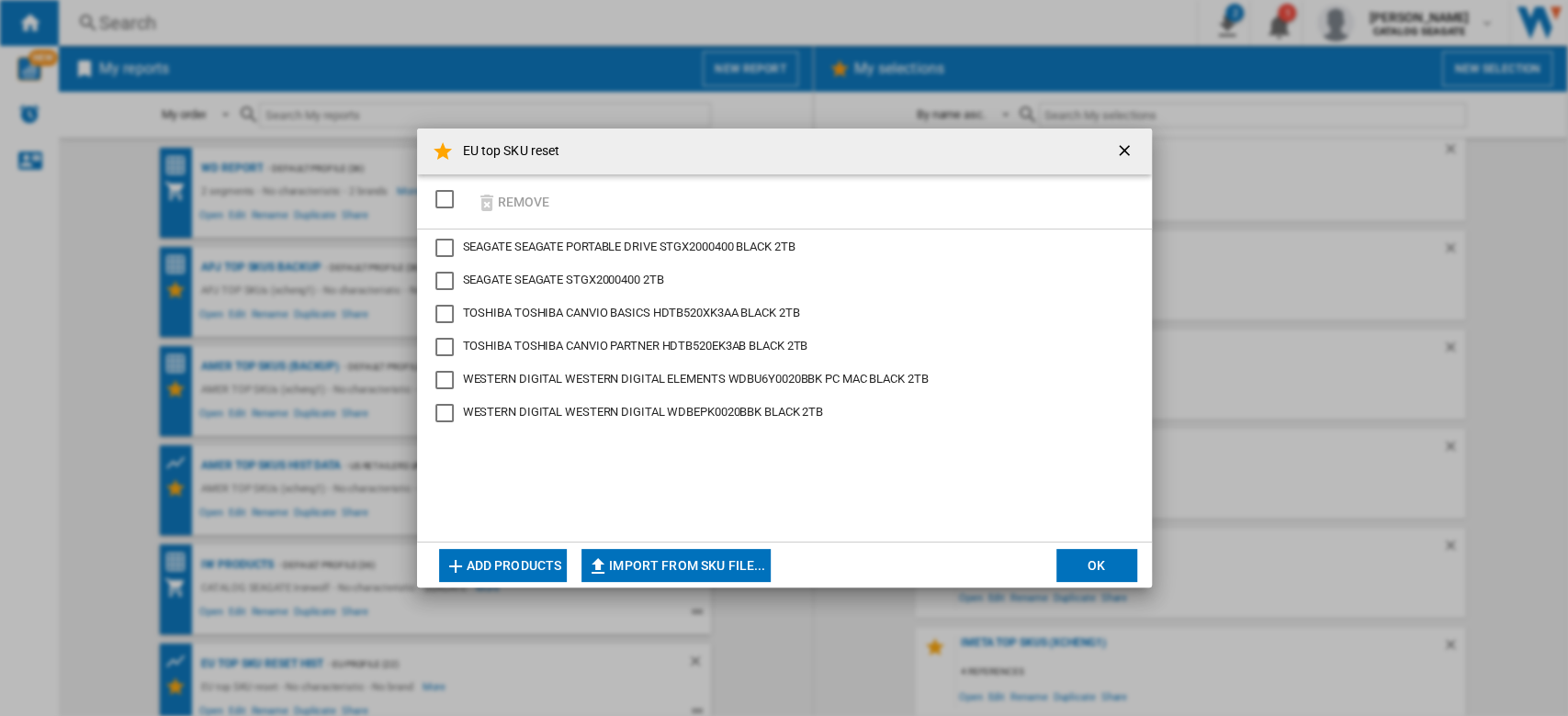
click at [1121, 155] on ng-md-icon "getI18NText('BUTTONS.CLOSE_DIALOG')" at bounding box center [1126, 153] width 22 height 22
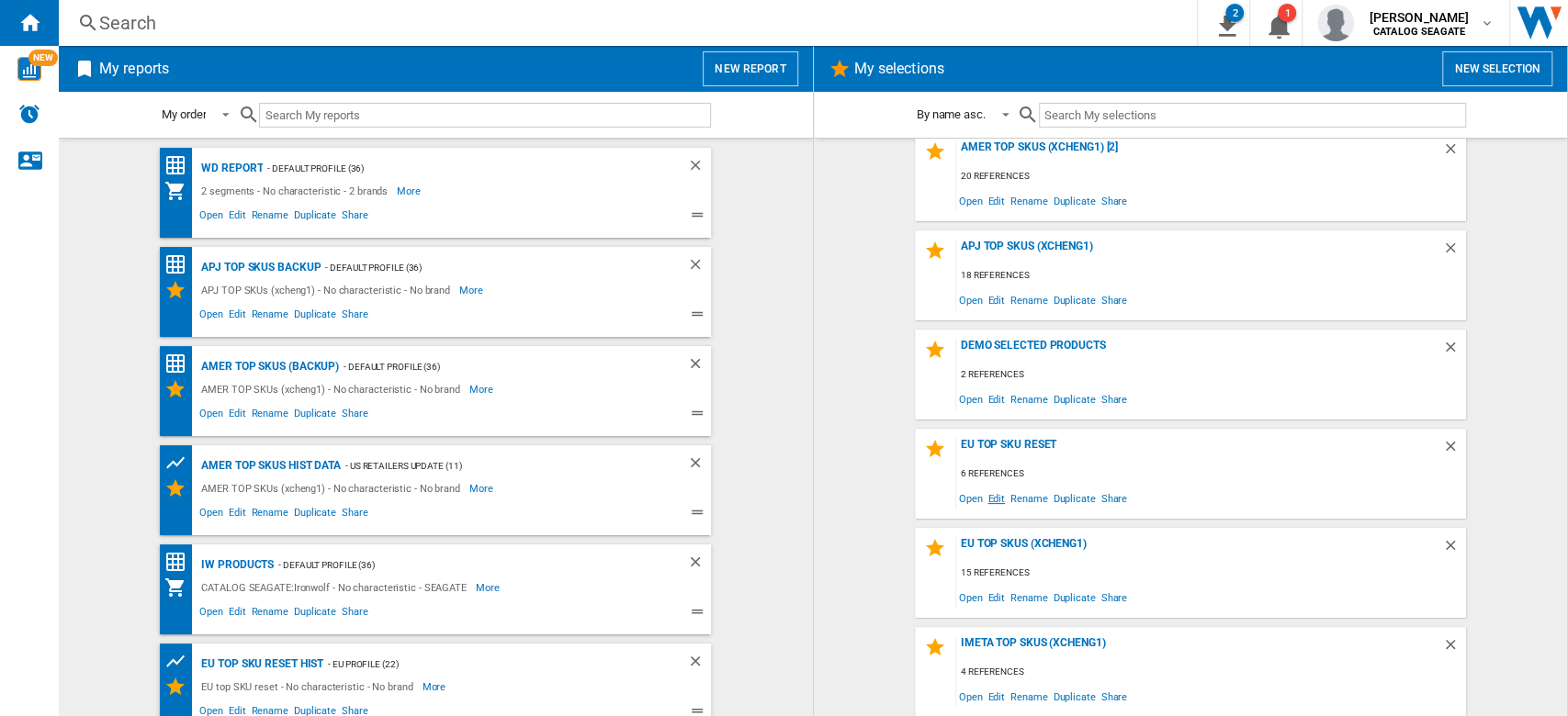
click at [986, 499] on span "Edit" at bounding box center [996, 498] width 23 height 25
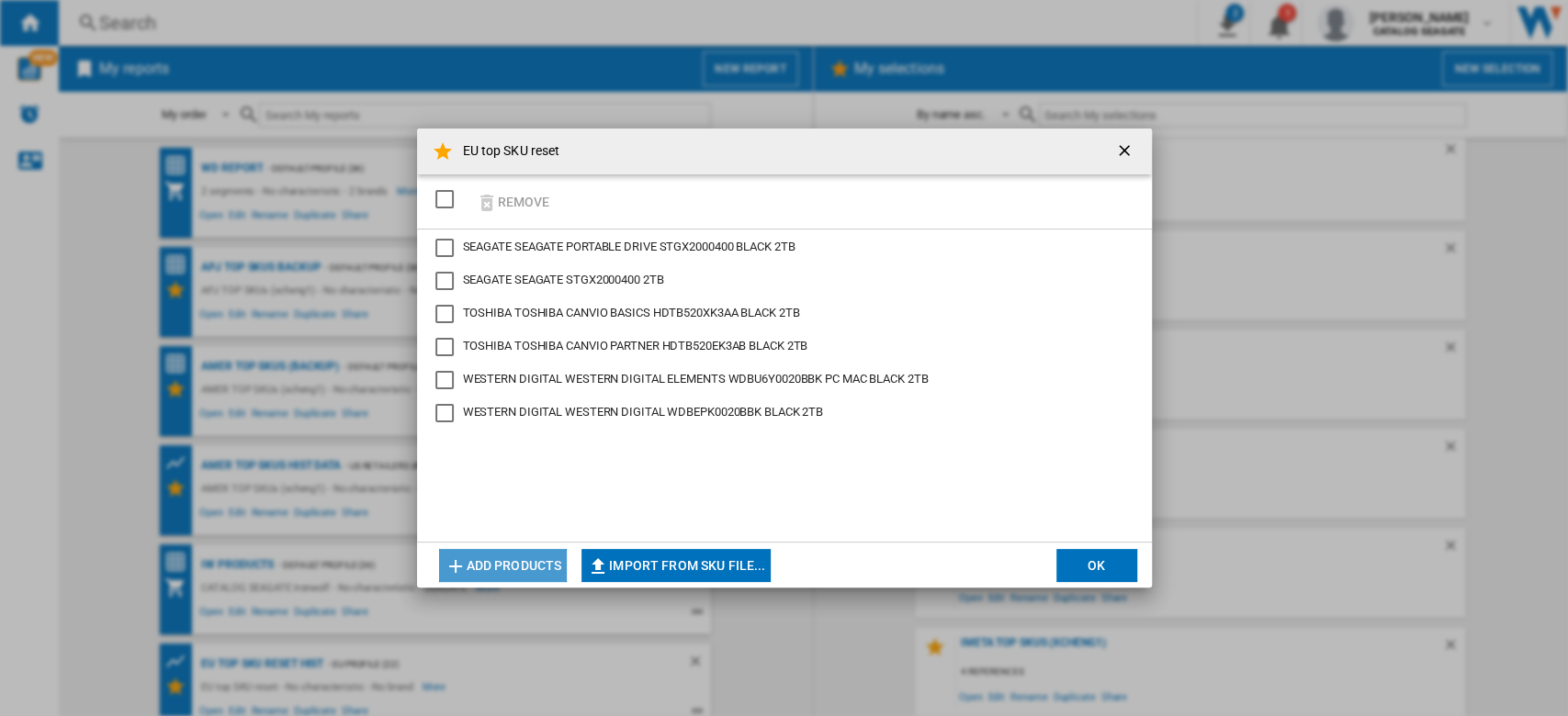
click at [507, 564] on button "Add products" at bounding box center [503, 565] width 129 height 33
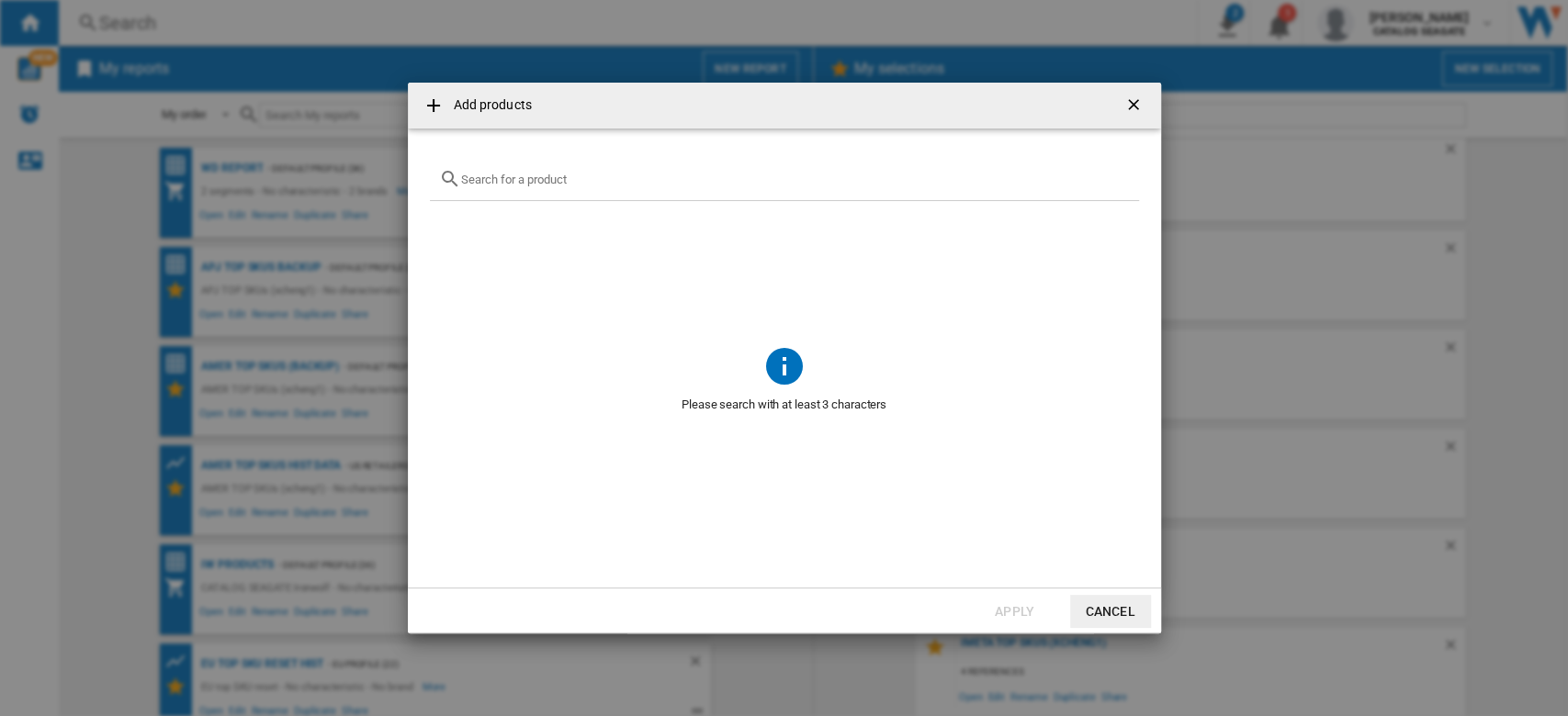
click at [506, 167] on div "Add products ..." at bounding box center [784, 179] width 709 height 43
click at [505, 172] on div "Add products ..." at bounding box center [784, 179] width 709 height 43
click at [599, 180] on input "Add products ..." at bounding box center [795, 179] width 668 height 14
paste input "WDBEPK0020BBK"
drag, startPoint x: 571, startPoint y: 176, endPoint x: 347, endPoint y: 172, distance: 224.0
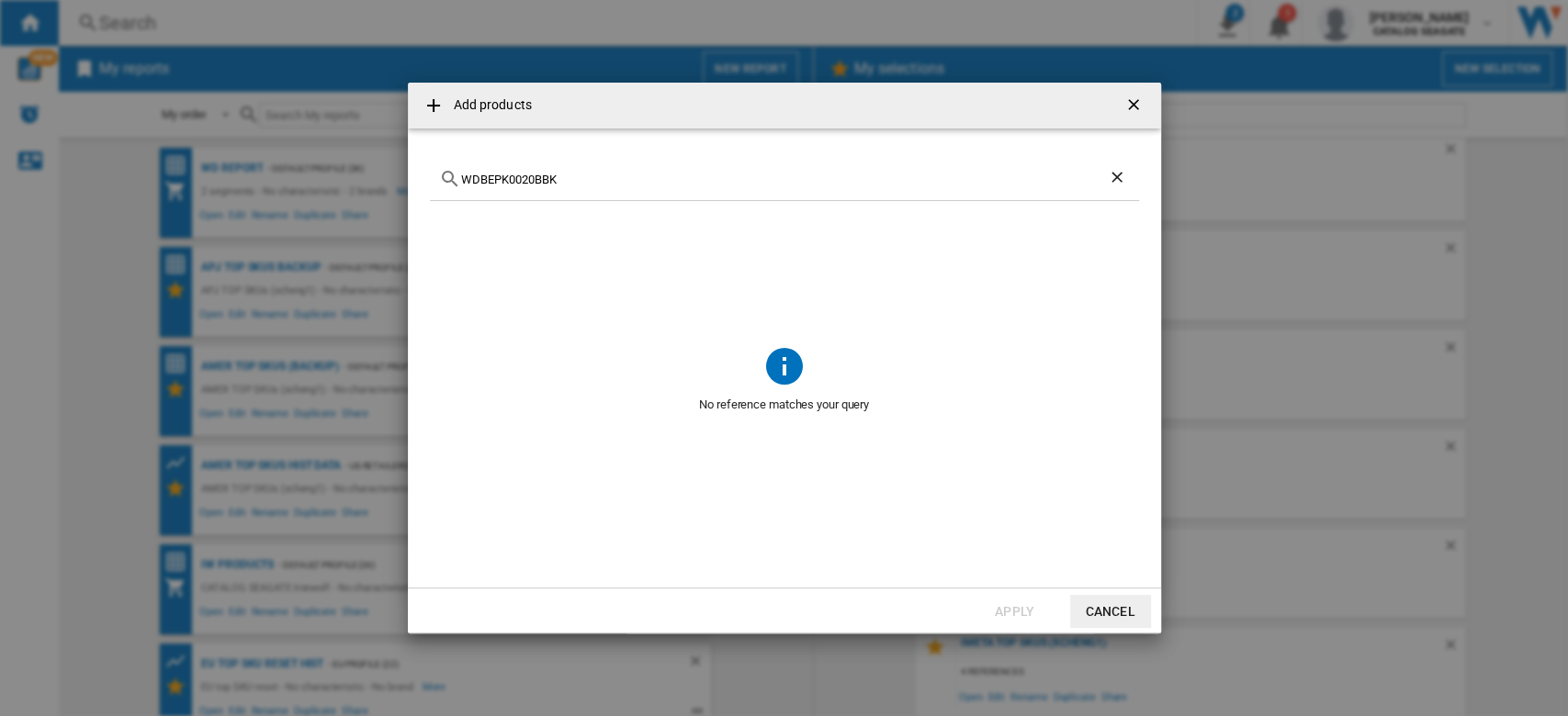
click at [347, 172] on div "Add products WDBEPK0020BBK No reference matches your query Apply Cancel" at bounding box center [784, 358] width 1568 height 716
paste input "U6Y"
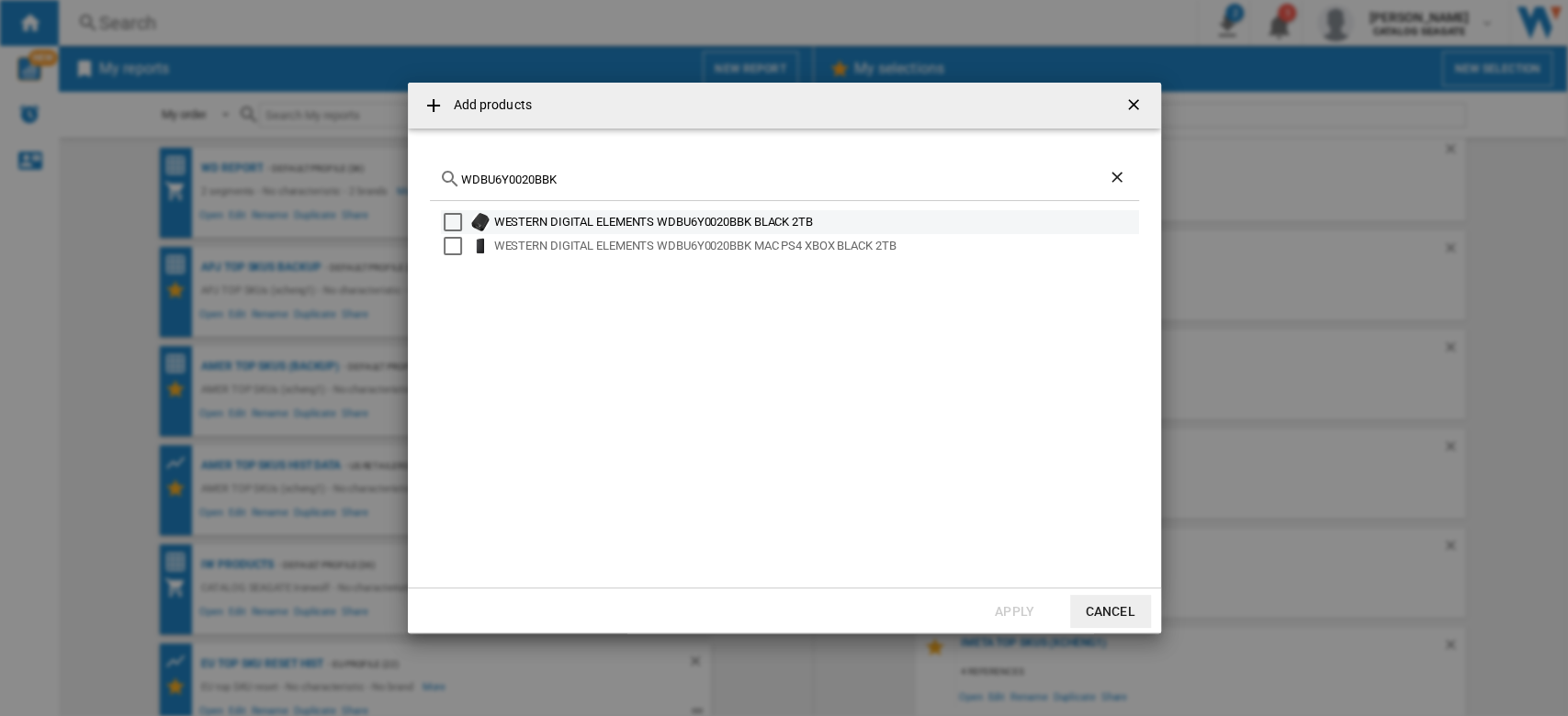
type input "WDBU6Y0020BBK"
click at [457, 222] on div "Select" at bounding box center [453, 223] width 19 height 19
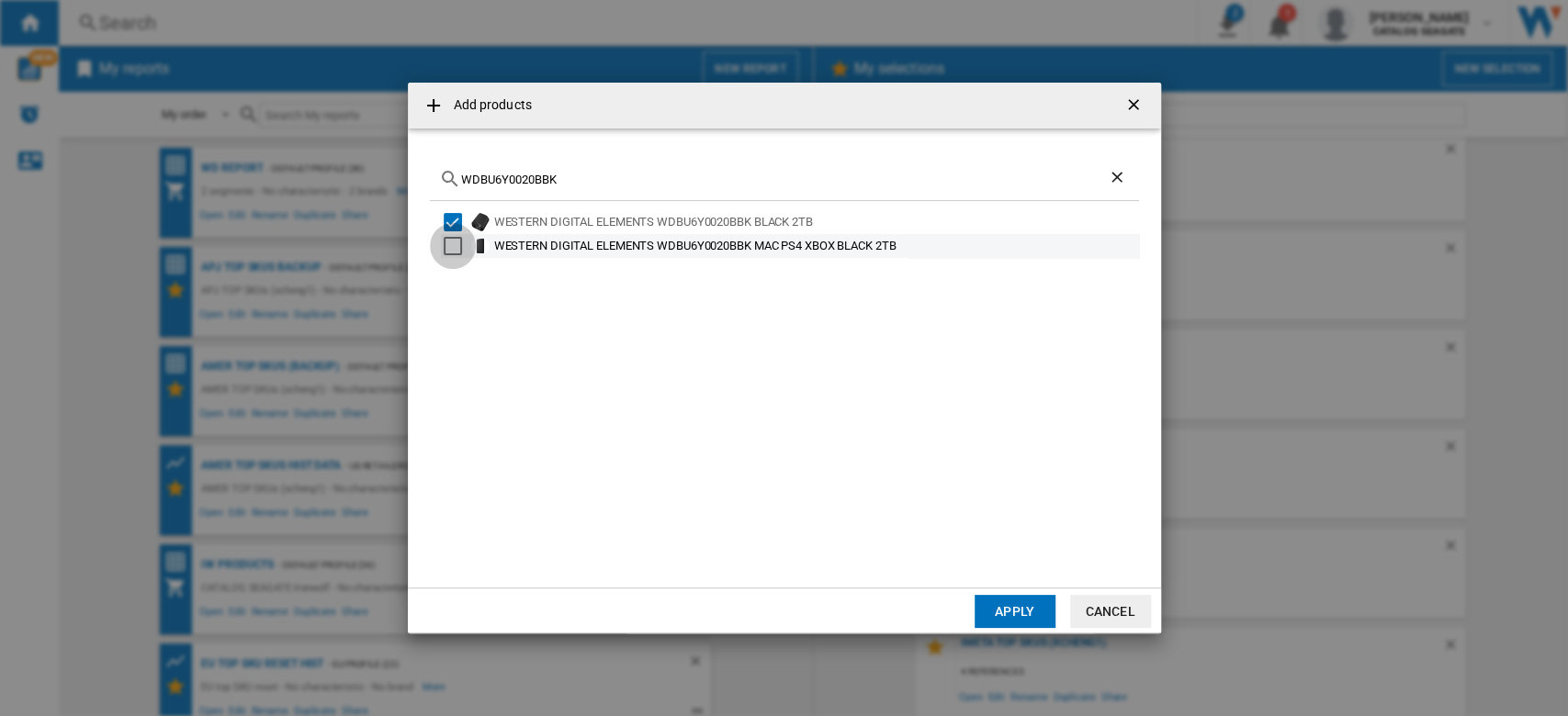
click at [456, 244] on div "Select" at bounding box center [453, 246] width 19 height 19
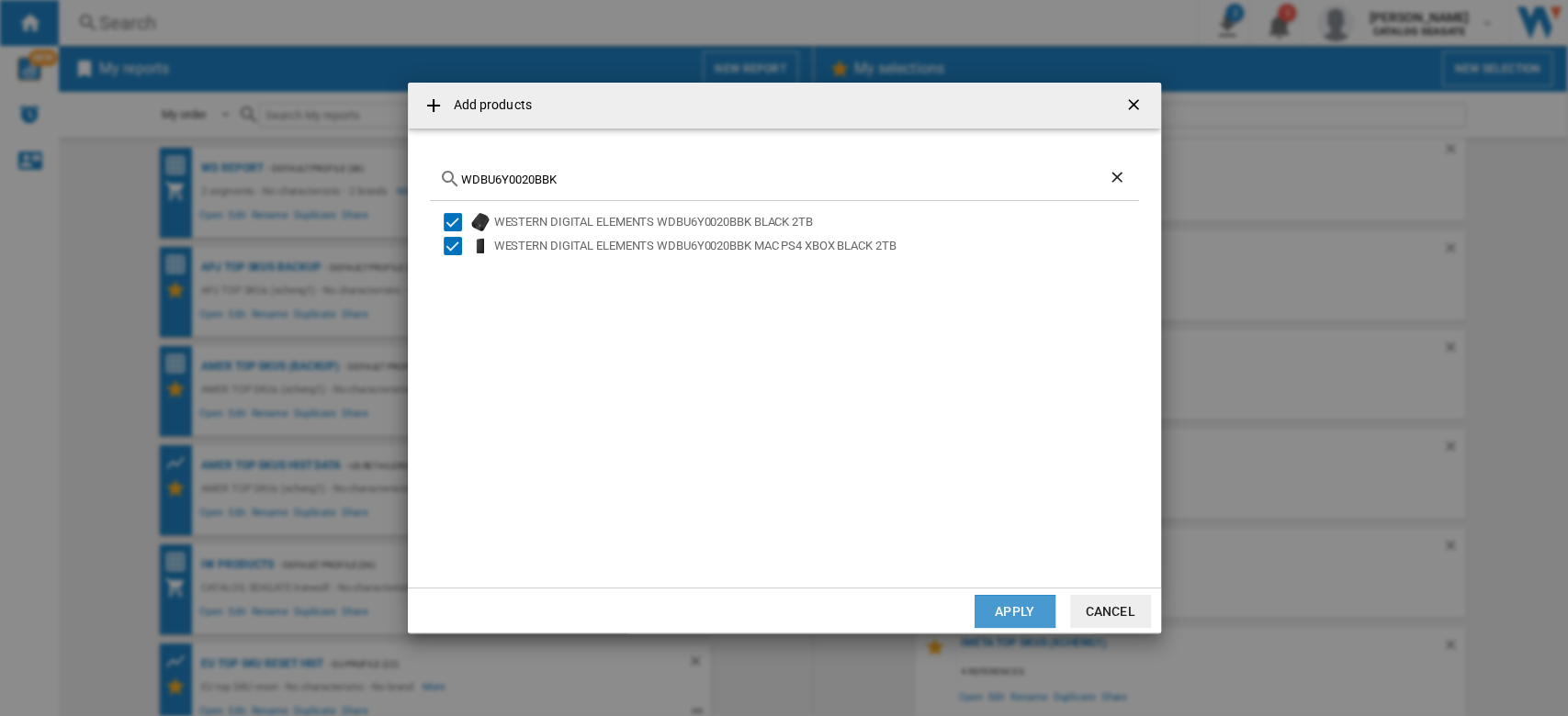
drag, startPoint x: 1000, startPoint y: 608, endPoint x: 996, endPoint y: 473, distance: 135.1
click at [1000, 609] on button "Apply" at bounding box center [1014, 611] width 81 height 33
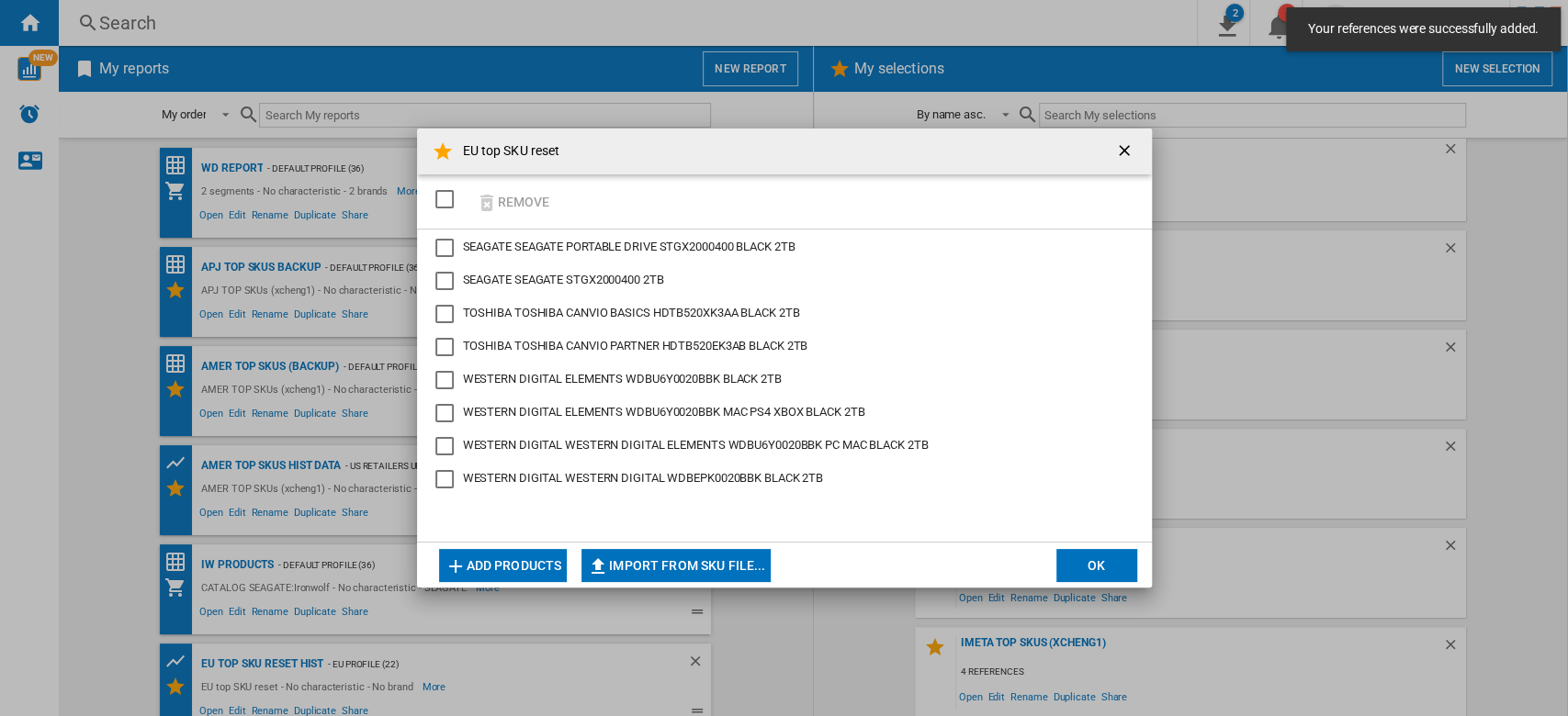
click at [1107, 564] on button "OK" at bounding box center [1096, 565] width 81 height 33
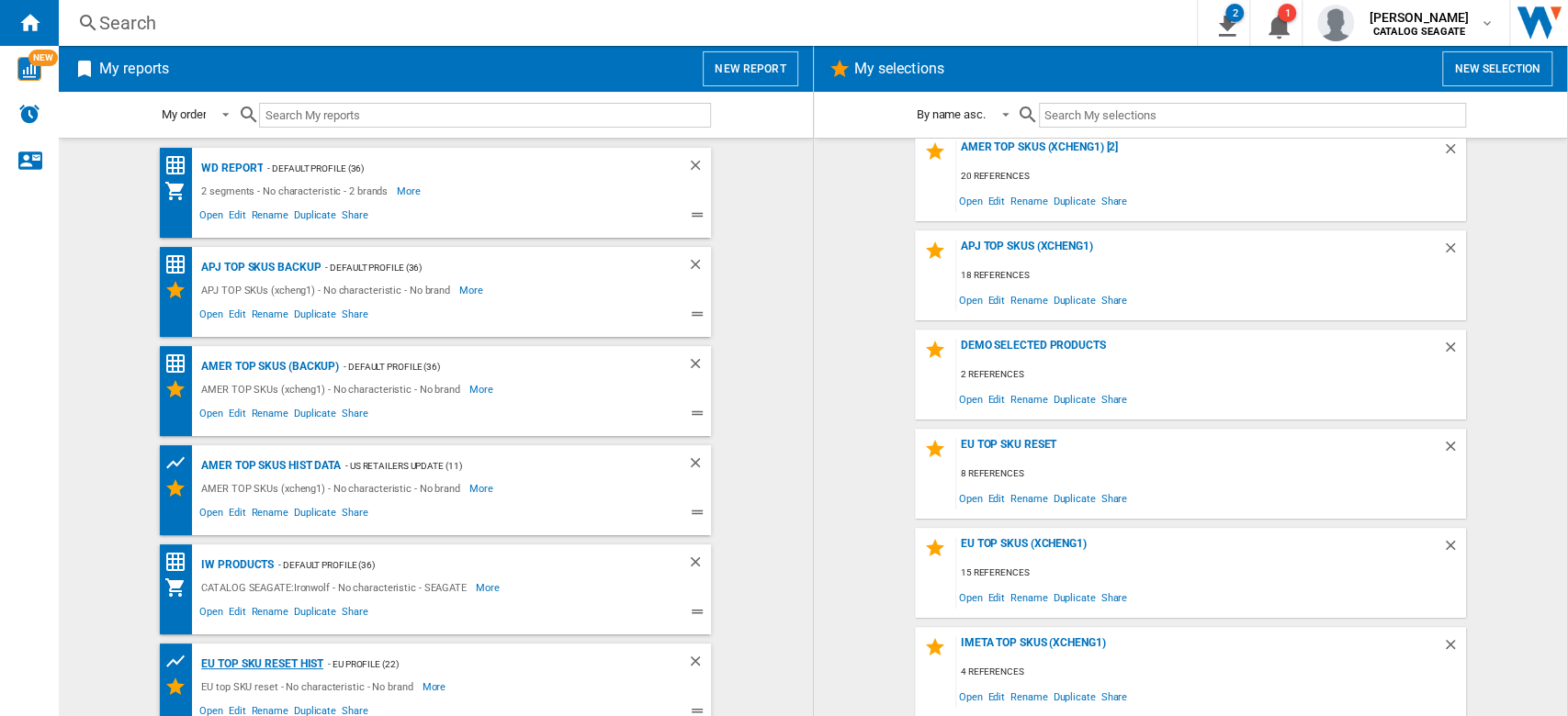
click at [294, 665] on div "EU top SKU reset HIST" at bounding box center [260, 664] width 127 height 23
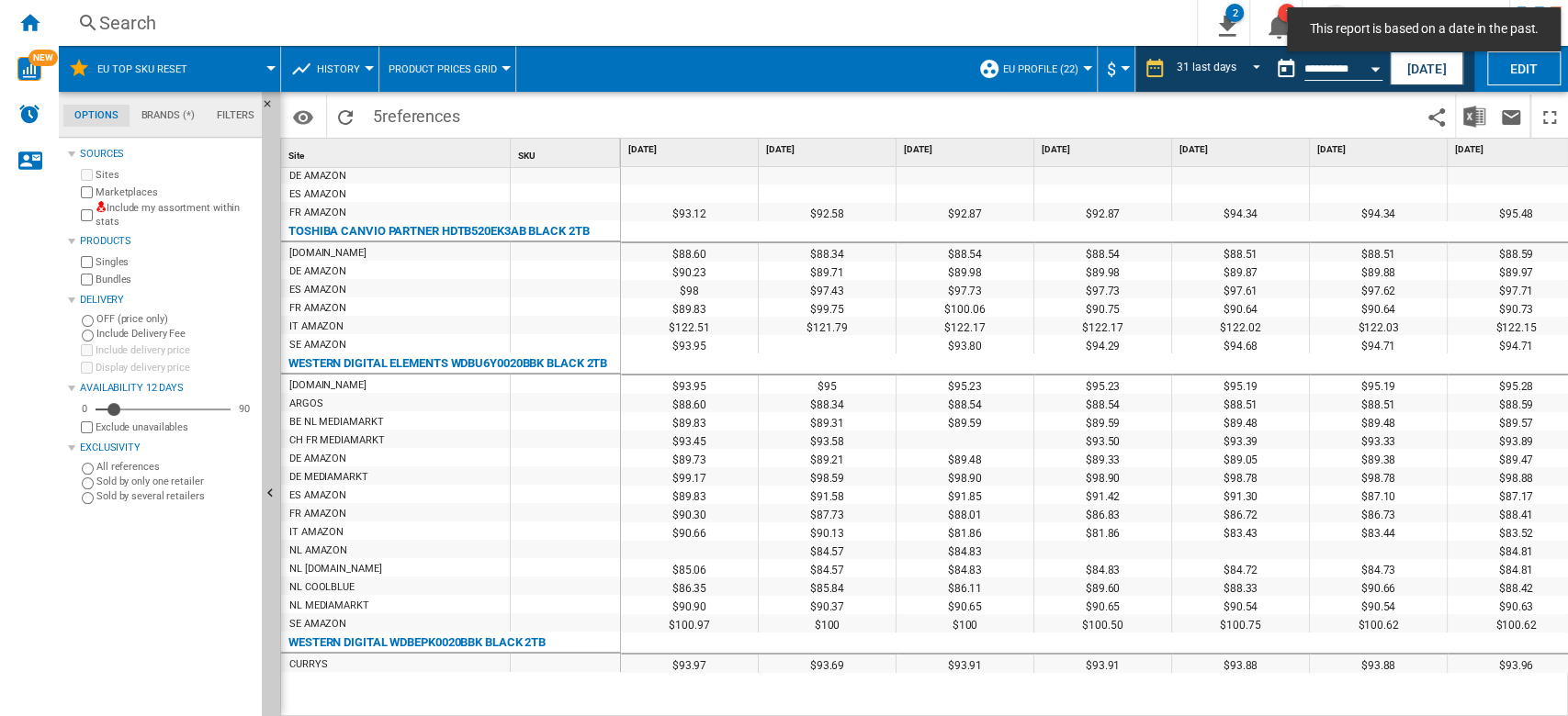
scroll to position [184, 0]
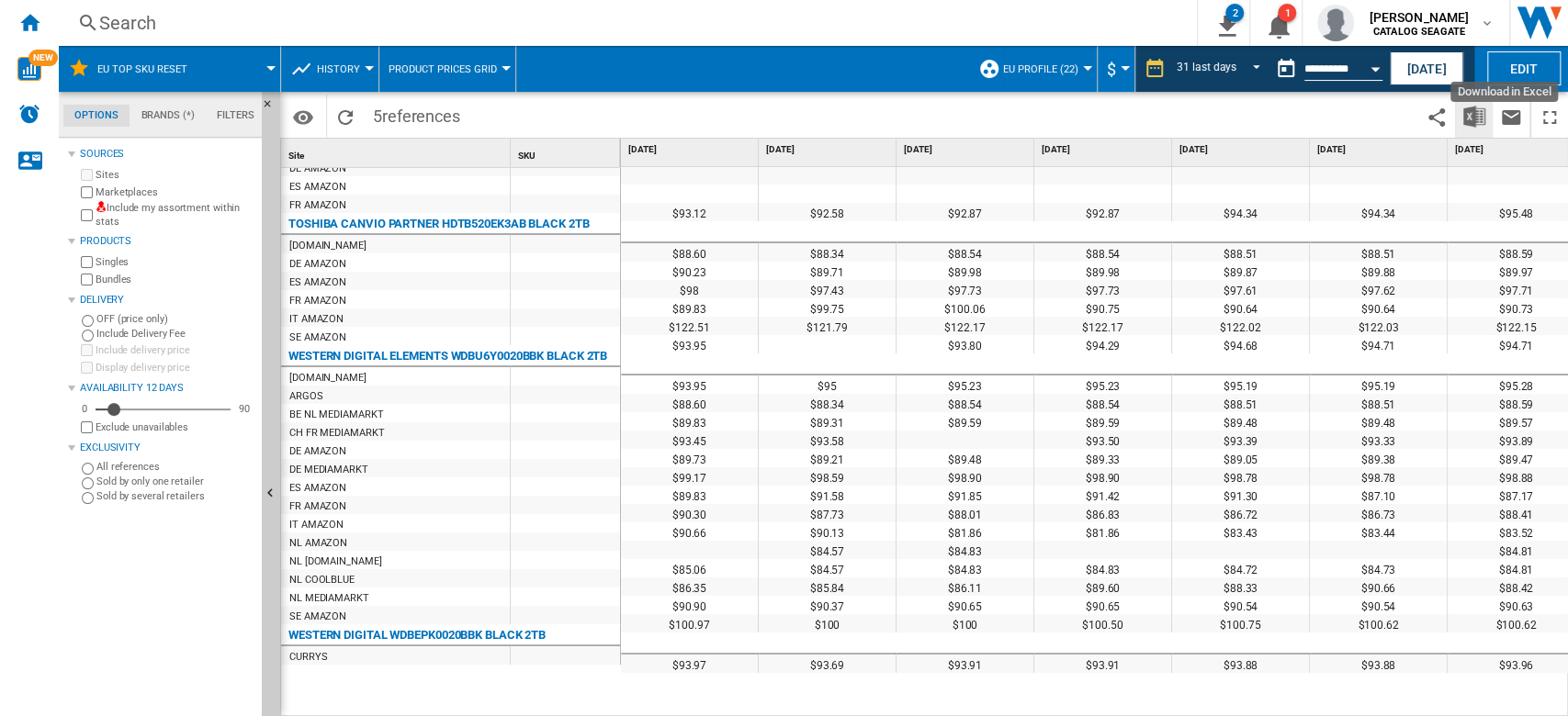
click at [1477, 115] on img "Download in Excel" at bounding box center [1474, 117] width 22 height 22
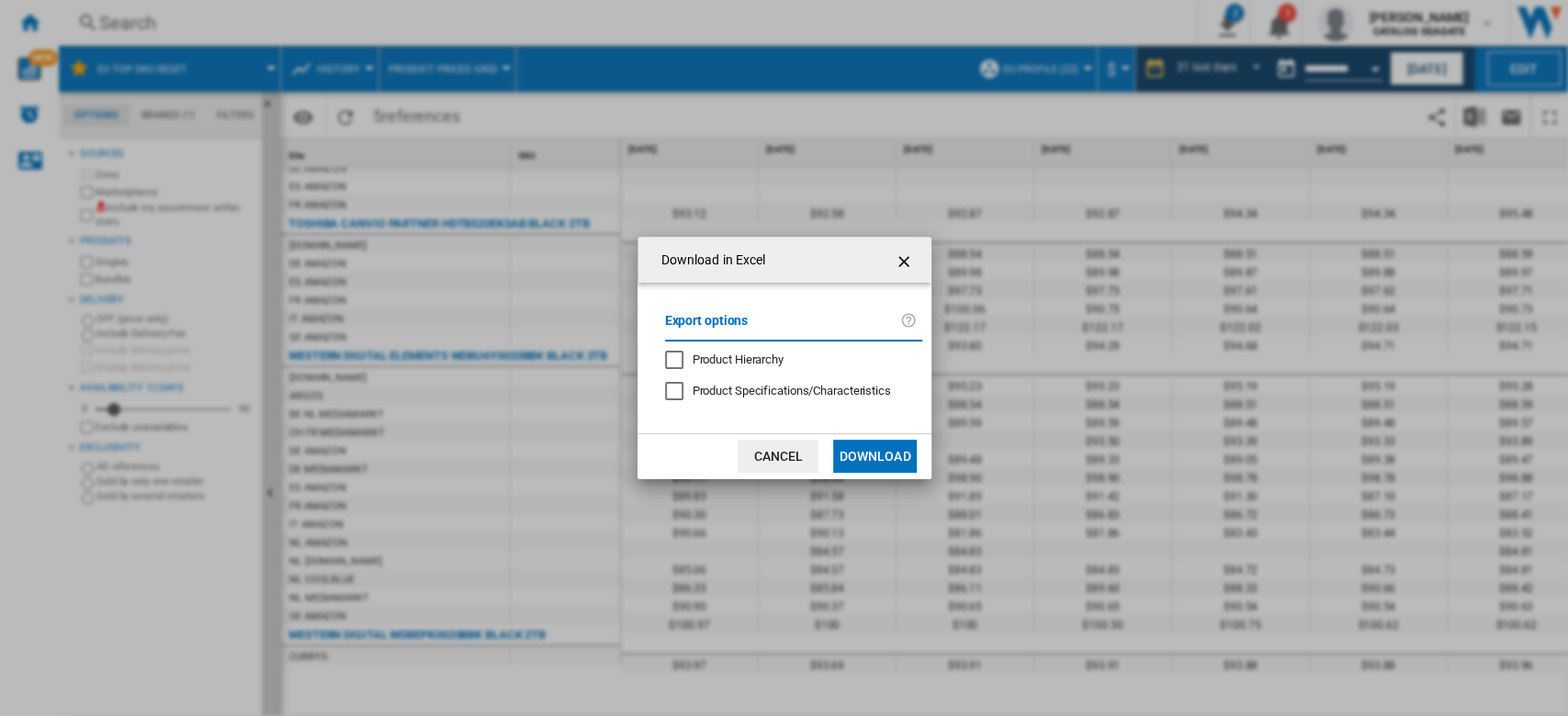
click at [875, 457] on button "Download" at bounding box center [874, 456] width 83 height 33
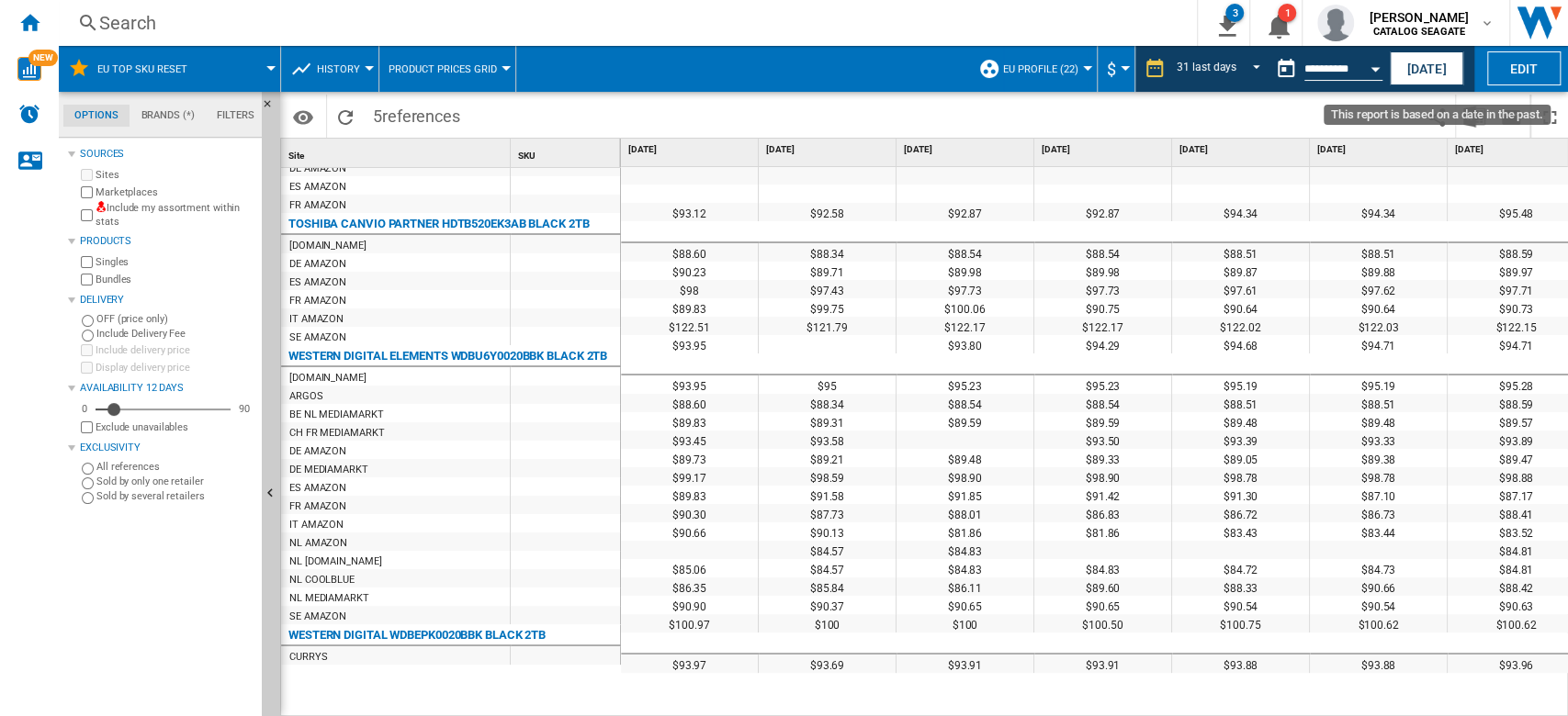
click at [1385, 67] on button "Open calendar" at bounding box center [1374, 65] width 33 height 33
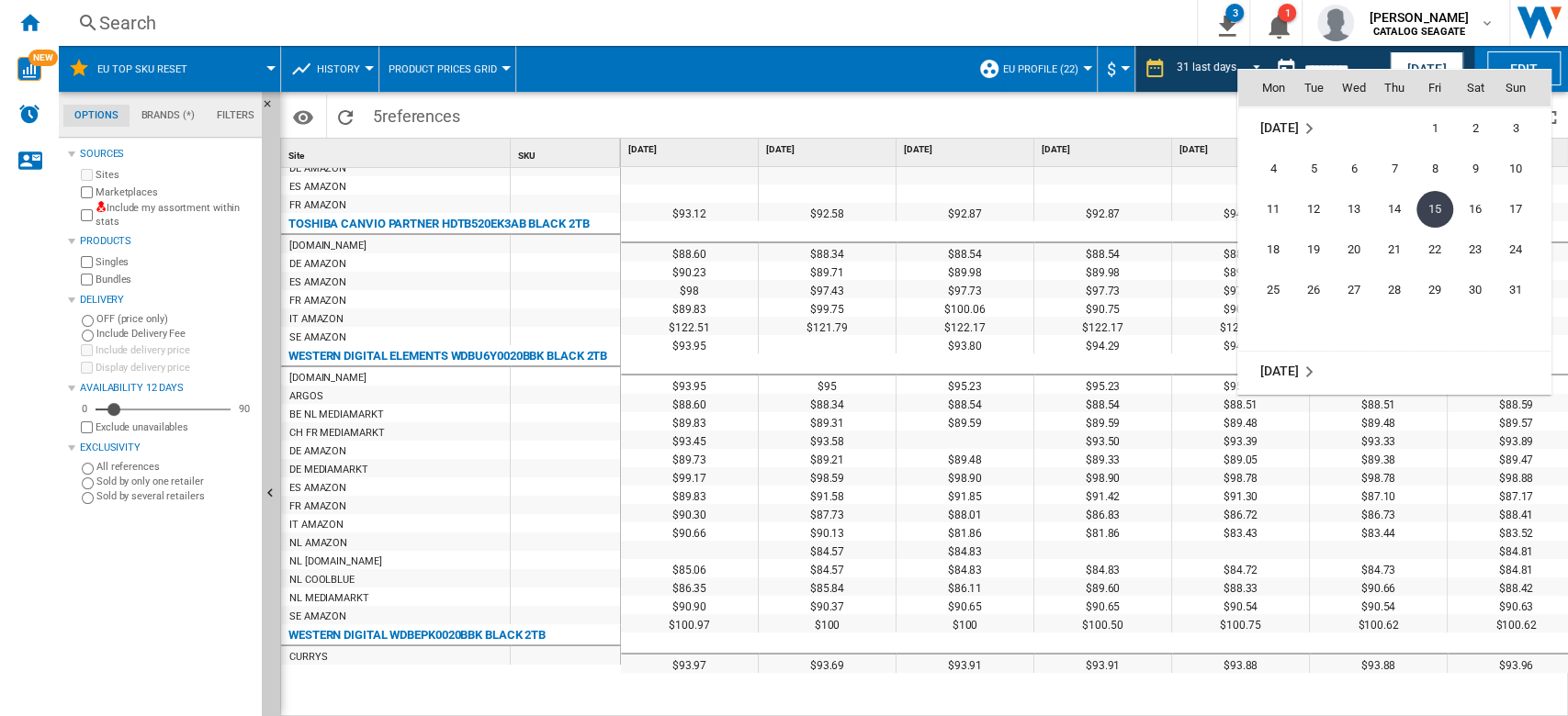
scroll to position [8641, 0]
click at [1278, 369] on span "15" at bounding box center [1272, 369] width 36 height 36
type input "**********"
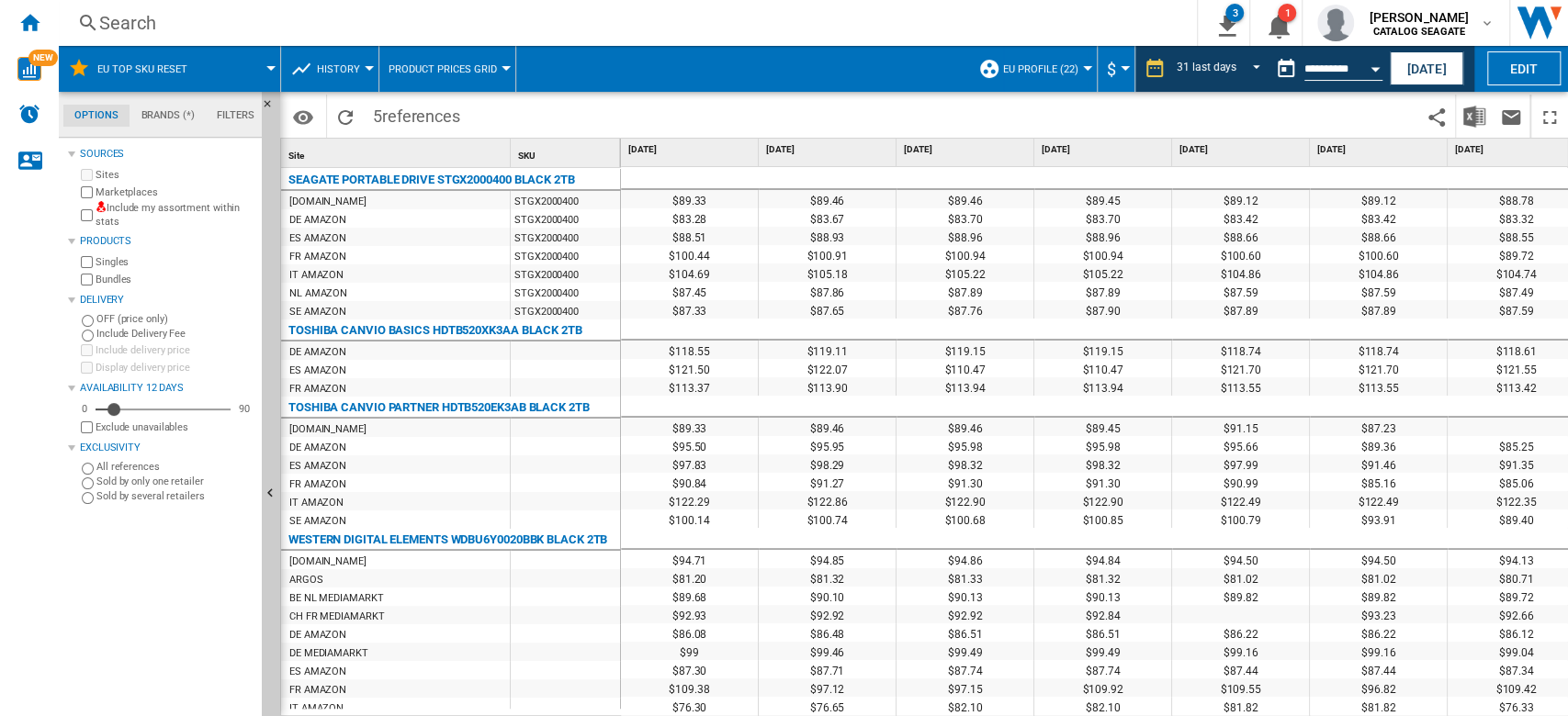
click at [1360, 68] on button "Open calendar" at bounding box center [1374, 65] width 33 height 33
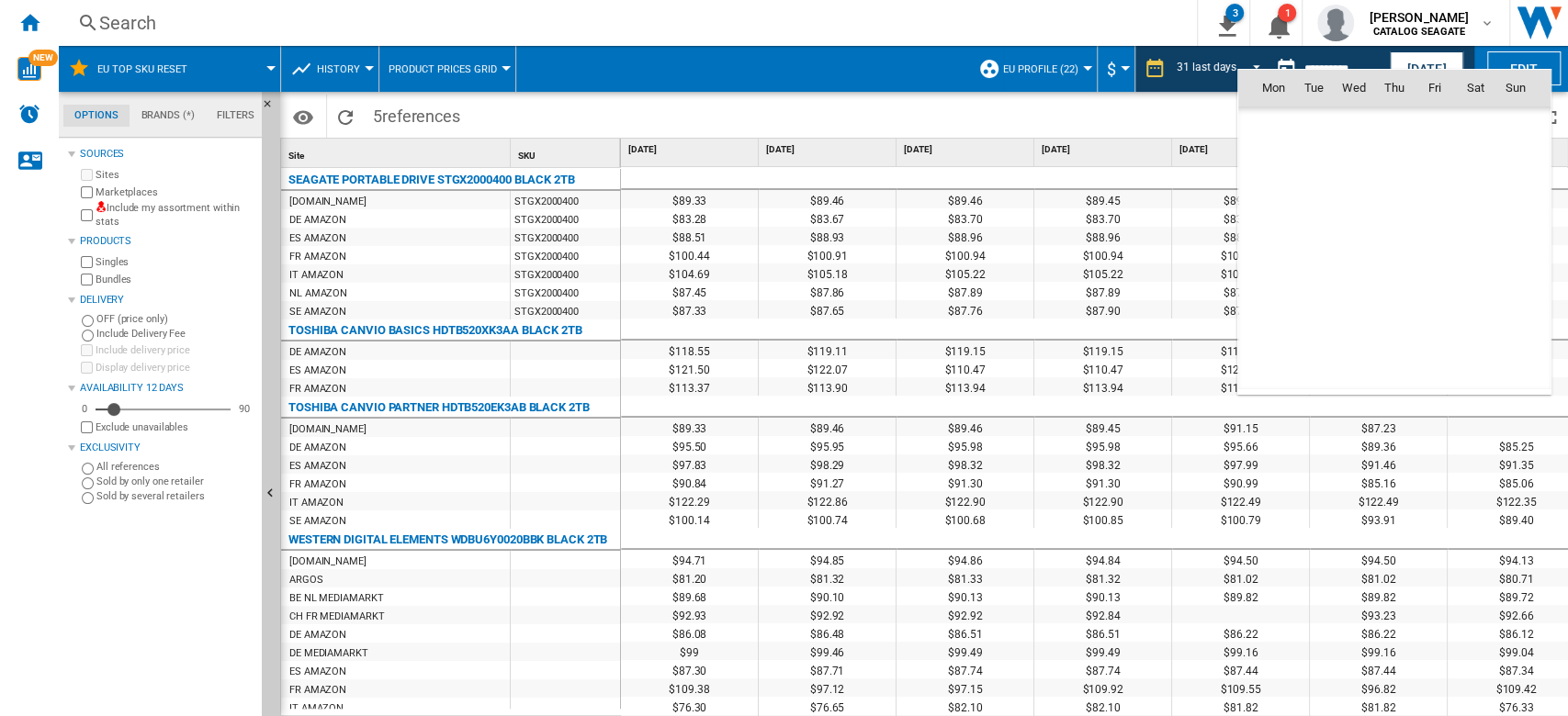
scroll to position [8763, 0]
click at [1311, 247] on span "16" at bounding box center [1313, 248] width 36 height 36
type input "**********"
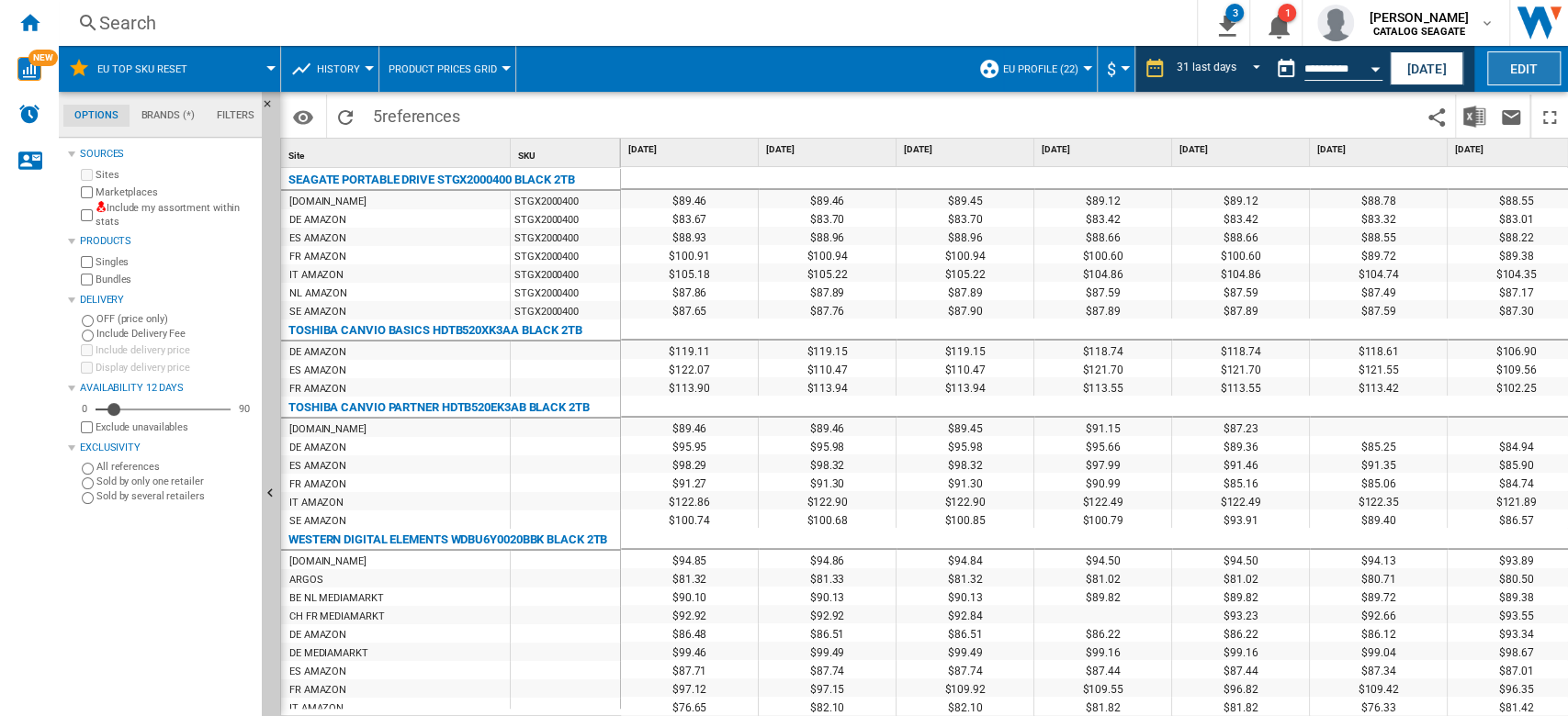
click at [1544, 61] on button "Edit" at bounding box center [1523, 68] width 74 height 34
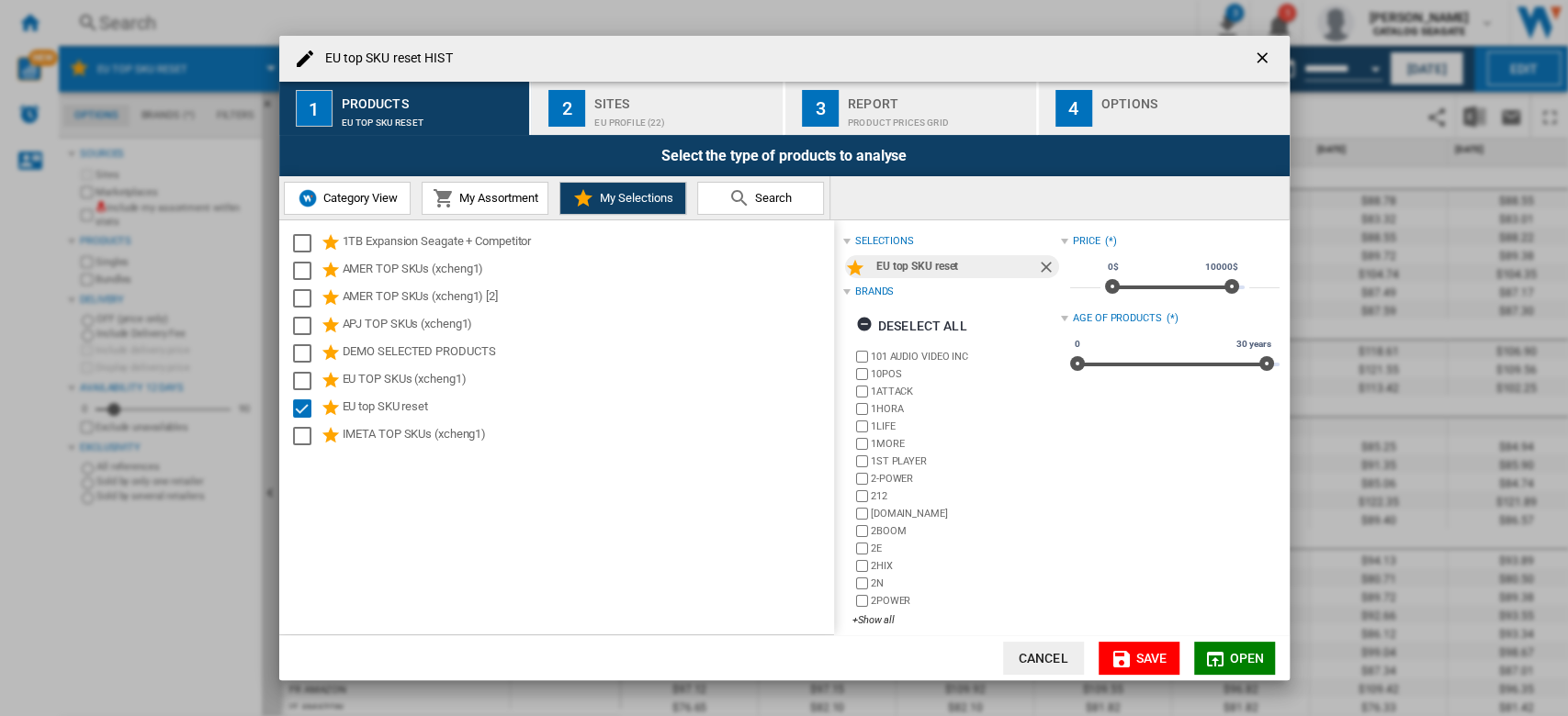
click at [1266, 61] on ng-md-icon "getI18NText('BUTTONS.CLOSE_DIALOG')" at bounding box center [1264, 60] width 22 height 22
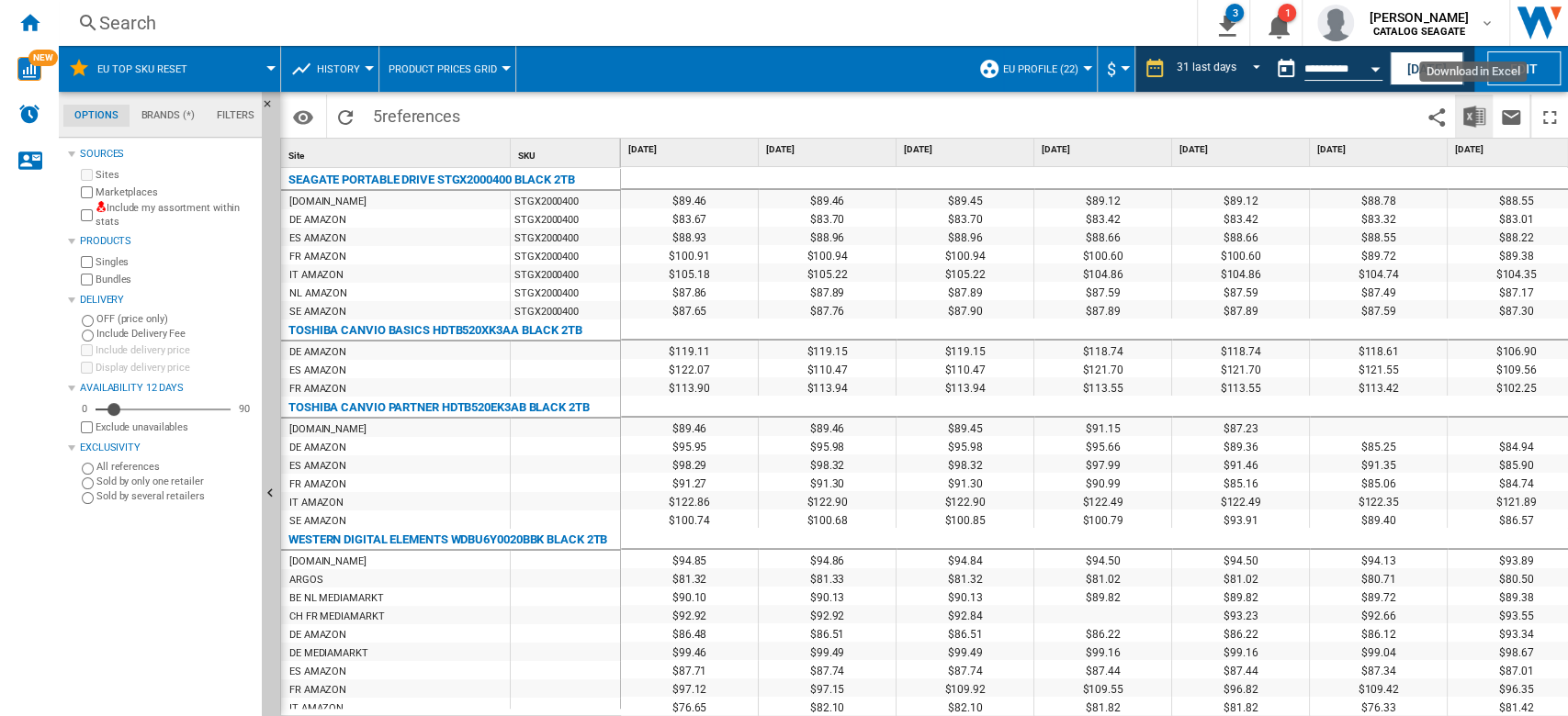
click at [1466, 109] on img "Download in Excel" at bounding box center [1474, 117] width 22 height 22
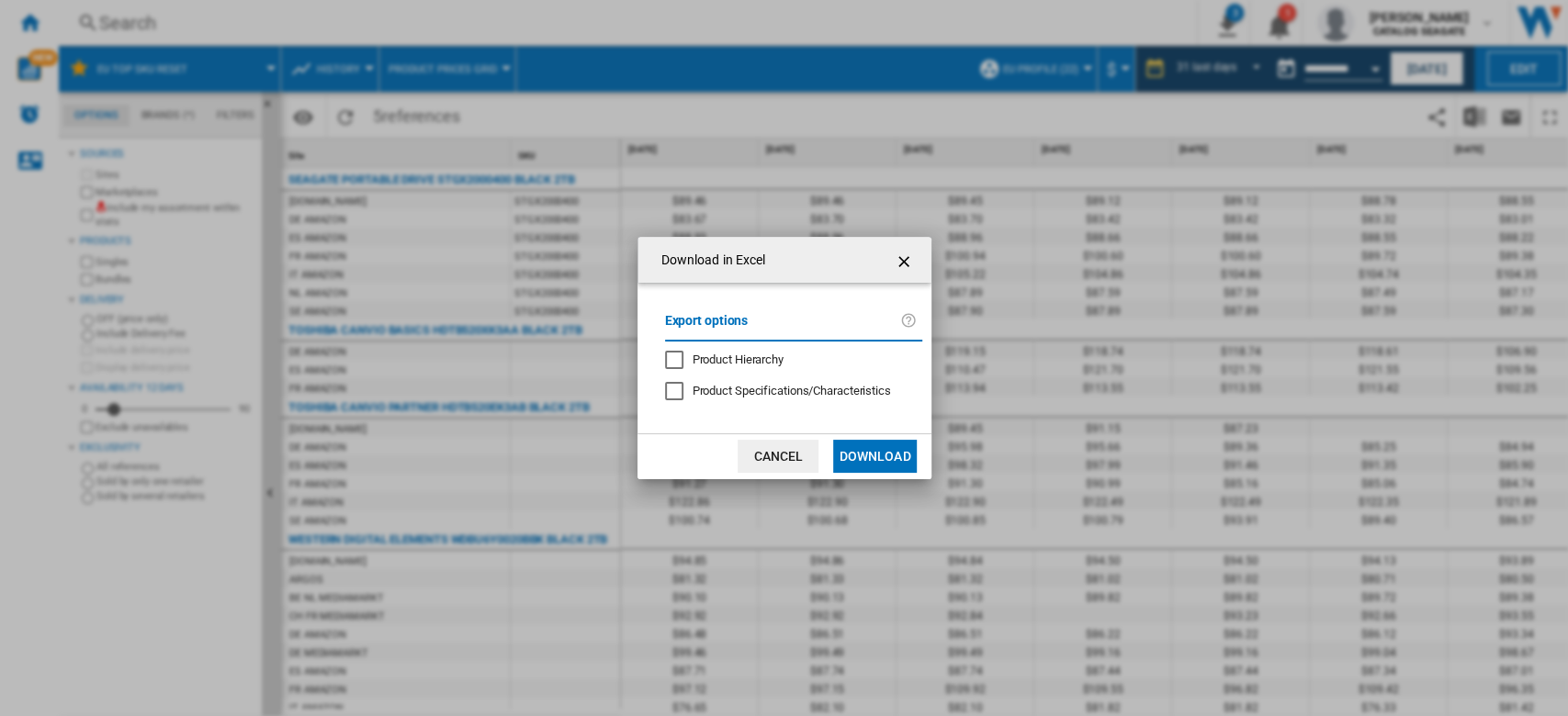
click at [882, 462] on button "Download" at bounding box center [874, 456] width 83 height 33
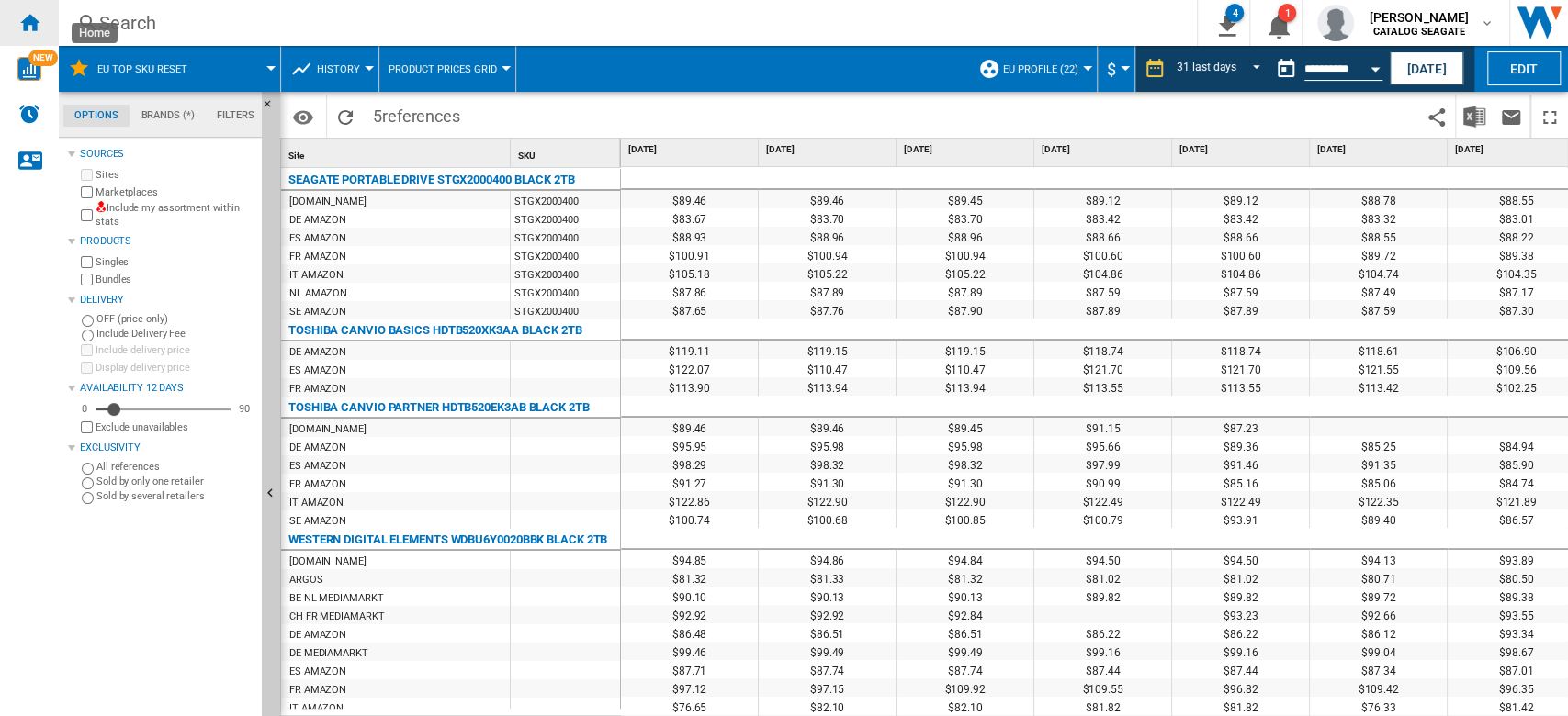
click at [24, 21] on ng-md-icon "Home" at bounding box center [30, 22] width 22 height 22
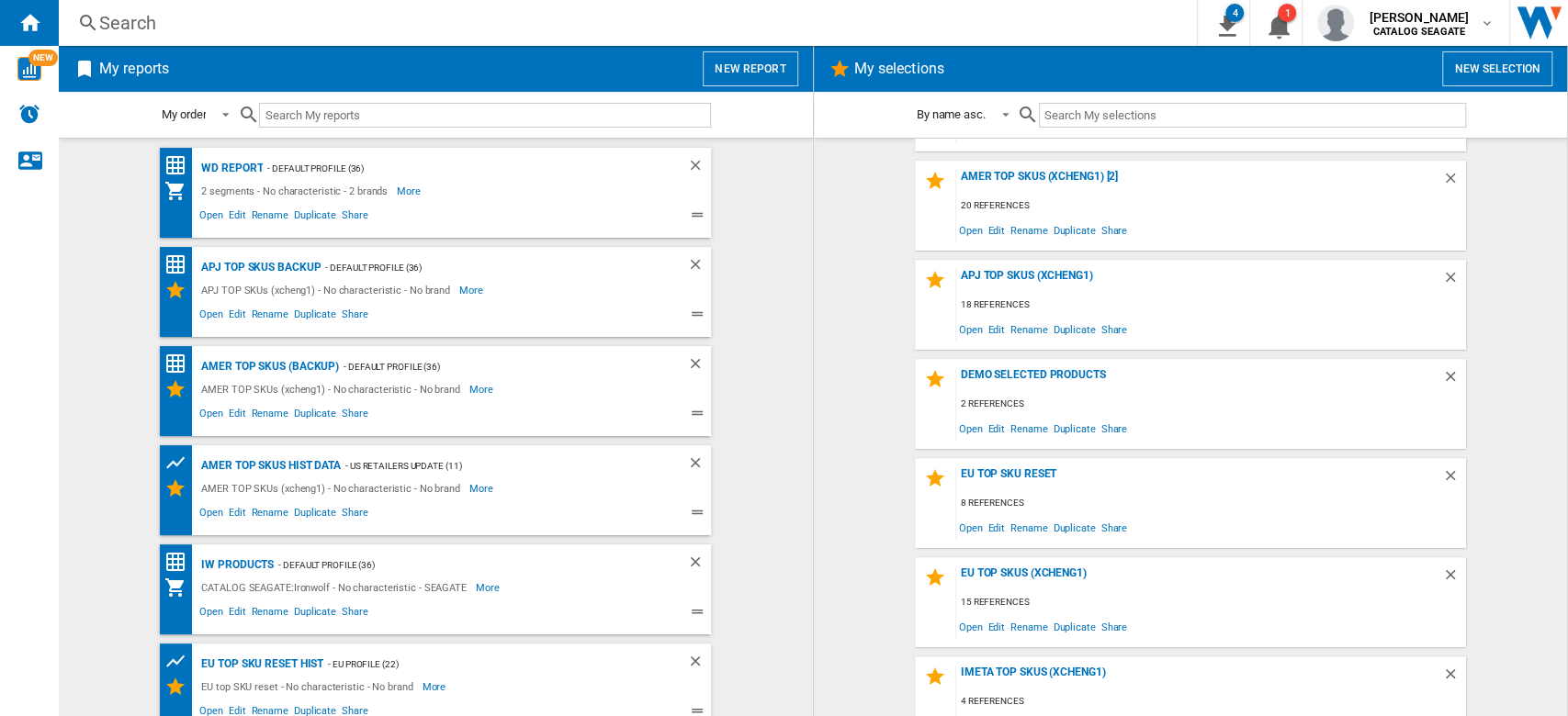
scroll to position [215, 0]
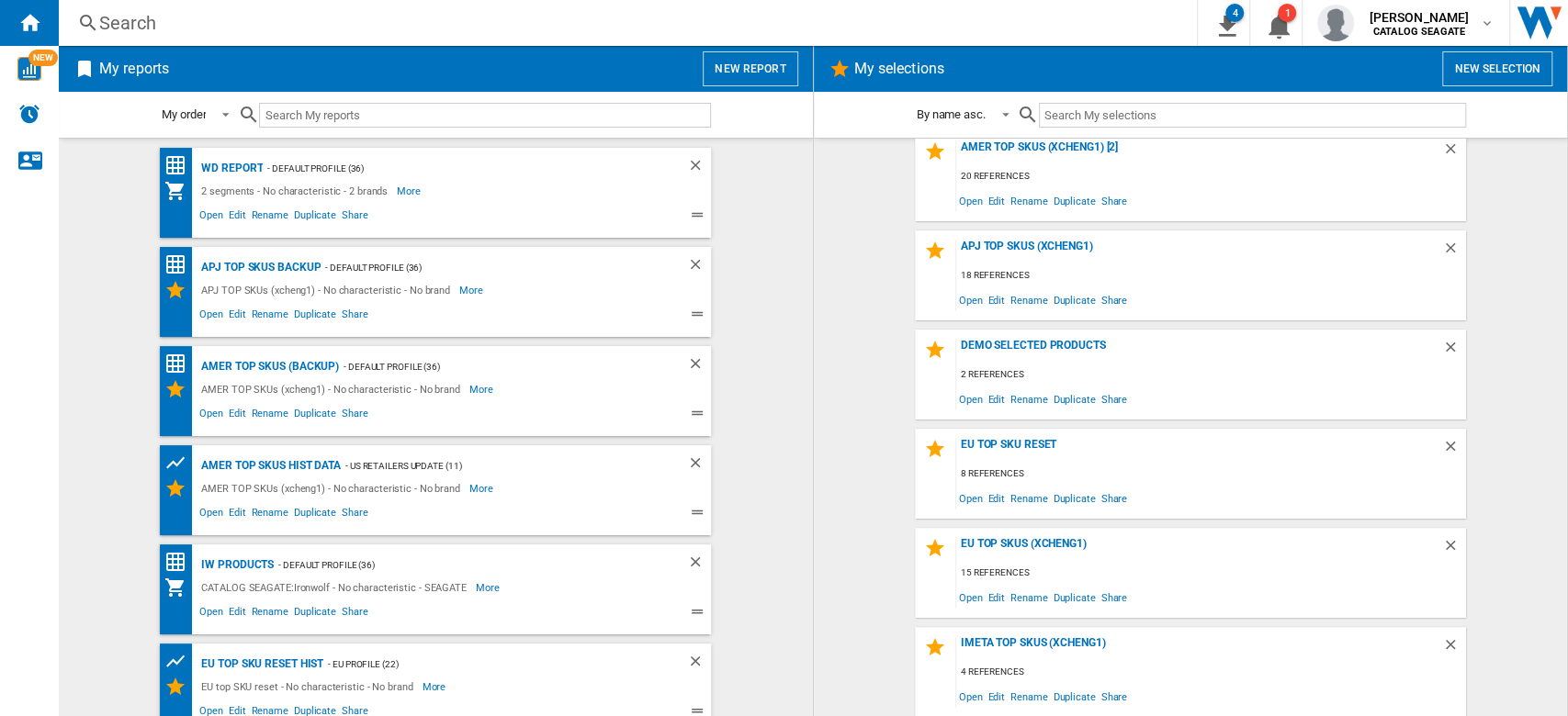
click at [1495, 78] on button "New selection" at bounding box center [1497, 68] width 110 height 34
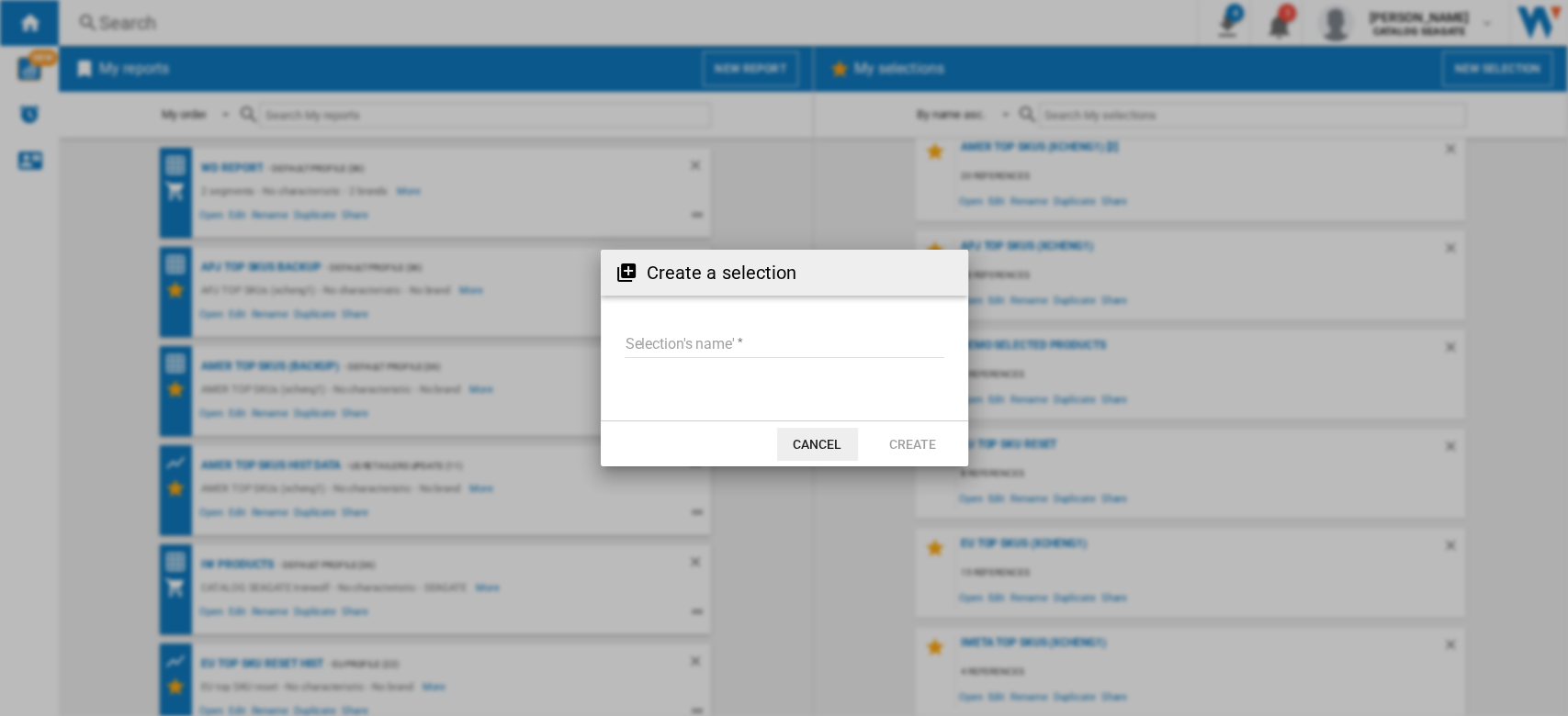
click at [687, 341] on input "Selection's name'" at bounding box center [784, 345] width 320 height 28
type input "**********"
click at [904, 447] on button "Create" at bounding box center [913, 444] width 81 height 33
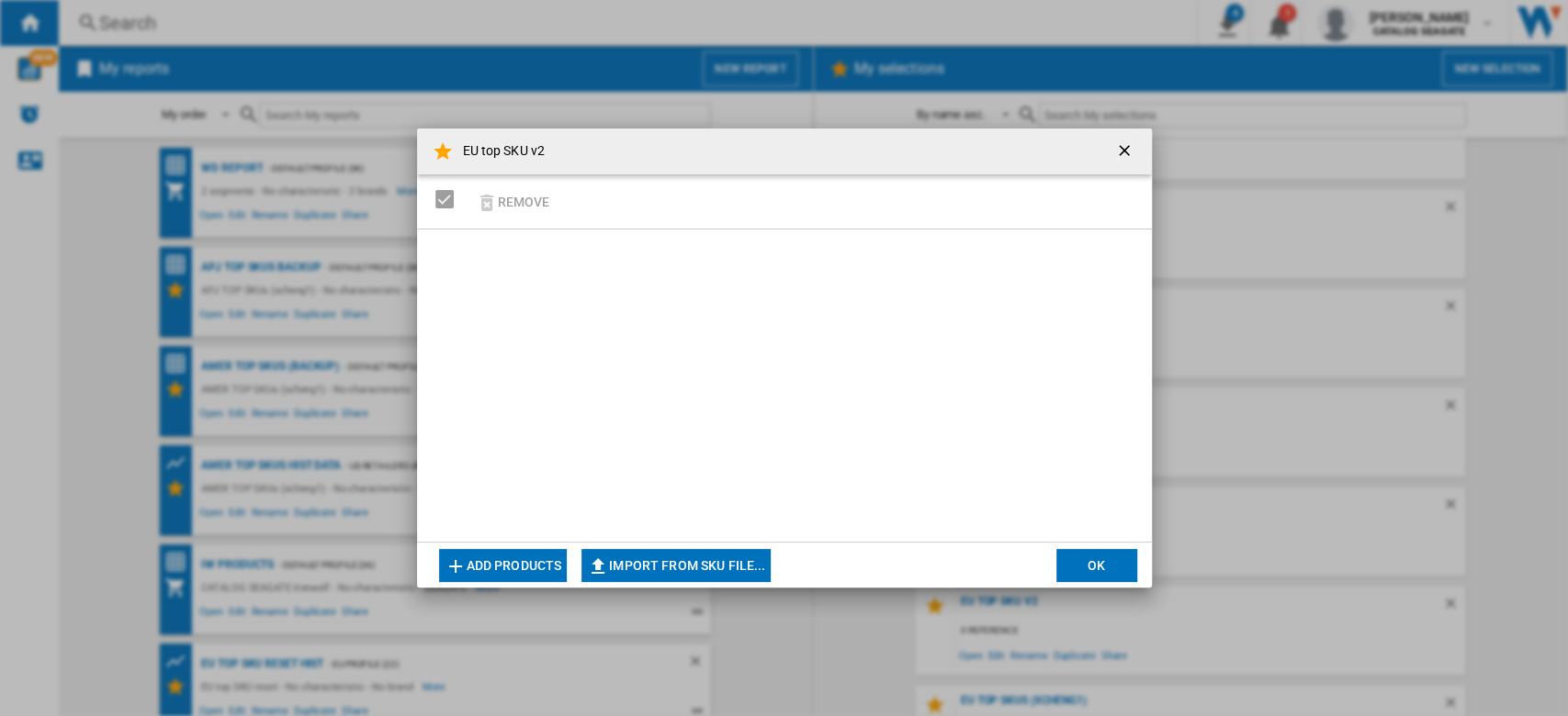
scroll to position [315, 0]
click at [698, 570] on button "Import from SKU file..." at bounding box center [676, 565] width 189 height 33
type input "**********"
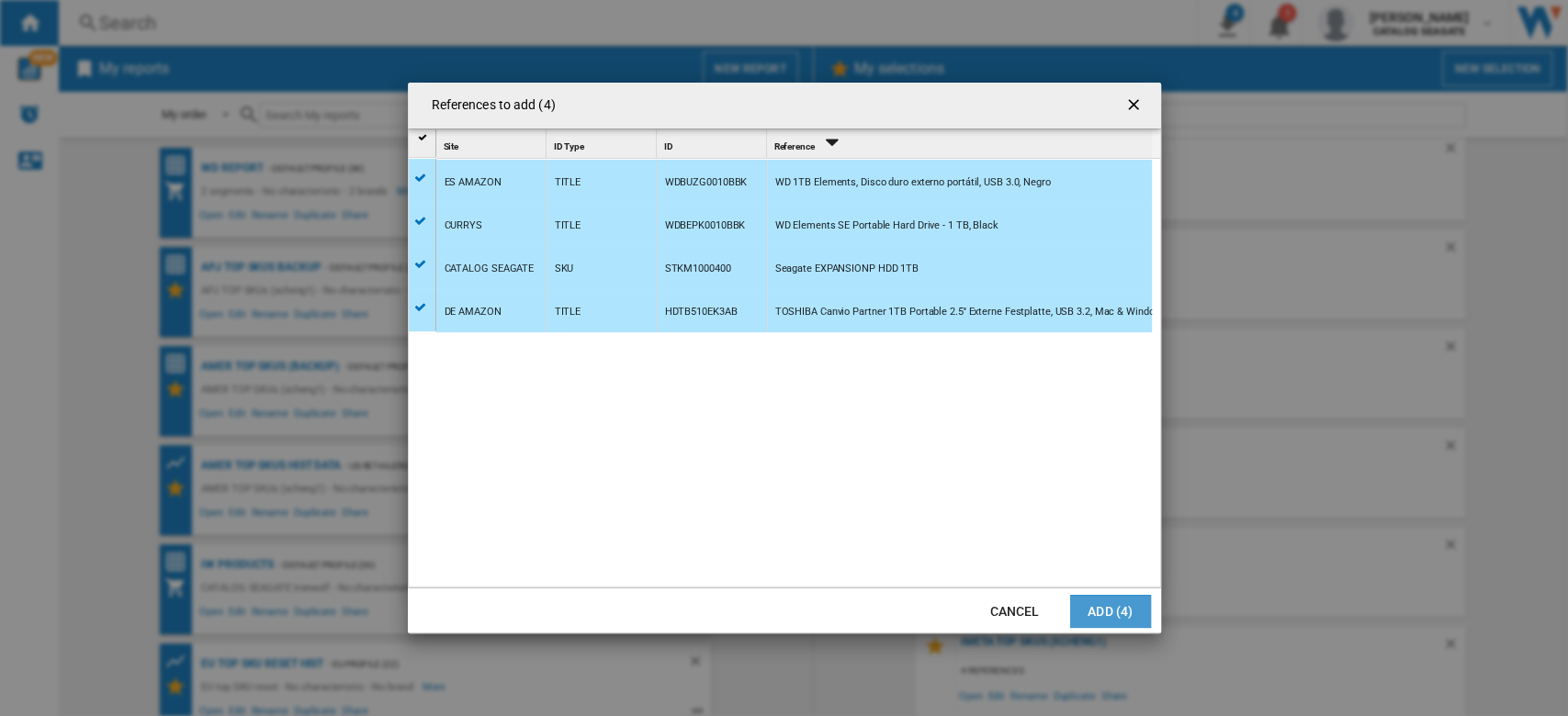
click at [1128, 599] on button "Add (4)" at bounding box center [1110, 611] width 81 height 33
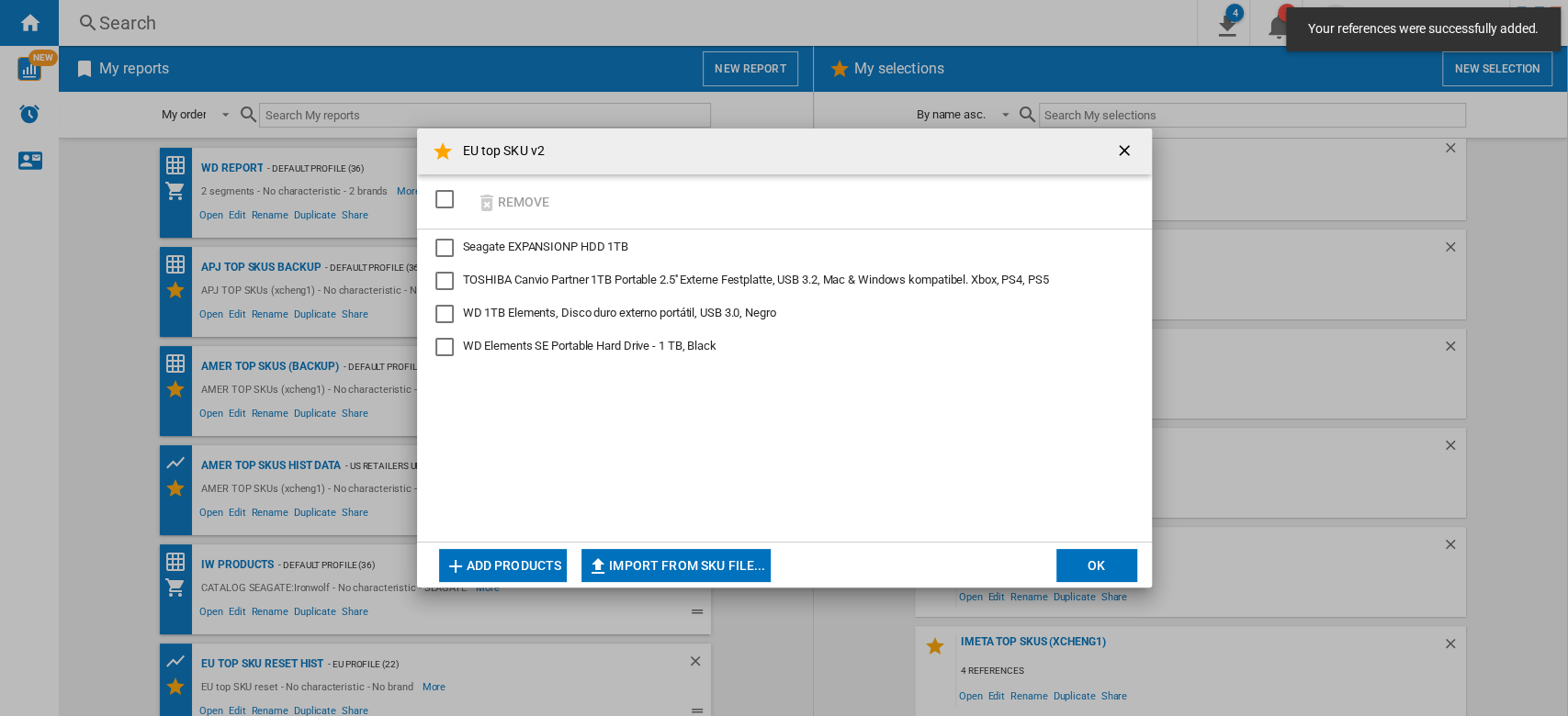
click at [1107, 574] on button "OK" at bounding box center [1096, 565] width 81 height 33
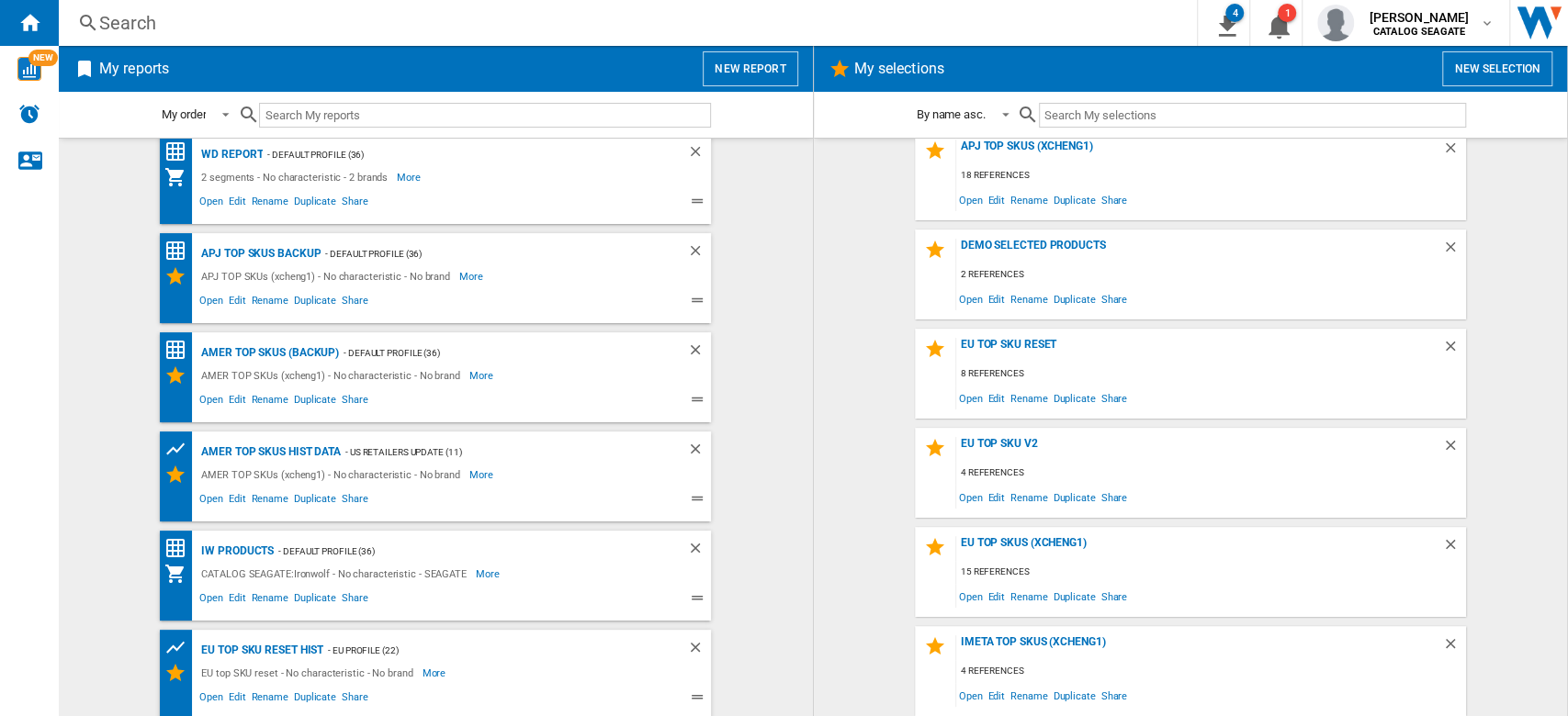
scroll to position [17, 0]
click at [274, 650] on div "EU top SKU reset HIST" at bounding box center [260, 648] width 127 height 23
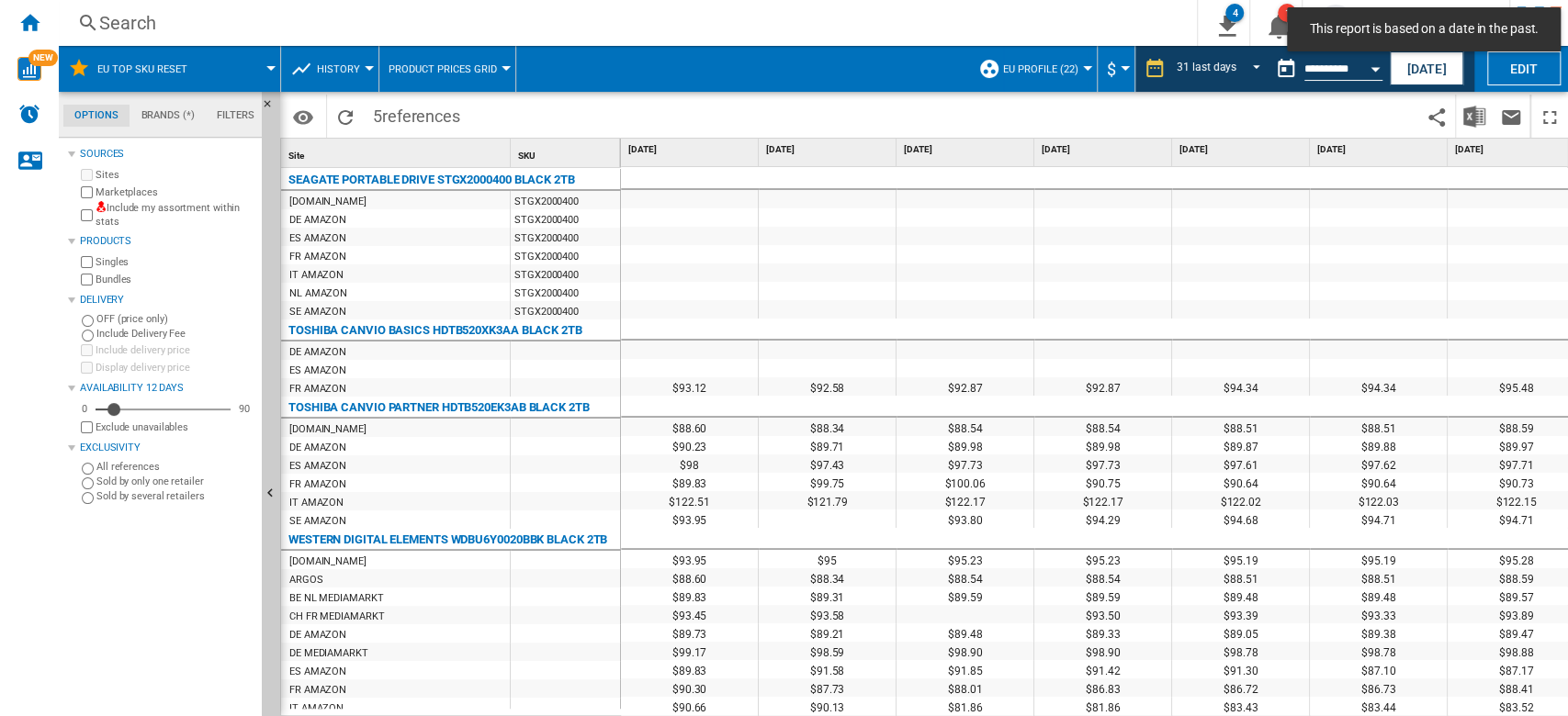
click at [261, 69] on span at bounding box center [242, 68] width 58 height 46
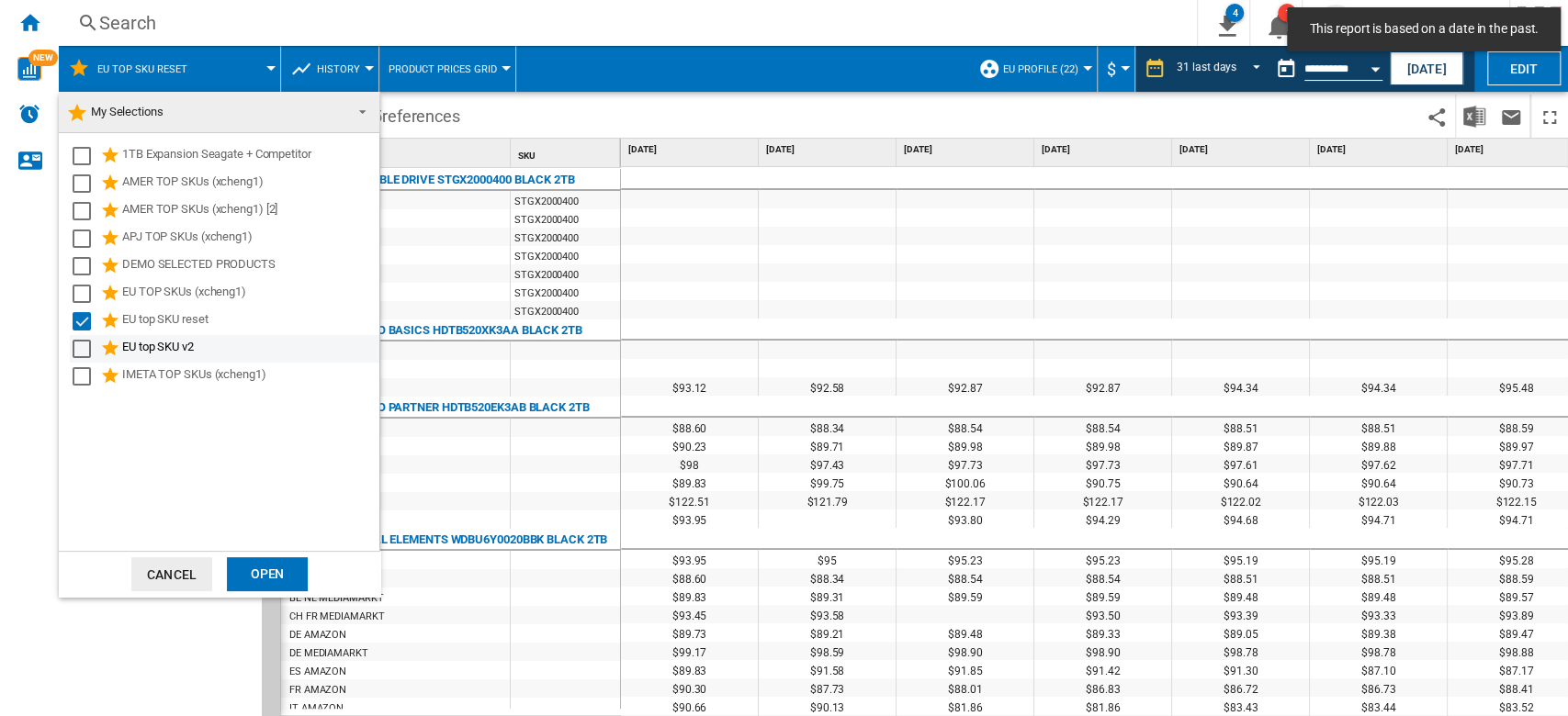
click at [81, 351] on div "Select" at bounding box center [82, 350] width 19 height 19
click at [81, 326] on div "Select" at bounding box center [82, 322] width 19 height 19
click at [265, 571] on div "Open" at bounding box center [267, 574] width 81 height 34
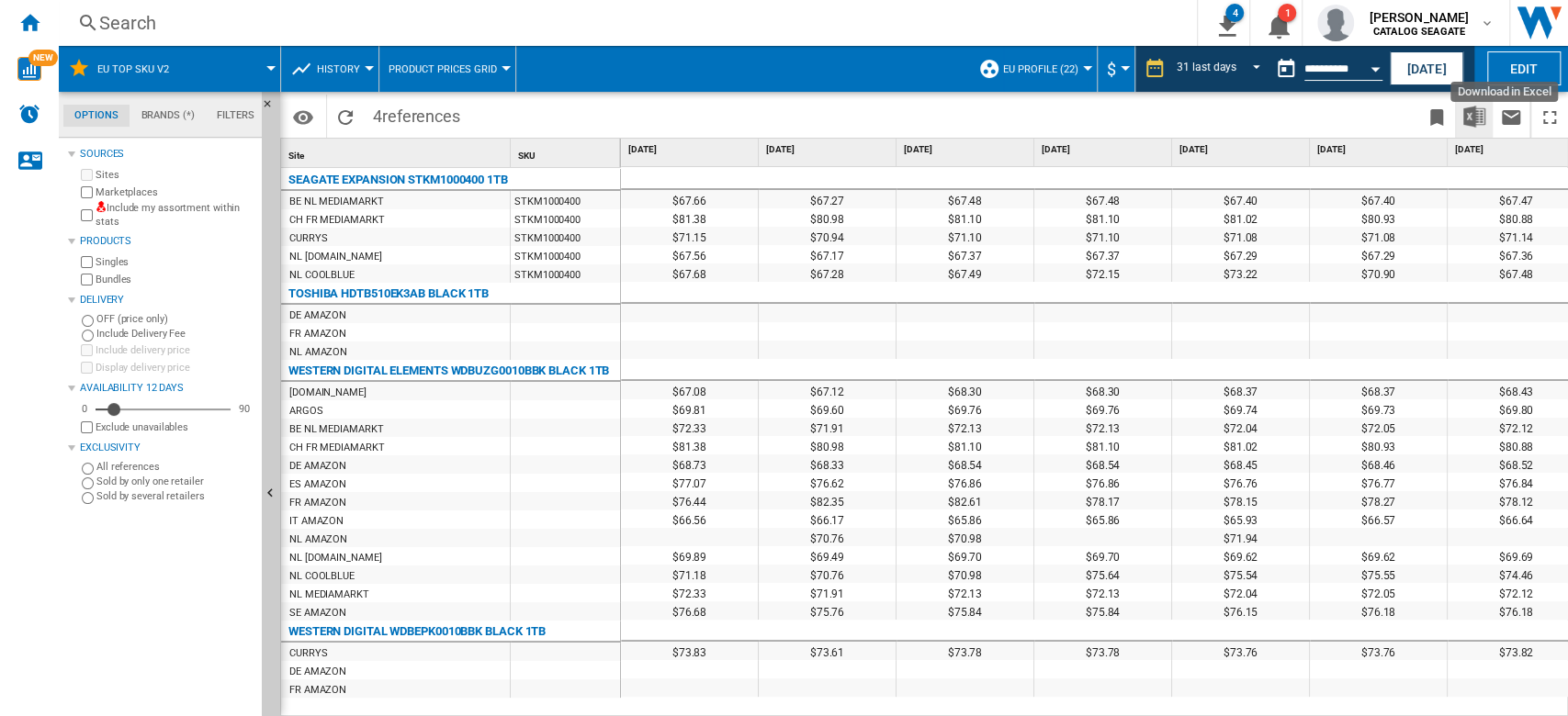
click at [1479, 121] on img "Download in Excel" at bounding box center [1474, 117] width 22 height 22
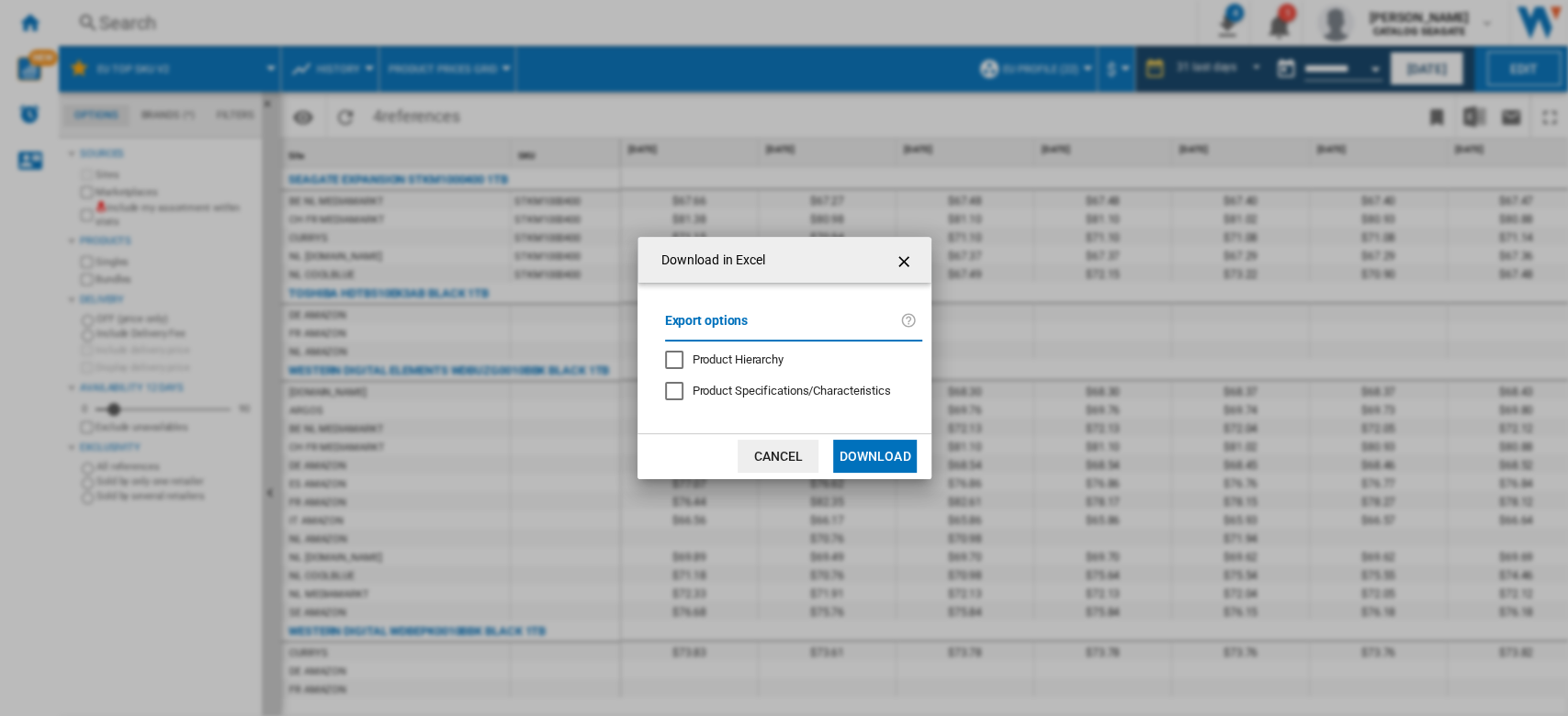
click at [889, 466] on button "Download" at bounding box center [874, 456] width 83 height 33
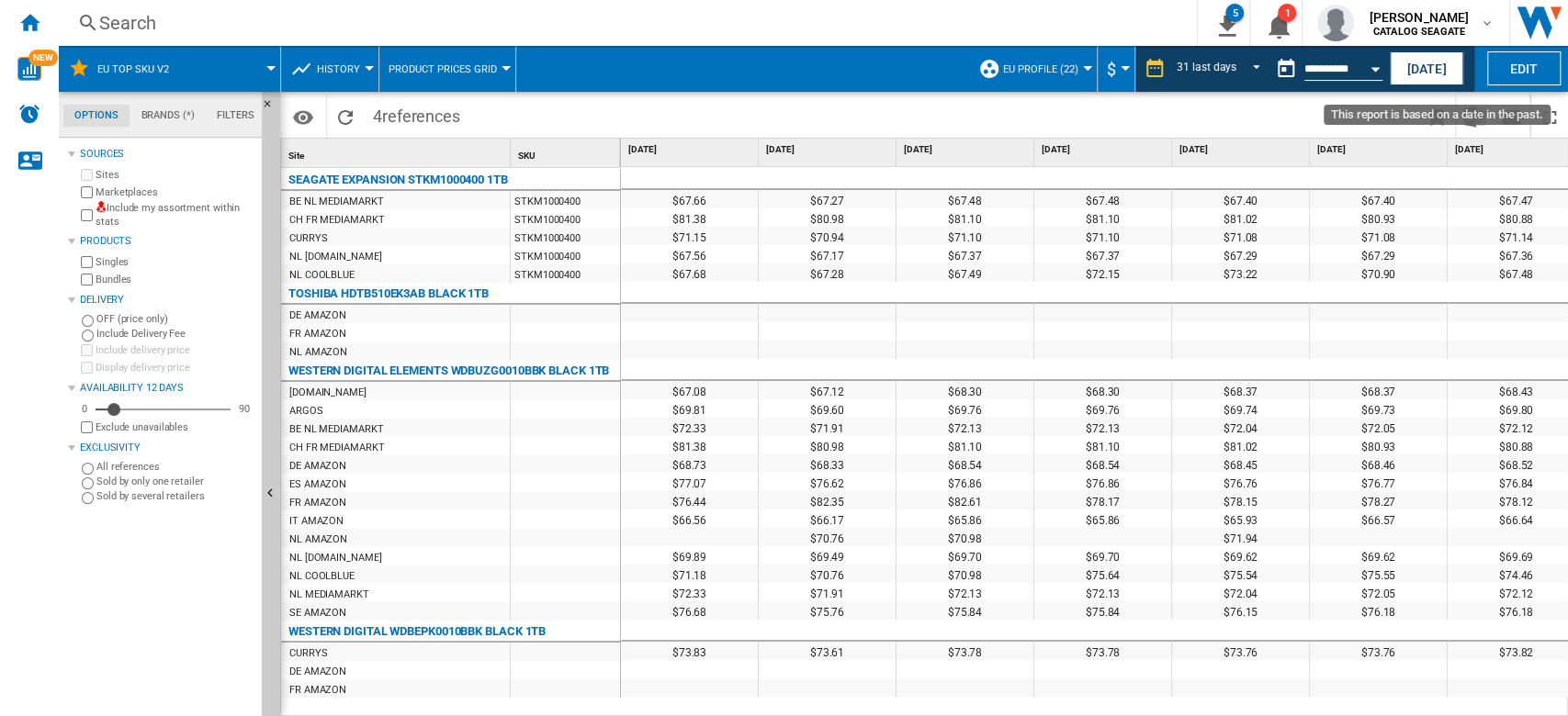
click at [1359, 70] on button "Open calendar" at bounding box center [1374, 65] width 33 height 33
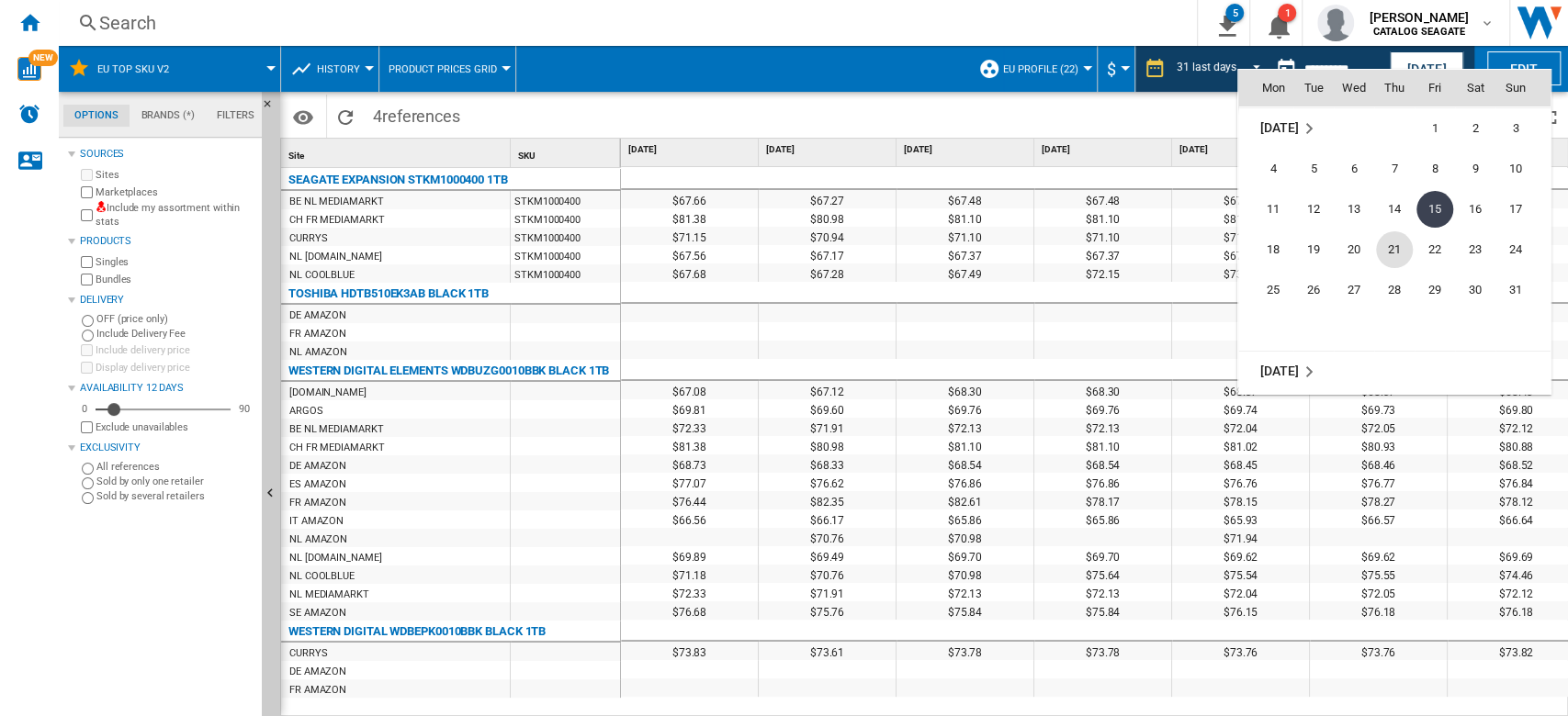
scroll to position [8641, 0]
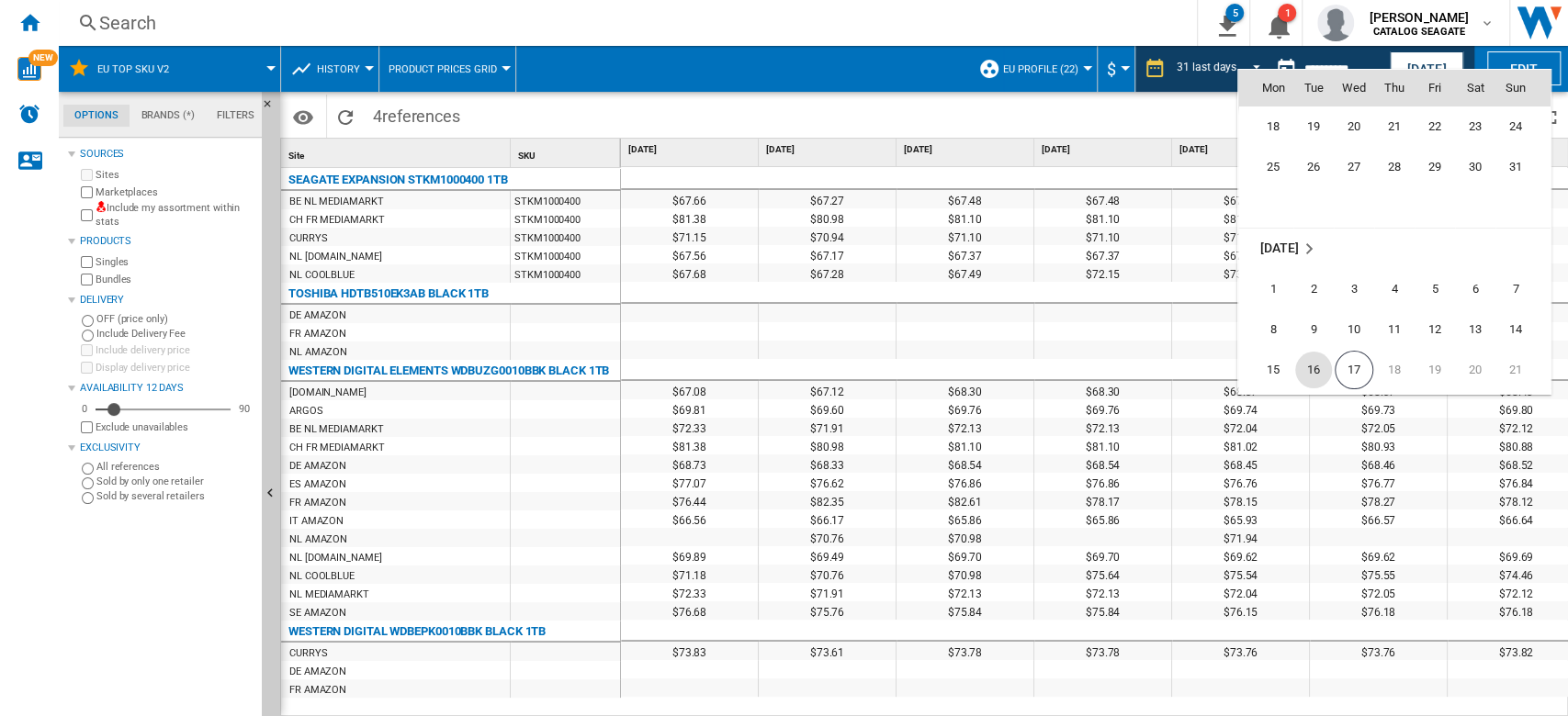
click at [1324, 367] on span "16" at bounding box center [1313, 369] width 36 height 36
type input "**********"
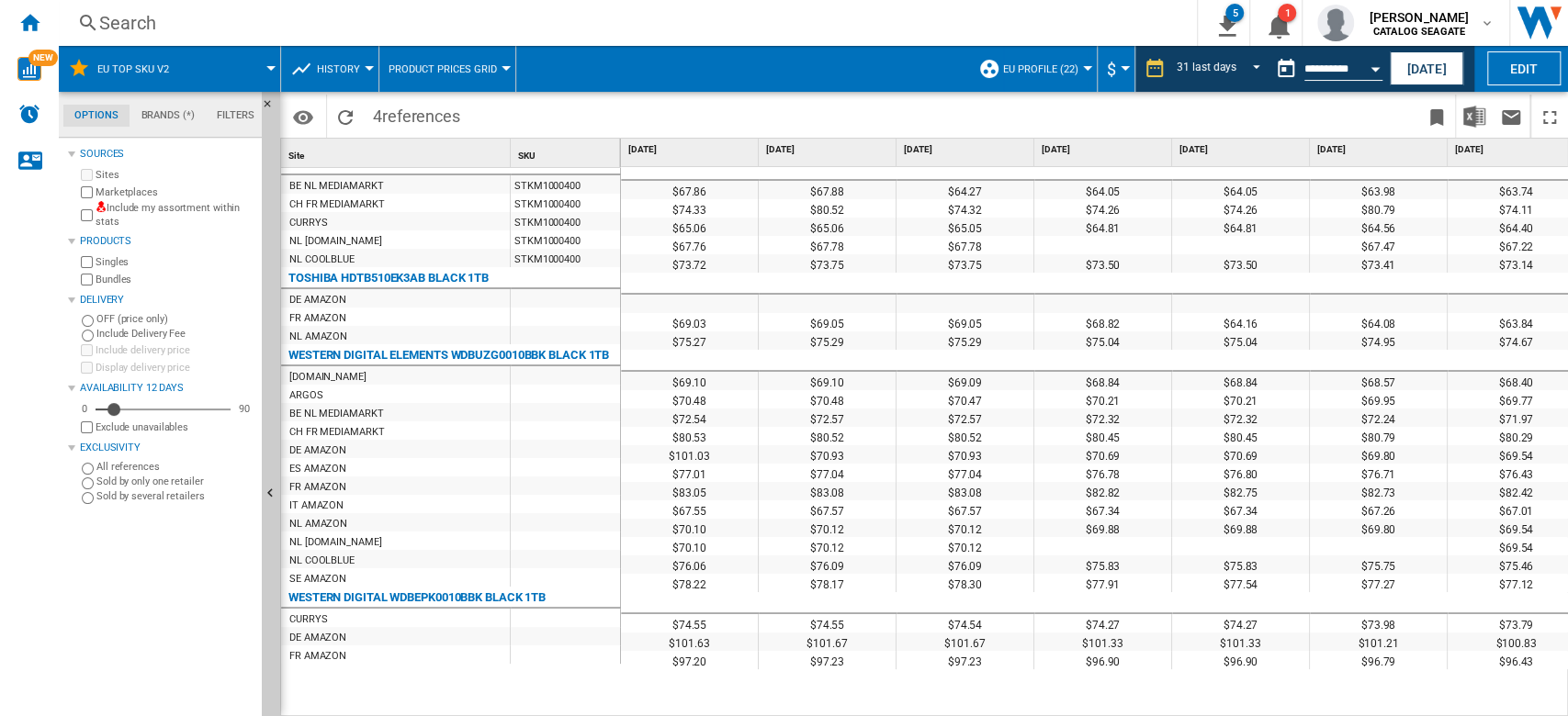
scroll to position [17, 0]
click at [1477, 124] on img "Download in Excel" at bounding box center [1474, 117] width 22 height 22
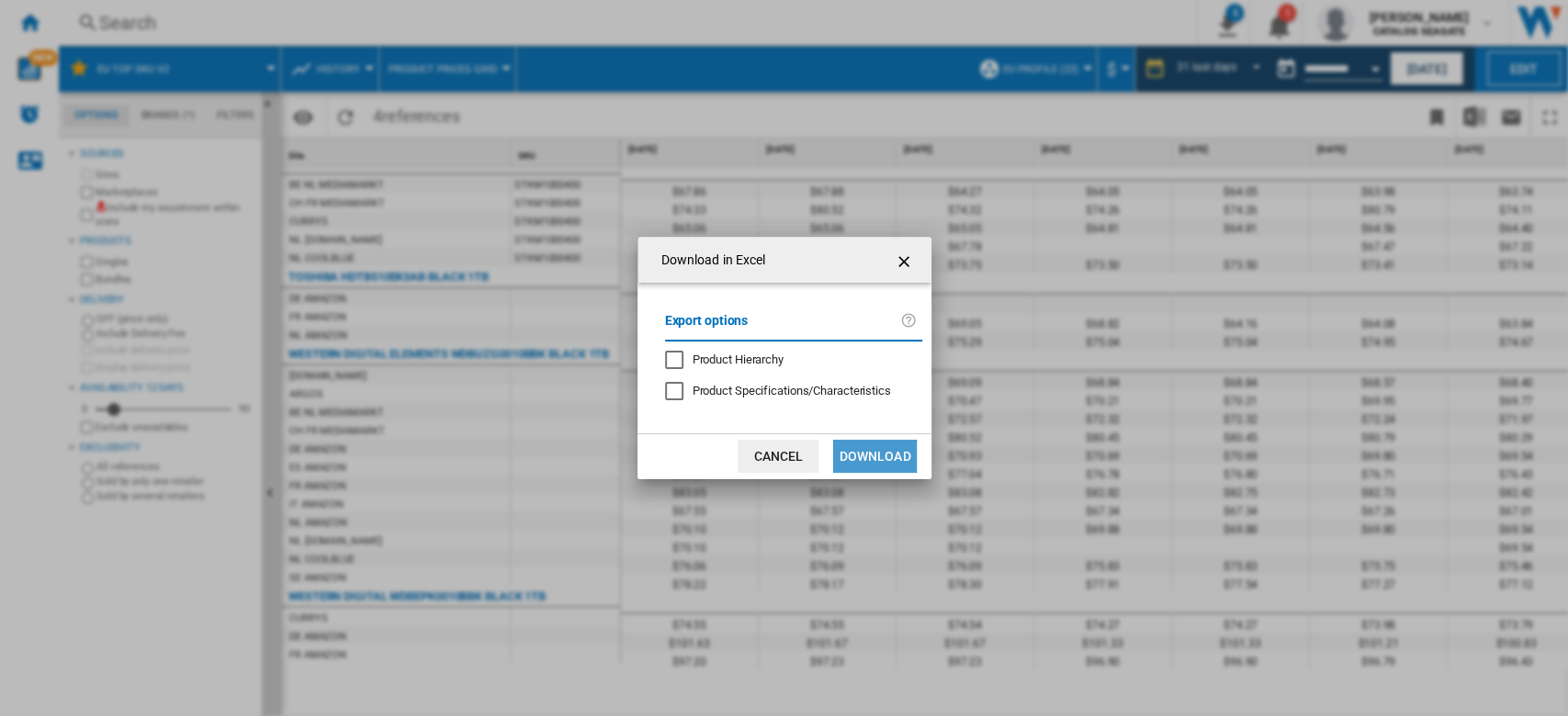
click at [882, 451] on button "Download" at bounding box center [874, 456] width 83 height 33
